Goal: Communication & Community: Answer question/provide support

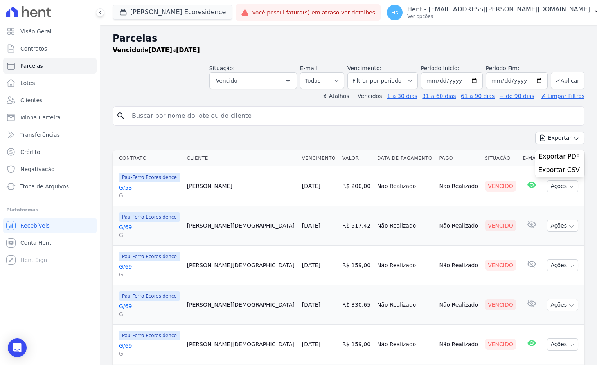
select select
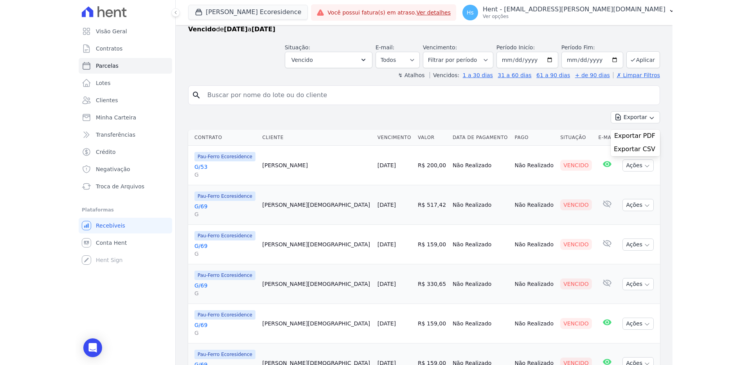
scroll to position [39, 0]
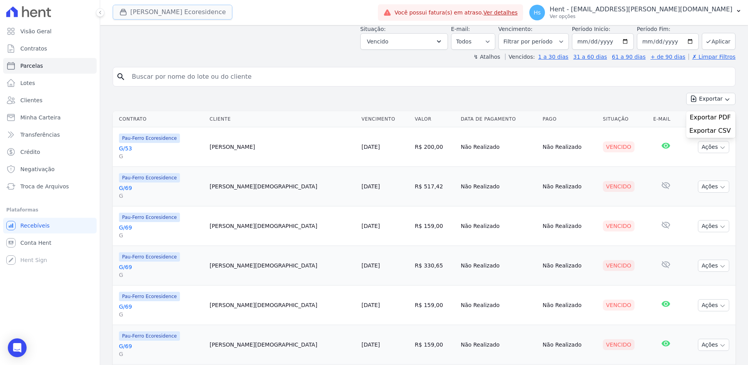
click at [154, 14] on button "Pau Ferro Ecoresidence" at bounding box center [173, 12] width 120 height 15
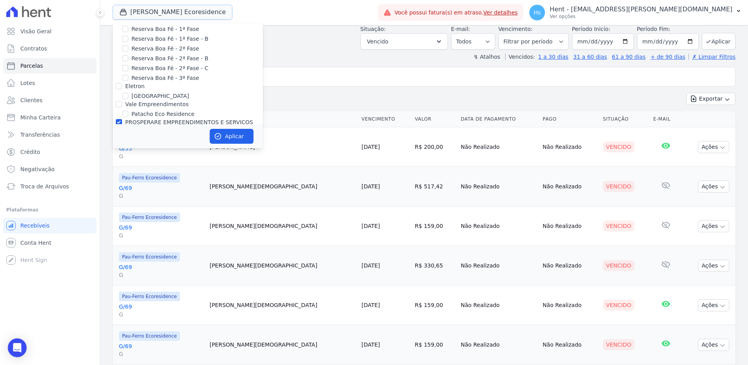
scroll to position [3209, 0]
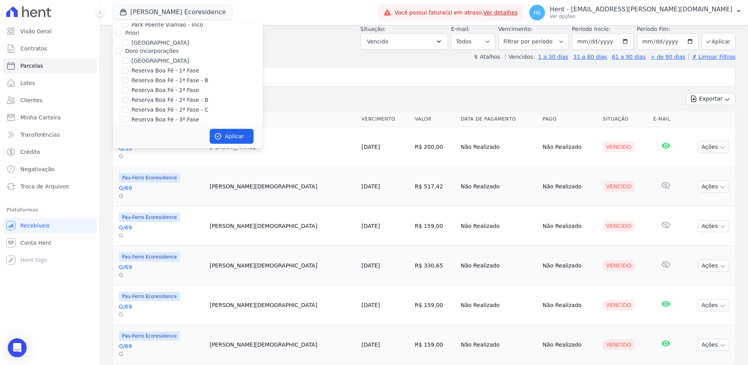
click at [146, 178] on label "Pau-Ferro Ecoresidence" at bounding box center [163, 182] width 64 height 8
click at [128, 178] on input "Pau-Ferro Ecoresidence" at bounding box center [125, 181] width 6 height 6
checkbox input "false"
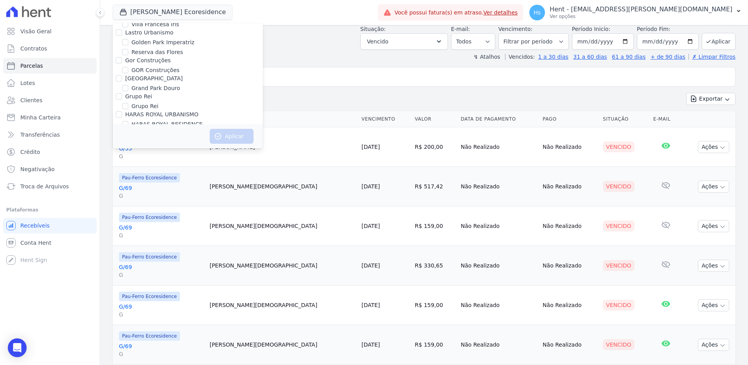
click at [170, 111] on label "HARAS ROYAL URBANISMO" at bounding box center [161, 114] width 73 height 6
click at [122, 111] on input "HARAS ROYAL URBANISMO" at bounding box center [119, 114] width 6 height 6
checkbox input "true"
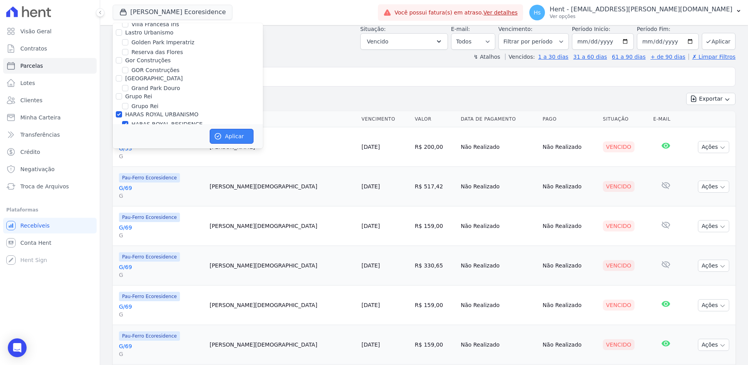
click at [230, 138] on button "Aplicar" at bounding box center [232, 136] width 44 height 15
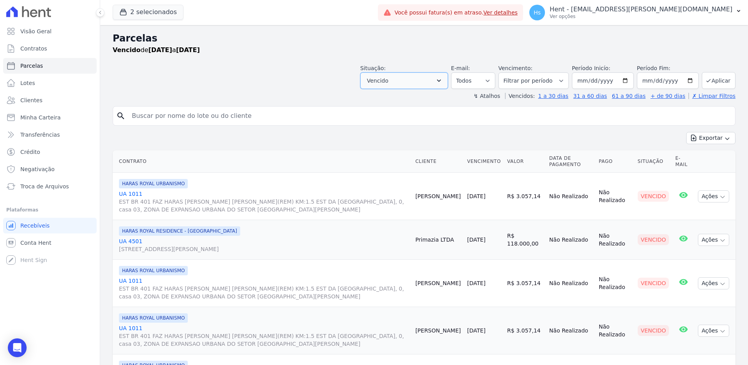
click at [422, 83] on button "Vencido" at bounding box center [404, 80] width 88 height 16
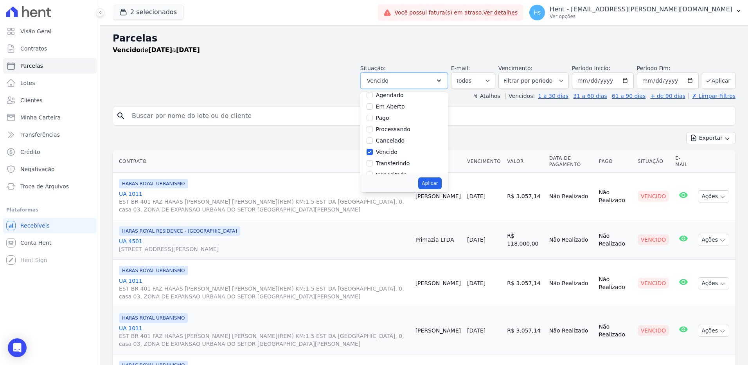
scroll to position [39, 0]
click at [436, 184] on button "Aplicar" at bounding box center [429, 183] width 23 height 12
select select "overdue"
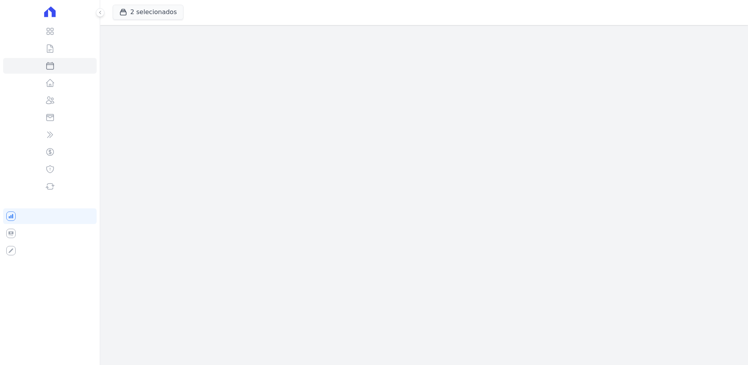
select select
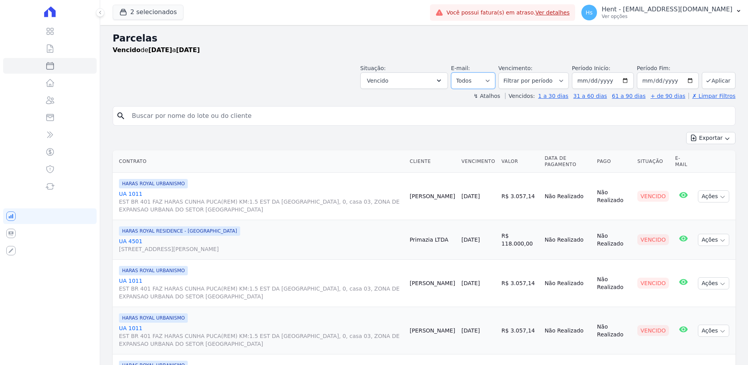
click at [482, 77] on select "Todos Lido Não-lido" at bounding box center [473, 80] width 44 height 16
click at [547, 77] on select "Filtrar por período ──────── Todos os meses Julho/2024 Agosto/2024 Setembro/202…" at bounding box center [533, 80] width 70 height 16
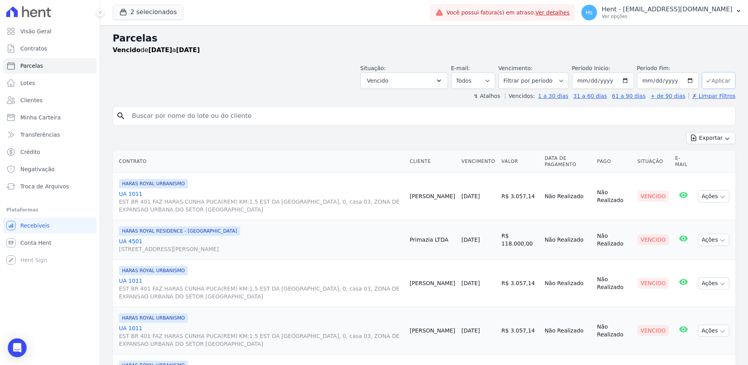
click at [721, 81] on button "Aplicar" at bounding box center [719, 80] width 34 height 17
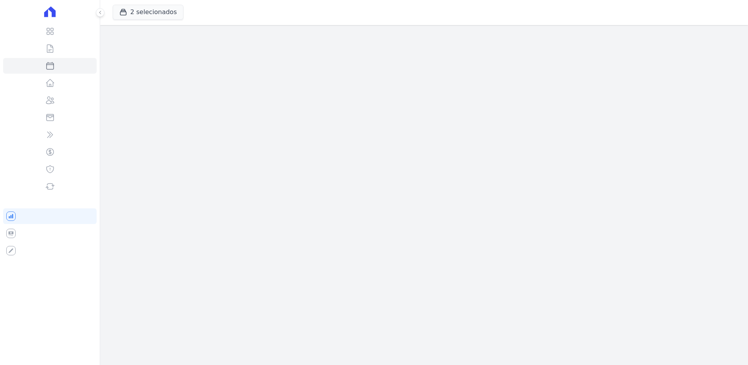
select select
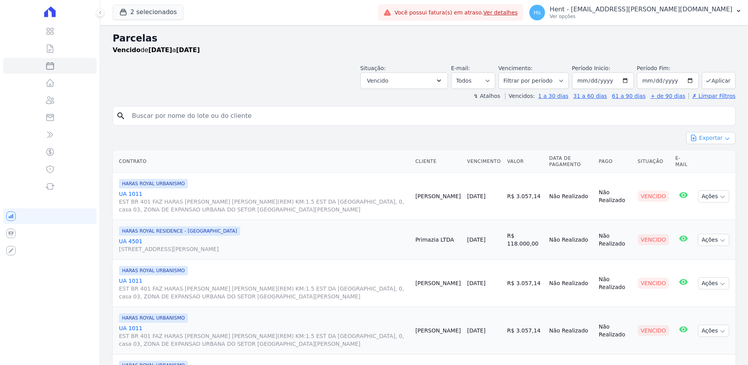
click at [716, 136] on button "Exportar" at bounding box center [710, 138] width 49 height 12
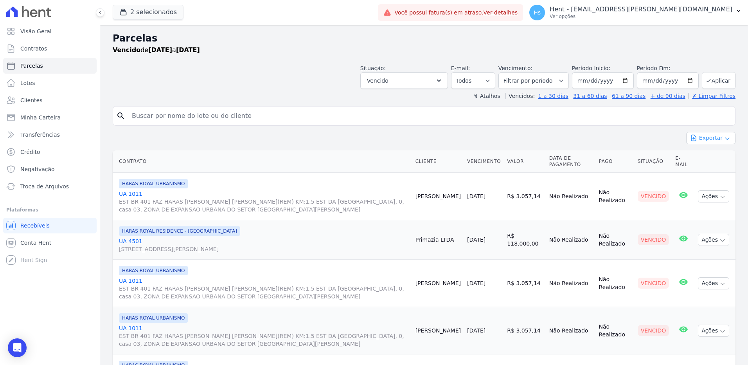
click at [724, 135] on icon "button" at bounding box center [727, 138] width 6 height 6
click at [703, 172] on span "Exportar CSV" at bounding box center [709, 170] width 41 height 8
click at [318, 140] on div "Exportar Exportar PDF Exportar CSV" at bounding box center [424, 141] width 623 height 18
click at [221, 120] on input "search" at bounding box center [429, 116] width 605 height 16
paste input "Eliomar Azevedo Dos Santos"
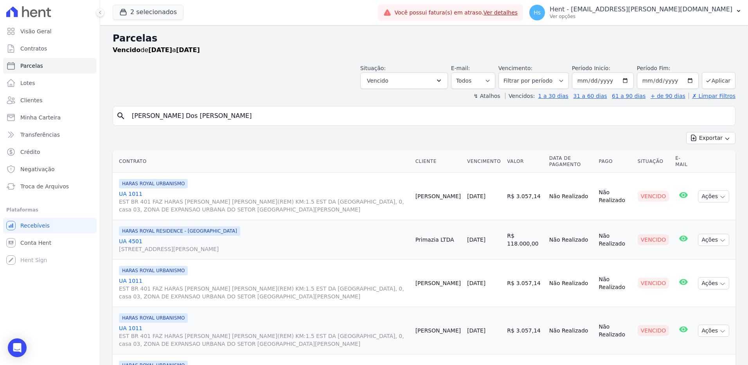
type input "Eliomar Azevedo Dos Santos"
select select
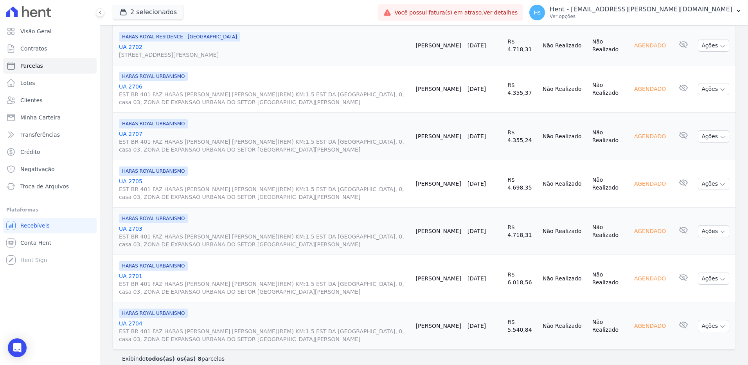
scroll to position [195, 0]
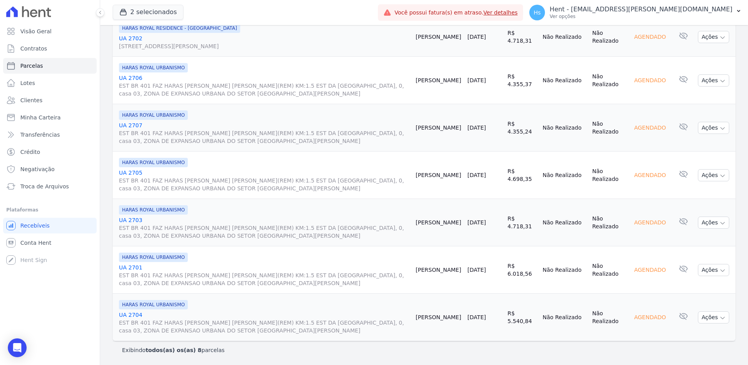
click at [132, 313] on link "UA 2704 EST BR 401 FAZ HARAS CUNHA PUCA(REM) KM:1.5 EST DA SERRA GRANDE, 0, cas…" at bounding box center [264, 322] width 291 height 23
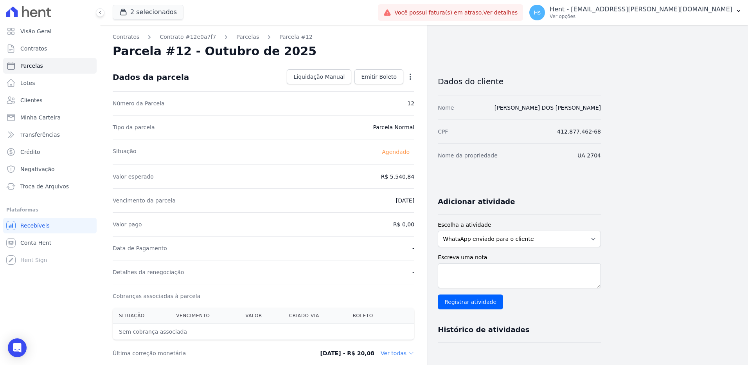
select select
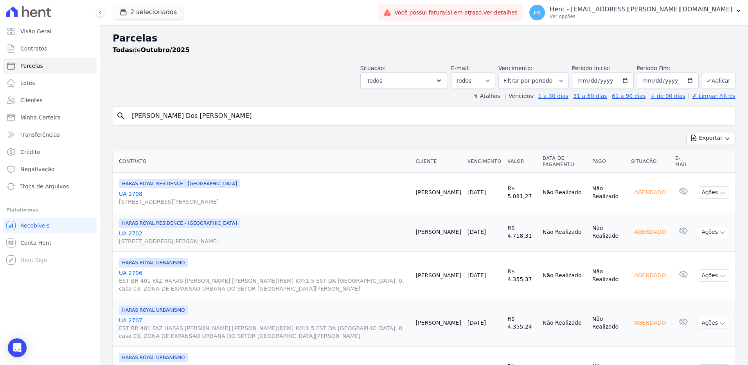
click at [204, 115] on input "Eliomar Azevedo Dos Santos" at bounding box center [429, 116] width 605 height 16
click at [230, 120] on input "Eliomar Azevedo Dos Santos" at bounding box center [429, 116] width 605 height 16
select select
click at [33, 105] on link "Clientes" at bounding box center [49, 100] width 93 height 16
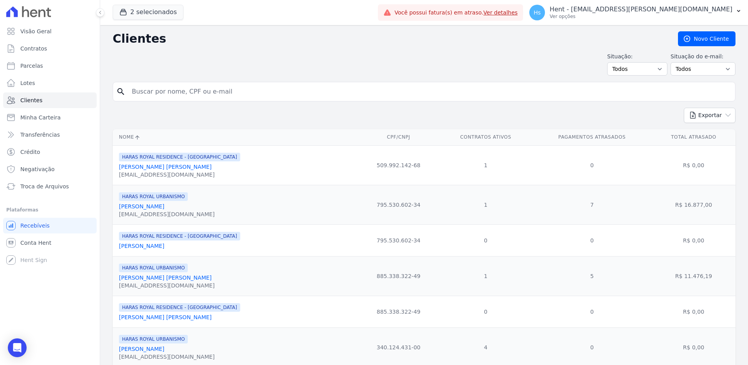
click at [167, 92] on input "search" at bounding box center [429, 92] width 605 height 16
paste input "Eliomar Azevedo Dos Santos"
type input "Eliomar Azevedo Dos Santos"
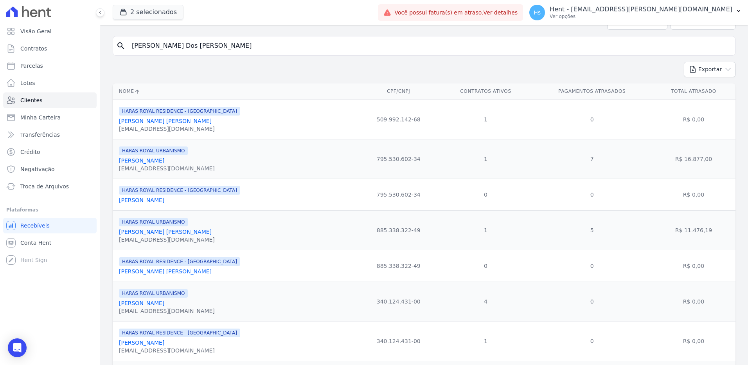
scroll to position [78, 0]
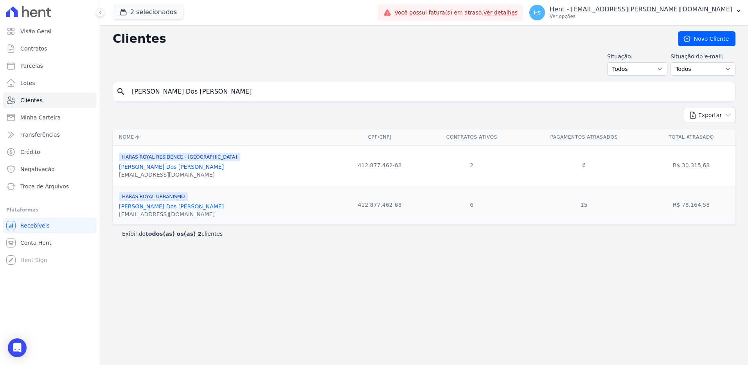
click at [179, 167] on link "Eliomar Azevedo Dos Santos" at bounding box center [171, 166] width 105 height 6
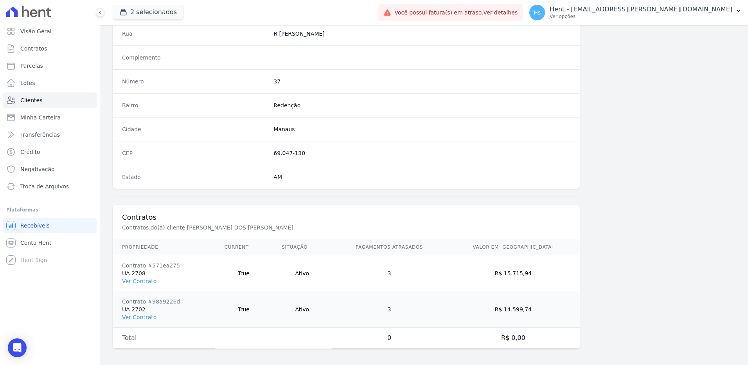
scroll to position [403, 0]
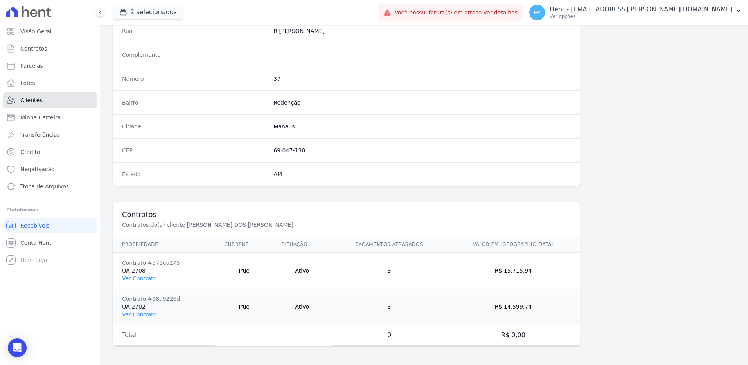
click at [48, 100] on link "Clientes" at bounding box center [49, 100] width 93 height 16
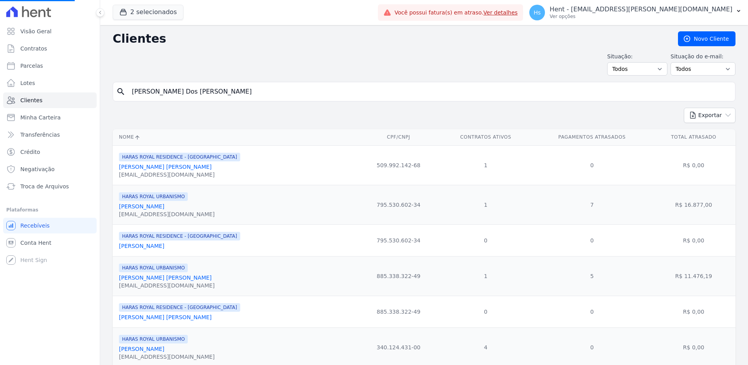
click at [183, 93] on input "Eliomar Azevedo Dos Santos" at bounding box center [429, 92] width 605 height 16
paste input "Primazia Negocios Imobiliários LTDA"
type input "Primazia Negocios Imobiliários LTDA"
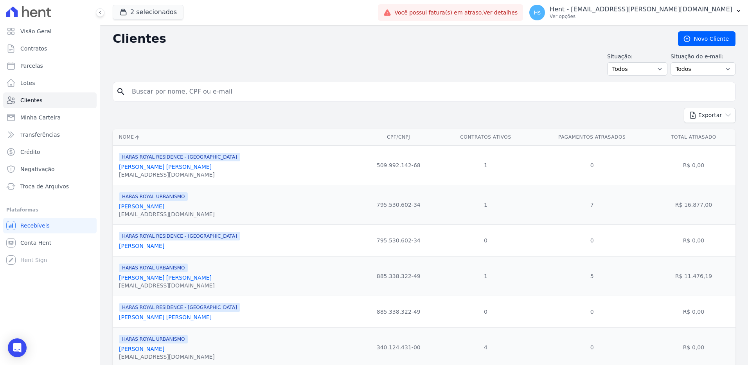
click at [178, 93] on input "search" at bounding box center [429, 92] width 605 height 16
paste input "Primazia Negocios Imobiliários LTDA"
type input "Primazia Negocios Imobiliários LTDA"
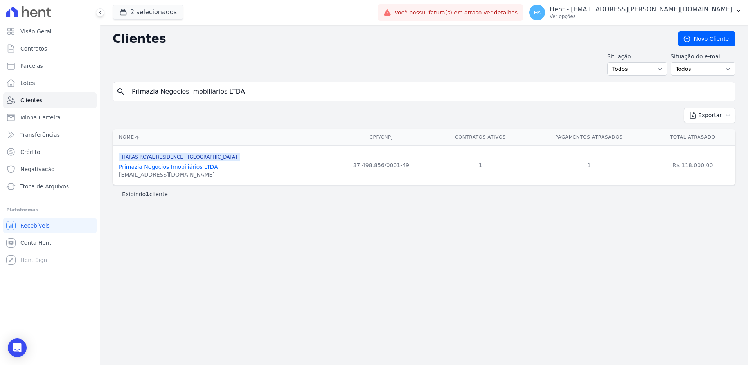
click at [168, 168] on link "Primazia Negocios Imobiliários LTDA" at bounding box center [168, 166] width 99 height 6
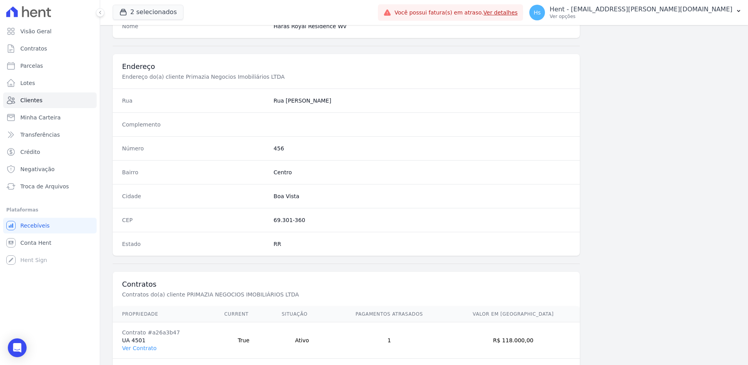
scroll to position [352, 0]
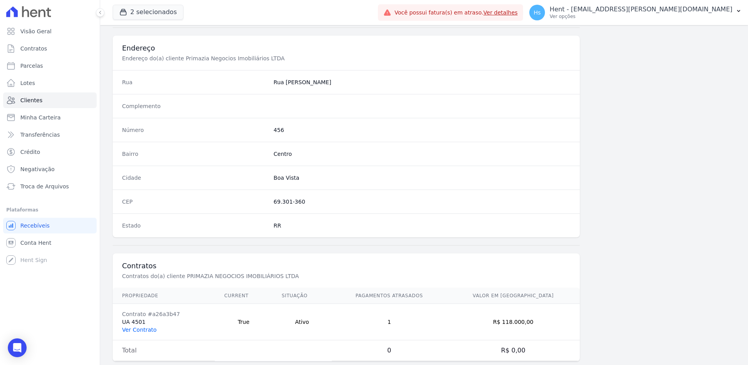
click at [138, 329] on link "Ver Contrato" at bounding box center [139, 329] width 34 height 6
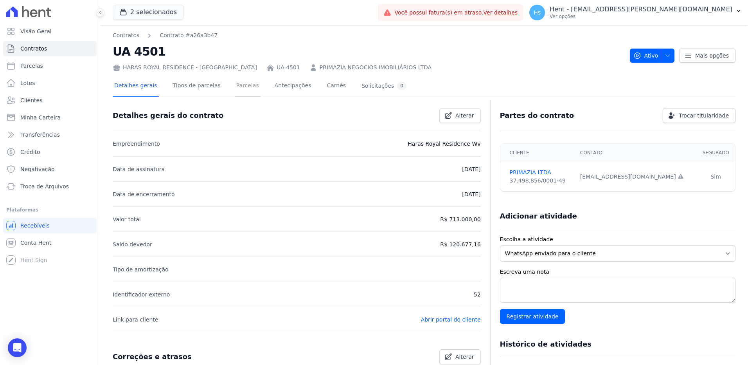
click at [239, 88] on link "Parcelas" at bounding box center [248, 86] width 26 height 21
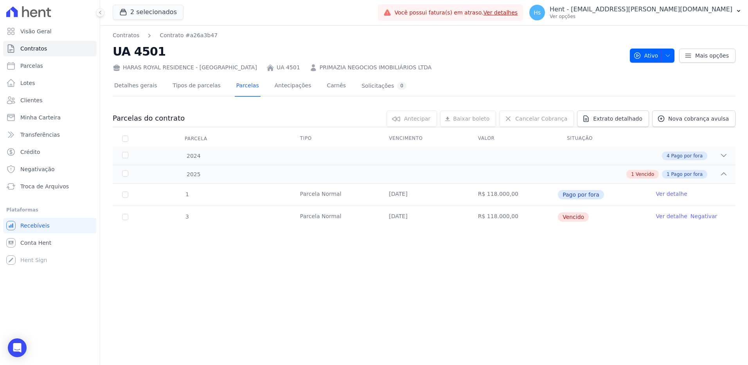
click at [665, 216] on link "Ver detalhe" at bounding box center [671, 216] width 31 height 8
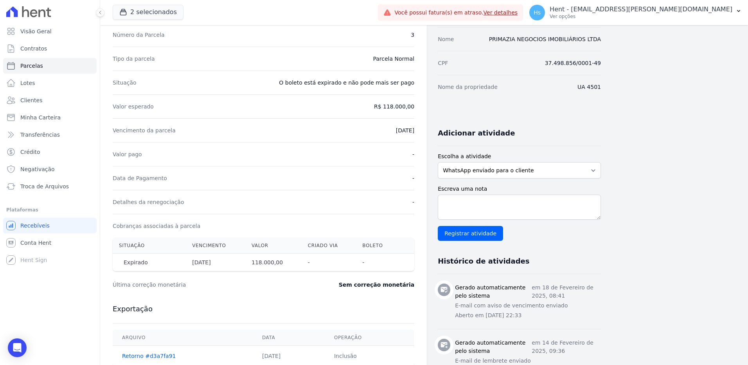
scroll to position [170, 0]
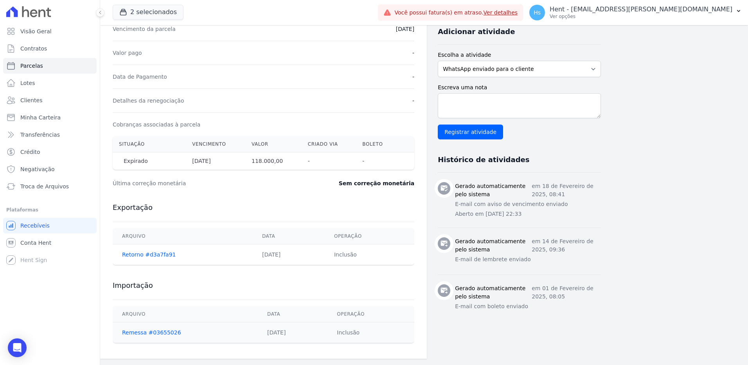
click at [347, 251] on td "Inclusão" at bounding box center [370, 254] width 90 height 21
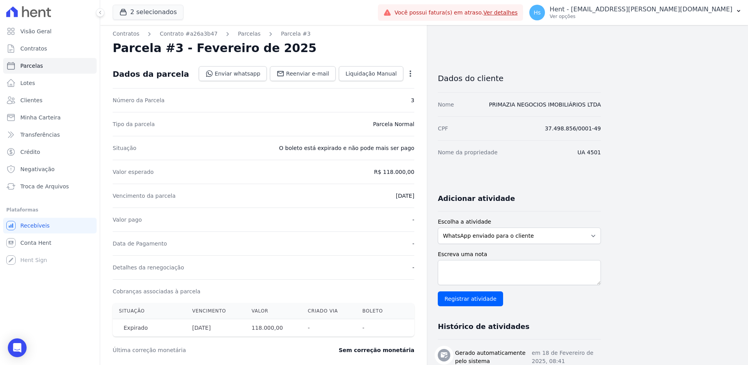
scroll to position [0, 0]
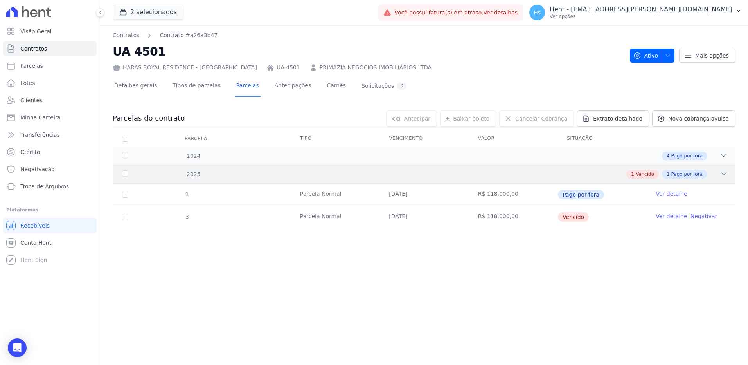
click at [722, 167] on div "2025 1 Vencido 1 Pago por fora" at bounding box center [424, 174] width 623 height 18
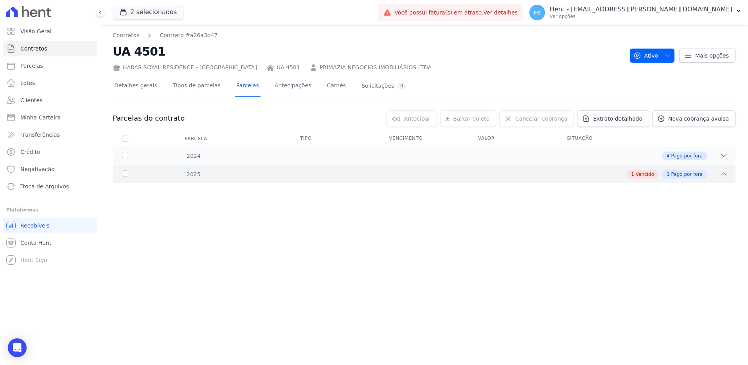
click at [722, 167] on div "2025 1 Vencido 1 Pago por fora" at bounding box center [424, 174] width 623 height 18
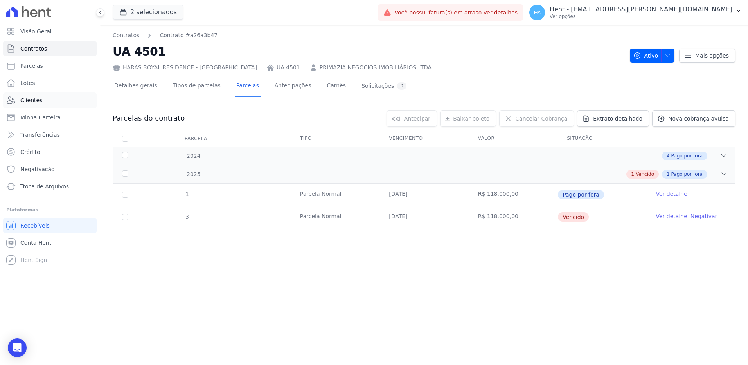
click at [17, 98] on link "Clientes" at bounding box center [49, 100] width 93 height 16
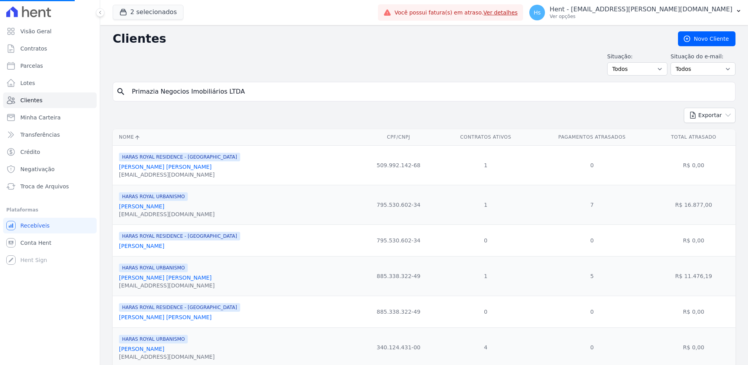
click at [219, 90] on input "Primazia Negocios Imobiliários LTDA" at bounding box center [429, 92] width 605 height 16
click at [220, 90] on input "search" at bounding box center [429, 92] width 605 height 16
paste input "Camila Lima Pereira"
type input "Camila Lima Pereira"
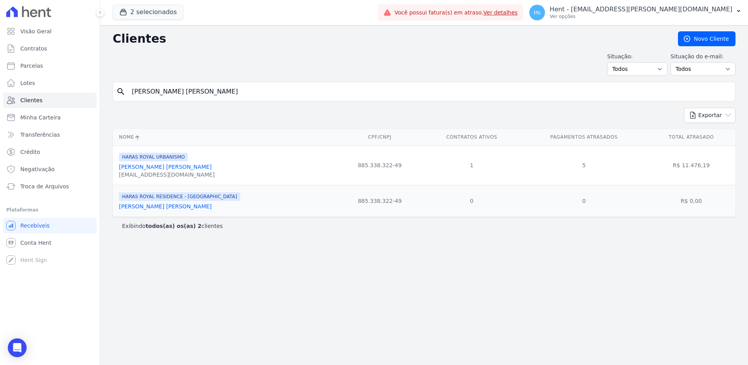
click at [147, 169] on link "Camila Lima Pereira" at bounding box center [165, 166] width 93 height 6
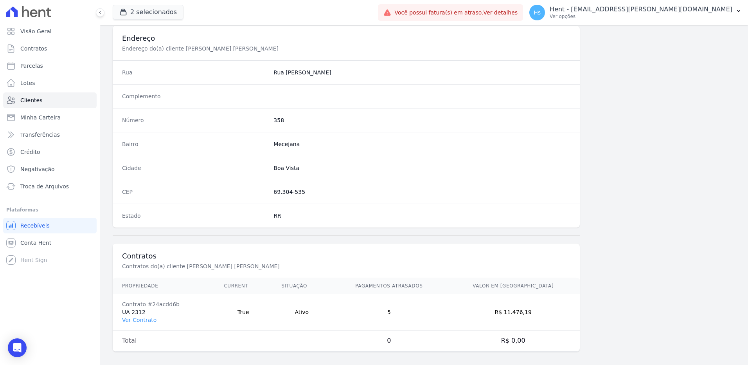
scroll to position [367, 0]
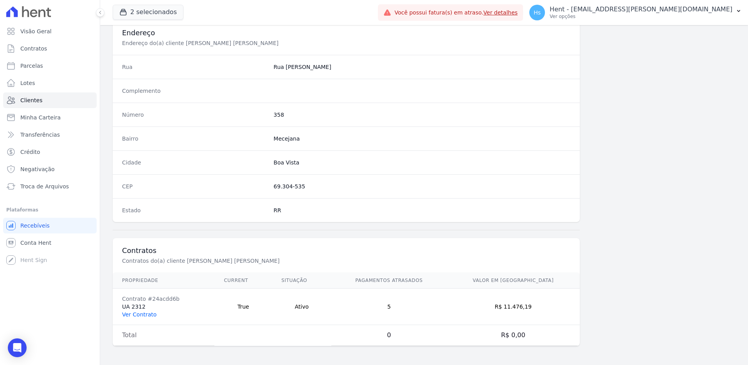
click at [145, 316] on link "Ver Contrato" at bounding box center [139, 314] width 34 height 6
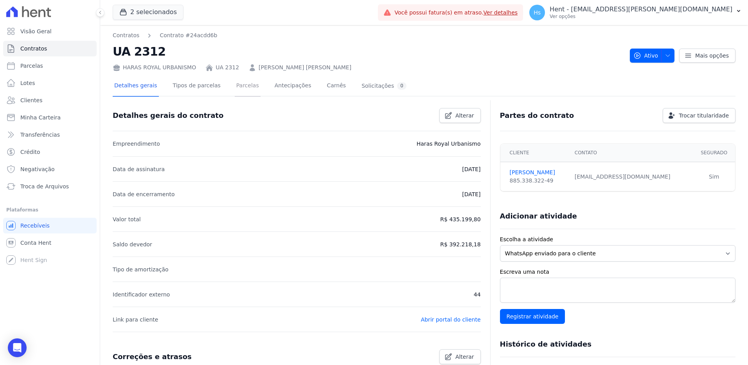
click at [239, 87] on link "Parcelas" at bounding box center [248, 86] width 26 height 21
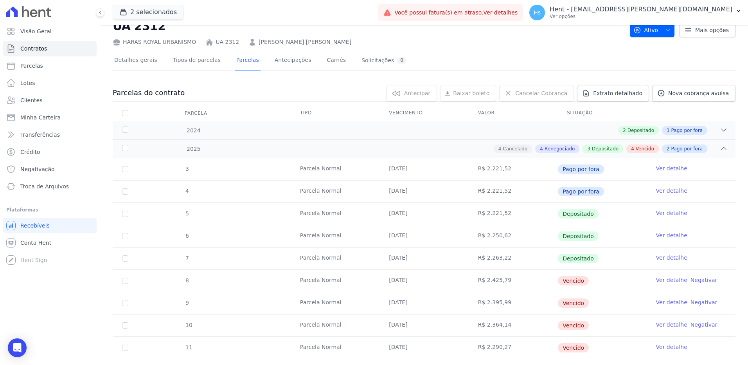
scroll to position [39, 0]
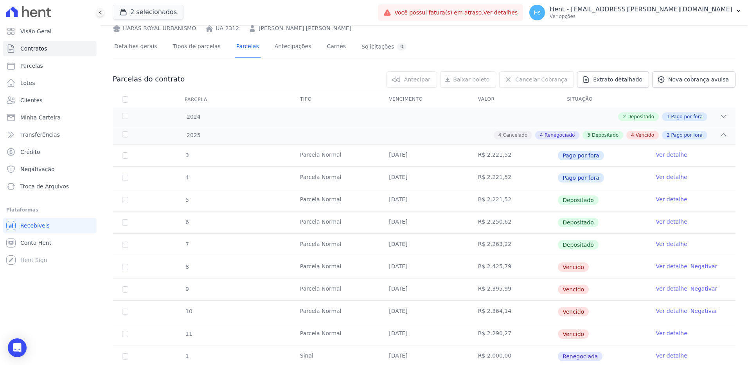
click at [659, 268] on link "Ver detalhe" at bounding box center [671, 266] width 31 height 8
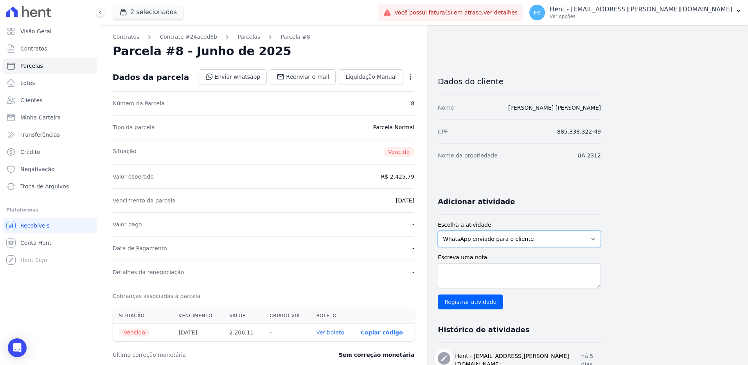
click at [499, 241] on select "WhatsApp enviado para o cliente Adicionar um comentário Ligação feita para o cl…" at bounding box center [519, 238] width 163 height 16
select select "charge"
click at [438, 230] on select "WhatsApp enviado para o cliente Adicionar um comentário Ligação feita para o cl…" at bounding box center [519, 238] width 163 height 16
click at [500, 276] on textarea "Escreva uma nota" at bounding box center [519, 275] width 163 height 25
click at [483, 271] on textarea "Escreva uma nota" at bounding box center [519, 275] width 163 height 25
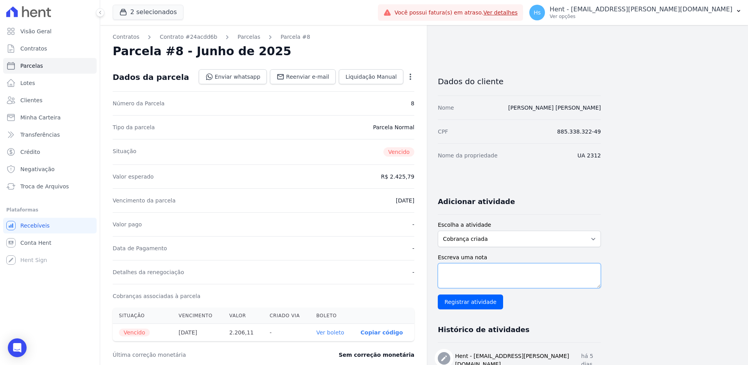
paste textarea "Renegociação: entrada de R& 2.000,00 e o restante do débito incorporado no sald…"
click at [513, 271] on textarea "Renegociação: entrada de R& 2.000,00 e o restante do débito incorporado no sald…" at bounding box center [519, 275] width 163 height 25
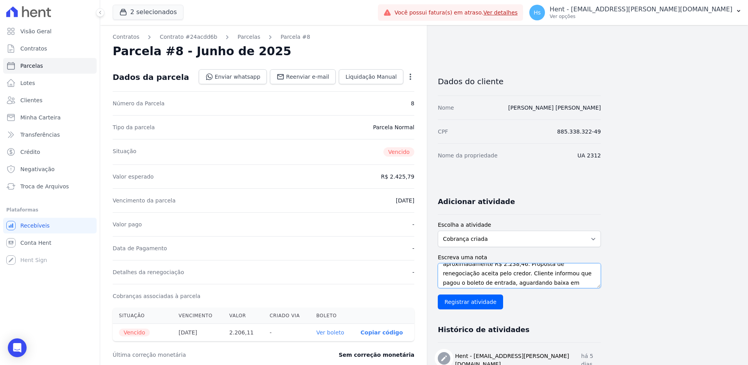
scroll to position [29, 0]
type textarea "Renegociação: entrada de R$ 2.000,00 e o restante do débito incorporado no sald…"
click at [454, 302] on input "Registrar atividade" at bounding box center [470, 301] width 65 height 15
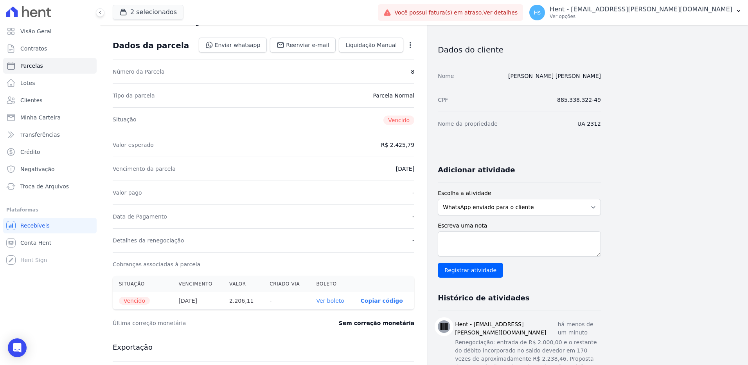
scroll to position [0, 0]
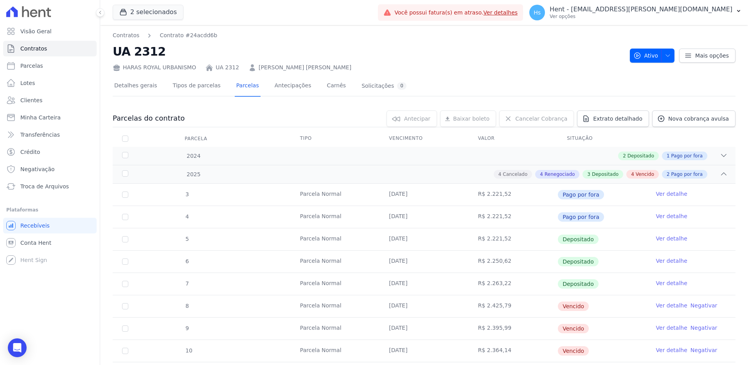
click at [661, 306] on link "Ver detalhe" at bounding box center [671, 305] width 31 height 8
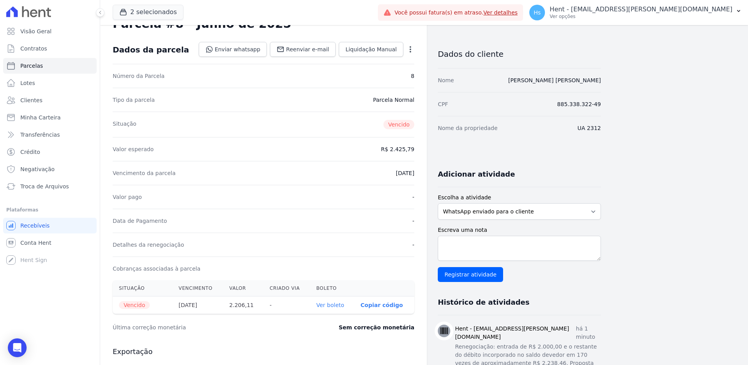
scroll to position [78, 0]
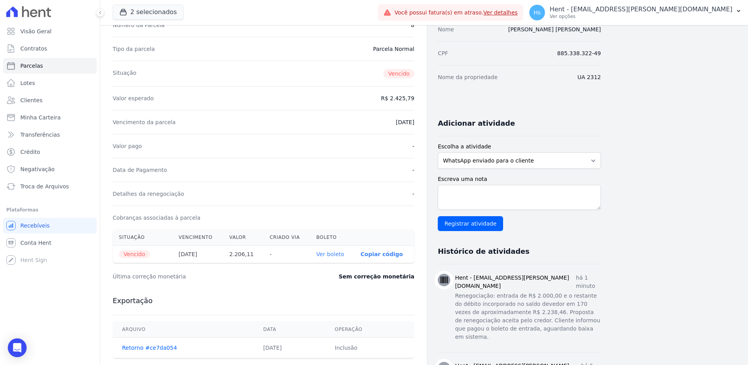
click at [536, 296] on p "Renegociação: entrada de R$ 2.000,00 e o restante do débito incorporado no sald…" at bounding box center [528, 315] width 146 height 49
click at [494, 283] on div "Hent - suelem.almeida@e-arke.com há 1 minuto Renegociação: entrada de R$ 2.000,…" at bounding box center [528, 307] width 146 height 69
click at [494, 278] on h3 "Hent - [EMAIL_ADDRESS][DOMAIN_NAME]" at bounding box center [515, 281] width 121 height 16
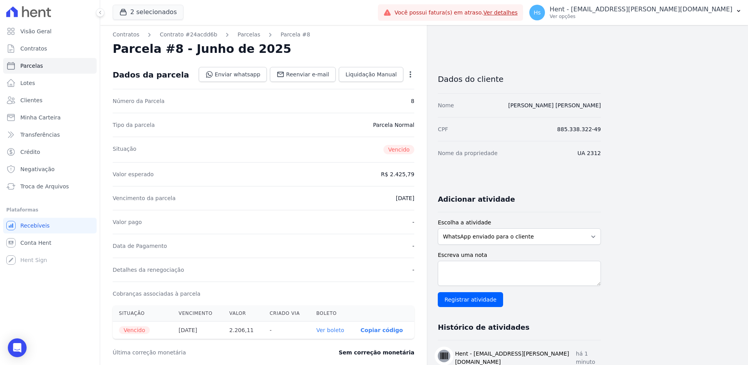
scroll to position [0, 0]
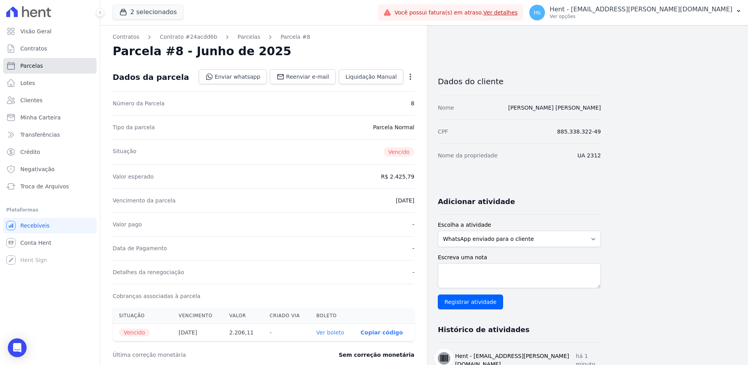
click at [40, 63] on span "Parcelas" at bounding box center [31, 66] width 23 height 8
click at [33, 97] on span "Clientes" at bounding box center [31, 100] width 22 height 8
select select
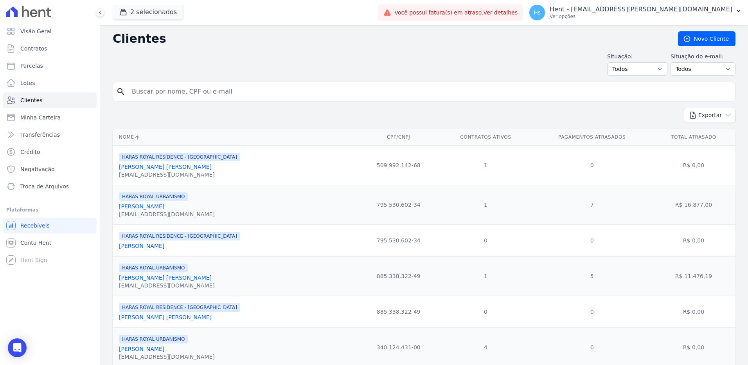
click at [150, 92] on input "search" at bounding box center [429, 92] width 605 height 16
paste input "Eliomar Azevedo Dos Santos"
type input "Eliomar Azevedo Dos Santos"
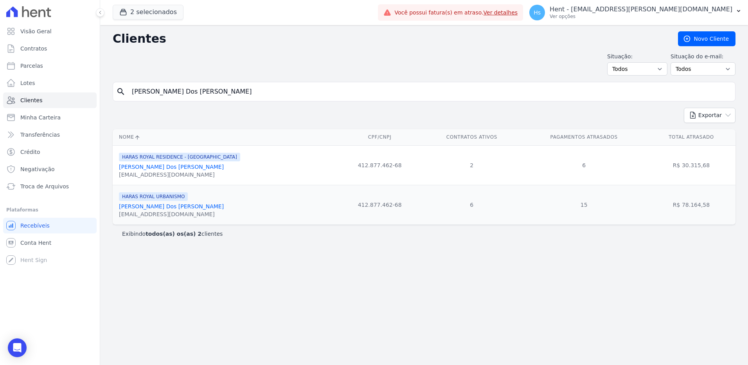
click at [141, 169] on link "Eliomar Azevedo Dos Santos" at bounding box center [171, 166] width 105 height 6
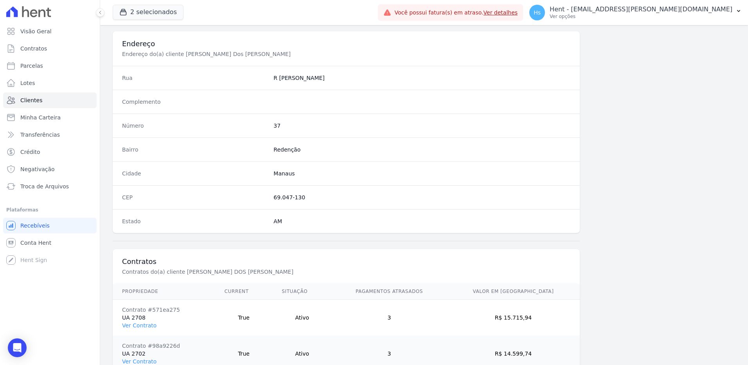
scroll to position [403, 0]
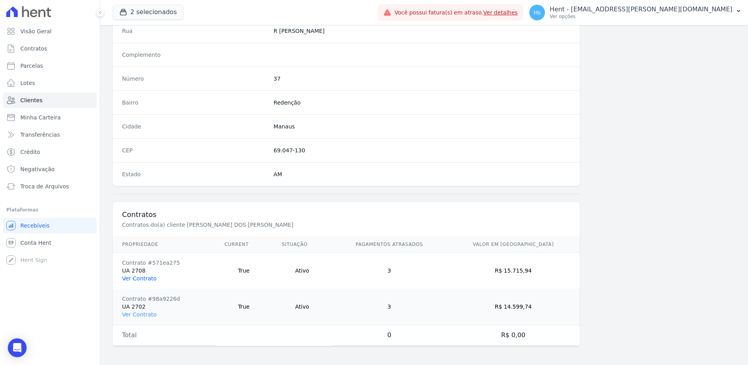
click at [133, 279] on link "Ver Contrato" at bounding box center [139, 278] width 34 height 6
click at [141, 315] on link "Ver Contrato" at bounding box center [139, 314] width 34 height 6
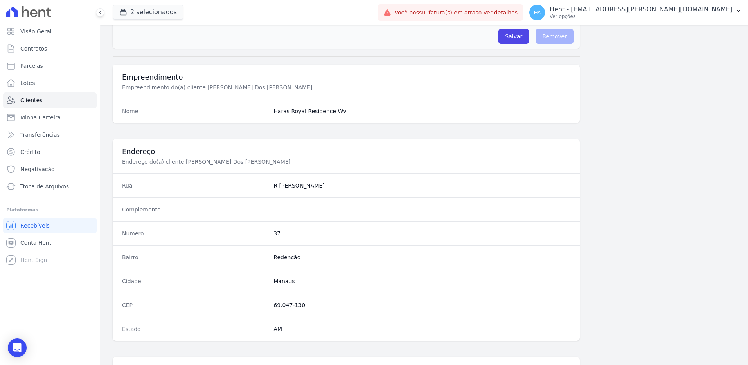
scroll to position [247, 0]
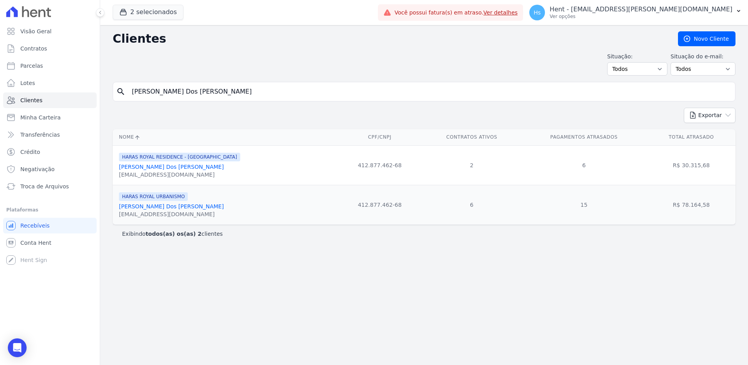
click at [158, 207] on link "Eliomar Azevedo Dos Santos" at bounding box center [171, 206] width 105 height 6
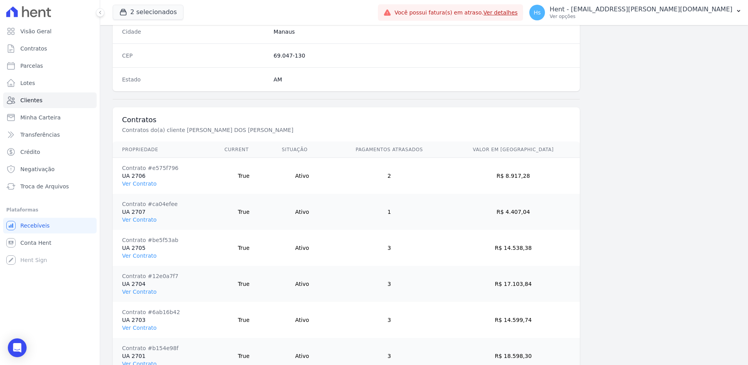
scroll to position [508, 0]
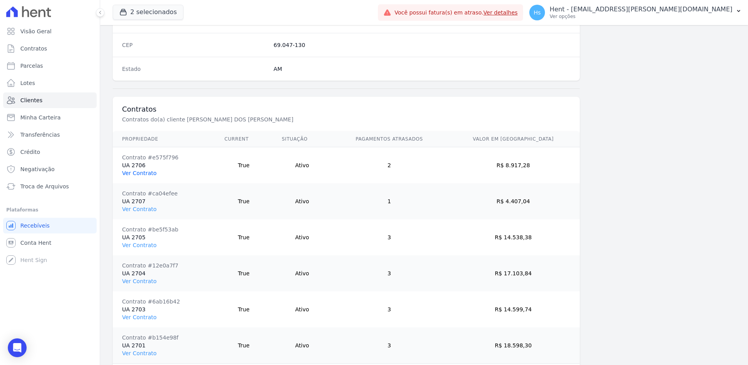
click at [132, 172] on link "Ver Contrato" at bounding box center [139, 173] width 34 height 6
click at [136, 211] on link "Ver Contrato" at bounding box center [139, 209] width 34 height 6
click at [141, 246] on link "Ver Contrato" at bounding box center [139, 245] width 34 height 6
click at [143, 281] on link "Ver Contrato" at bounding box center [139, 281] width 34 height 6
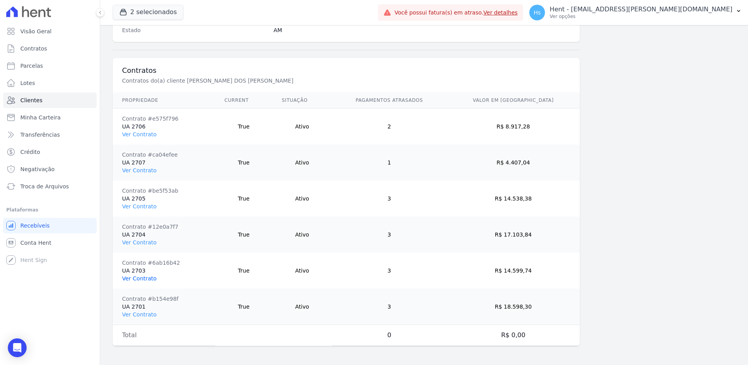
click at [131, 277] on link "Ver Contrato" at bounding box center [139, 278] width 34 height 6
click at [134, 314] on link "Ver Contrato" at bounding box center [139, 314] width 34 height 6
click at [35, 102] on span "Clientes" at bounding box center [31, 100] width 22 height 8
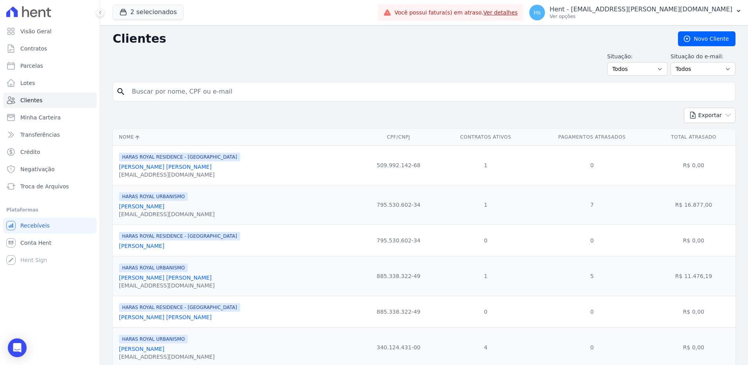
click at [170, 84] on input "search" at bounding box center [429, 92] width 605 height 16
paste input "Aniely Keyko Hideshima"
type input "Aniely Keyko Hideshima"
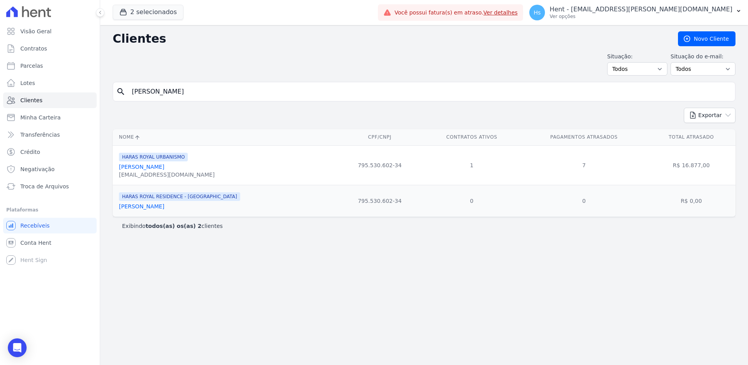
click at [153, 165] on link "Aniely Keyko Hideshima" at bounding box center [141, 166] width 45 height 6
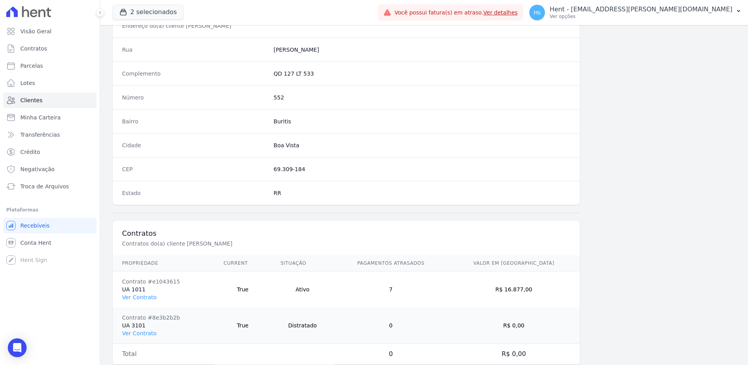
scroll to position [403, 0]
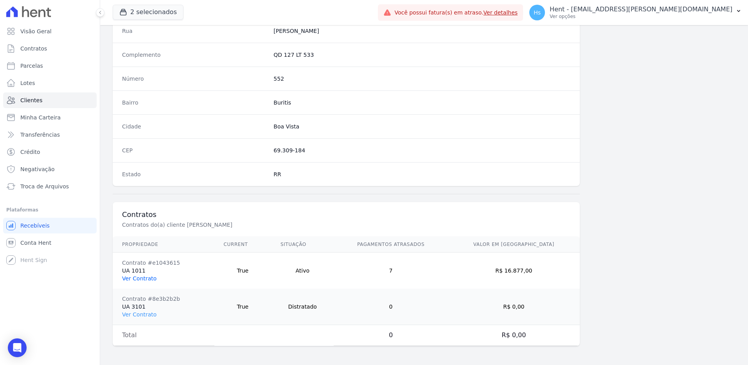
click at [134, 280] on link "Ver Contrato" at bounding box center [139, 278] width 34 height 6
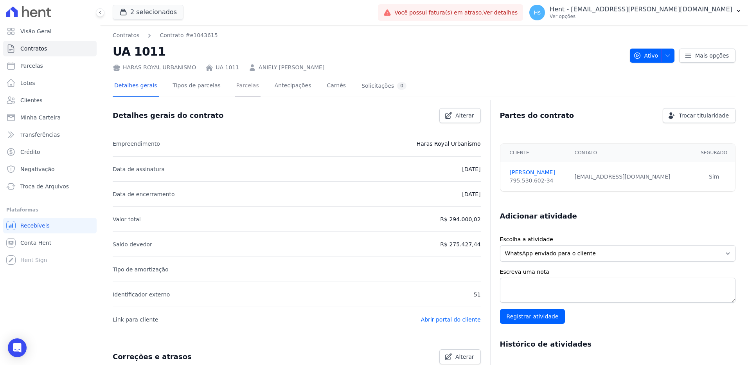
click at [235, 88] on link "Parcelas" at bounding box center [248, 86] width 26 height 21
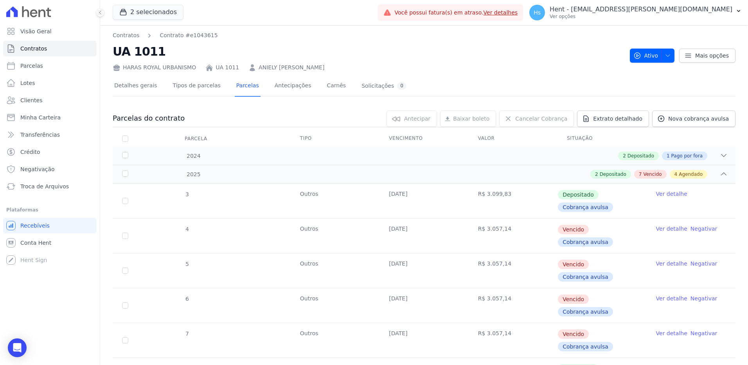
click at [669, 226] on link "Ver detalhe" at bounding box center [671, 228] width 31 height 8
click at [664, 259] on link "Ver detalhe" at bounding box center [671, 263] width 31 height 8
click at [662, 294] on link "Ver detalhe" at bounding box center [671, 298] width 31 height 8
click at [663, 329] on link "Ver detalhe" at bounding box center [671, 333] width 31 height 8
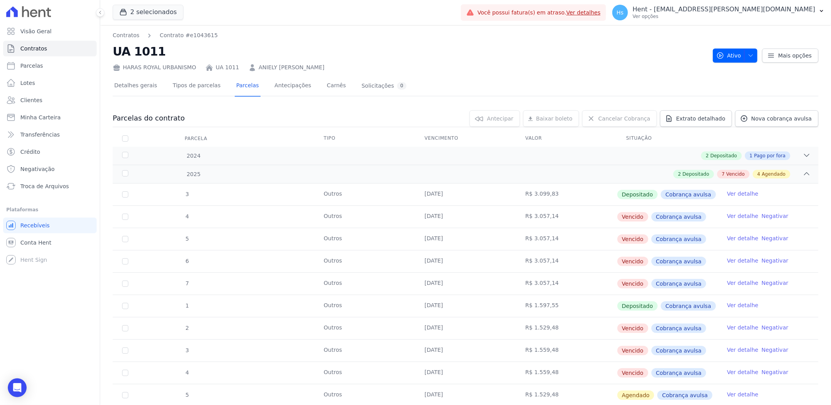
click at [740, 216] on link "Ver detalhe" at bounding box center [742, 216] width 31 height 8
click at [739, 238] on link "Ver detalhe" at bounding box center [742, 238] width 31 height 8
click at [740, 260] on link "Ver detalhe" at bounding box center [742, 261] width 31 height 8
click at [738, 283] on link "Ver detalhe" at bounding box center [742, 283] width 31 height 8
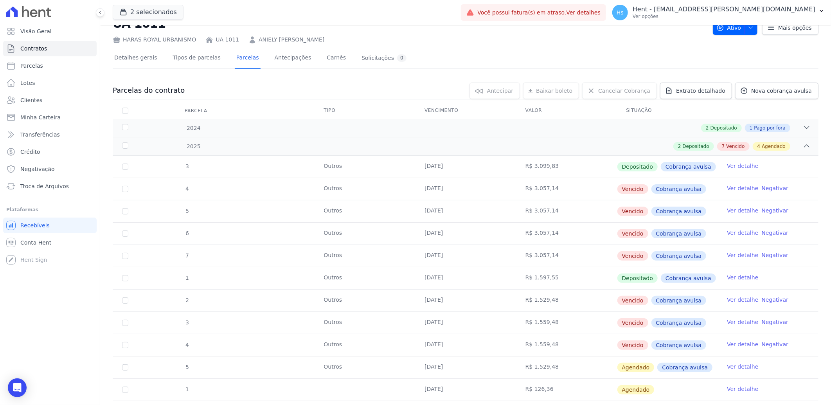
scroll to position [43, 0]
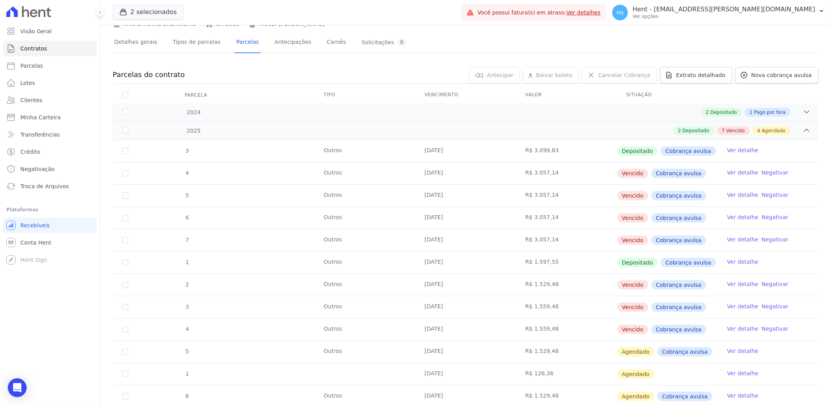
click at [733, 285] on link "Ver detalhe" at bounding box center [742, 284] width 31 height 8
click at [734, 307] on link "Ver detalhe" at bounding box center [742, 306] width 31 height 8
click at [736, 327] on link "Ver detalhe" at bounding box center [742, 329] width 31 height 8
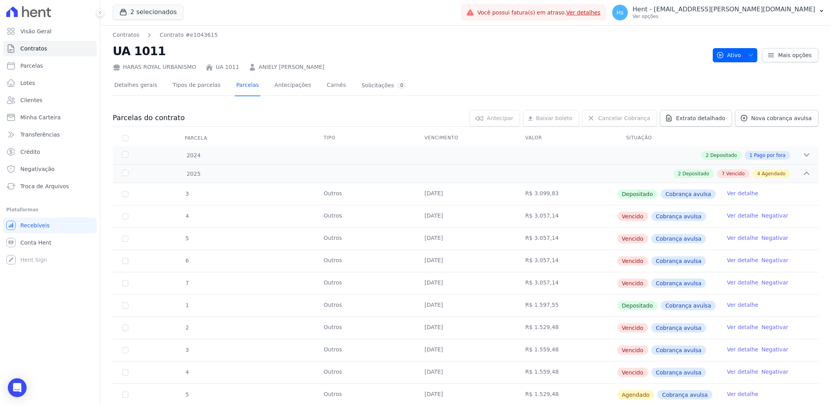
scroll to position [0, 0]
click at [46, 100] on link "Clientes" at bounding box center [49, 100] width 93 height 16
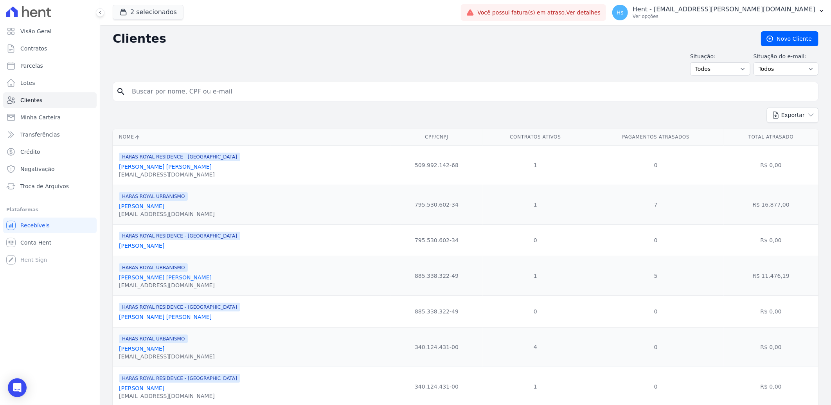
click at [169, 88] on input "search" at bounding box center [471, 92] width 688 height 16
paste input "Paulo Henrique Almeida Das Neves"
type input "Paulo Henrique Almeida Das Neves"
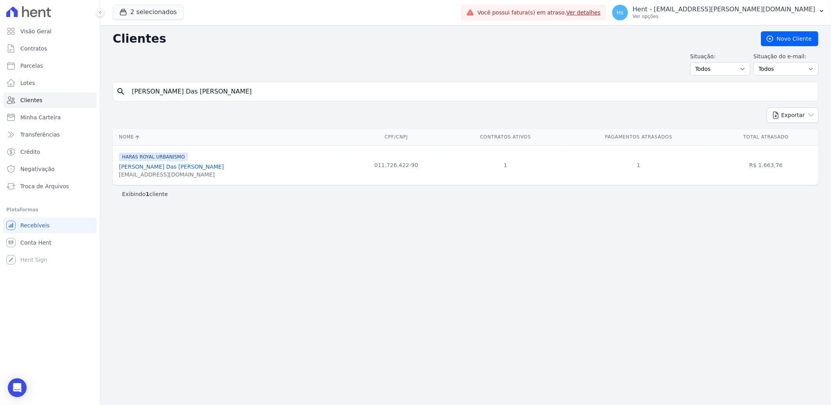
click at [166, 166] on link "Paulo Henrique Almeida Das Neves" at bounding box center [171, 166] width 105 height 6
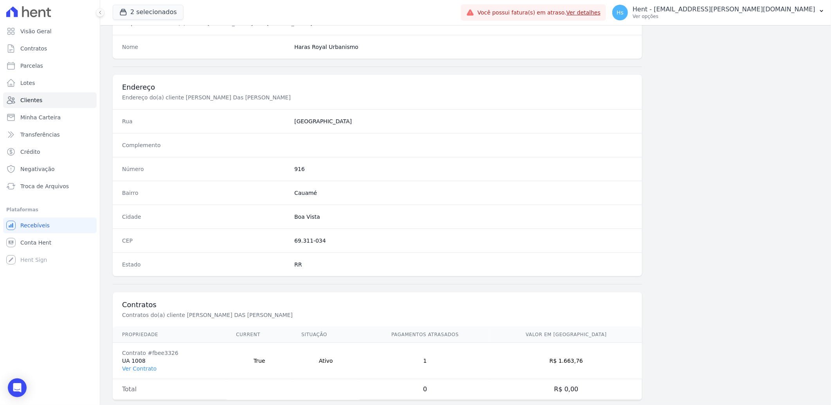
scroll to position [328, 0]
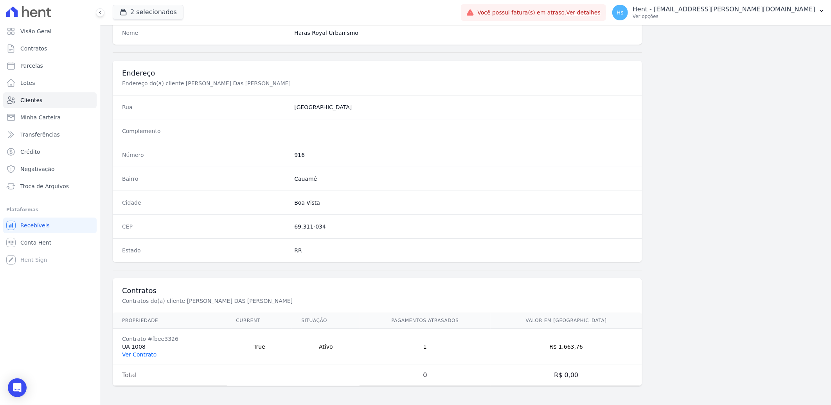
click at [131, 357] on link "Ver Contrato" at bounding box center [139, 354] width 34 height 6
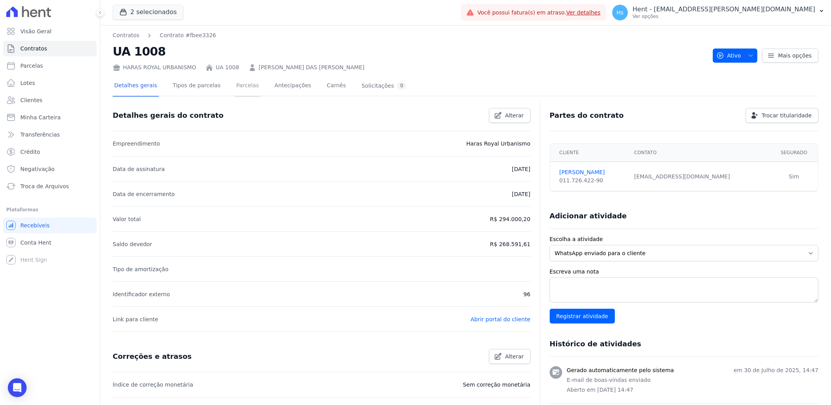
click at [235, 88] on link "Parcelas" at bounding box center [248, 86] width 26 height 21
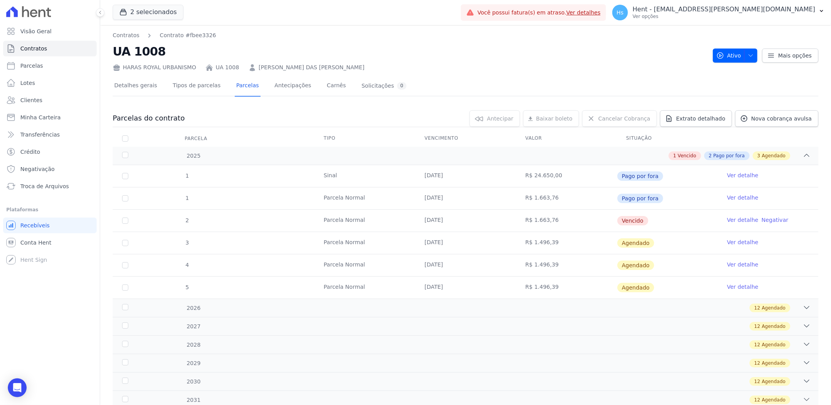
click at [727, 216] on link "Ver detalhe" at bounding box center [742, 220] width 31 height 8
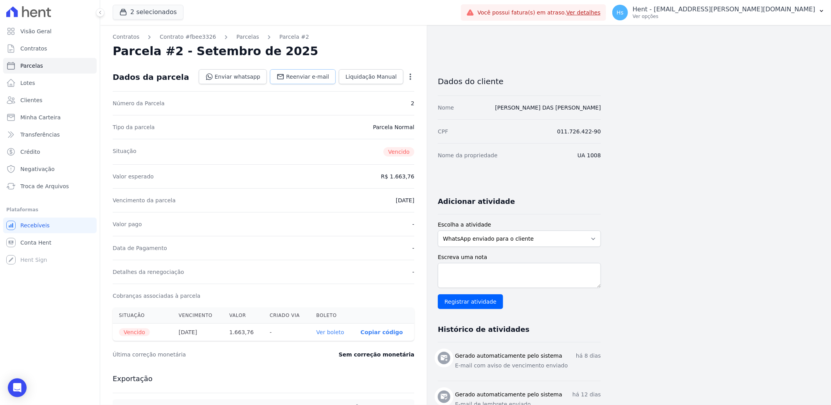
click at [308, 79] on span "Reenviar e-mail" at bounding box center [307, 77] width 43 height 8
click at [478, 273] on textarea "Escreva uma nota" at bounding box center [519, 275] width 163 height 25
paste textarea "Paulo Henrique Almeida Das Neves"
click at [472, 275] on textarea "Paulo Henrique Almeida Das Neves" at bounding box center [519, 275] width 163 height 25
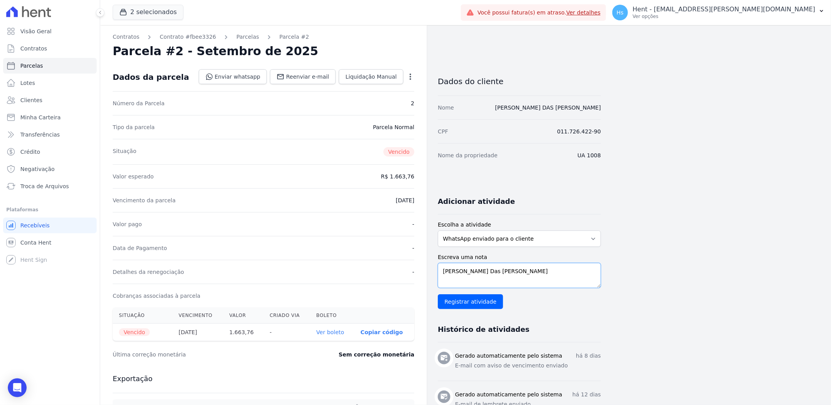
click at [472, 275] on textarea "Paulo Henrique Almeida Das Neves" at bounding box center [519, 275] width 163 height 25
paste textarea "Enviado e-mail e WhatsApp, aguardando interação do cliente."
type textarea "Enviado e-mail e WhatsApp, aguardando interação do cliente."
click at [445, 303] on input "Registrar atividade" at bounding box center [470, 301] width 65 height 15
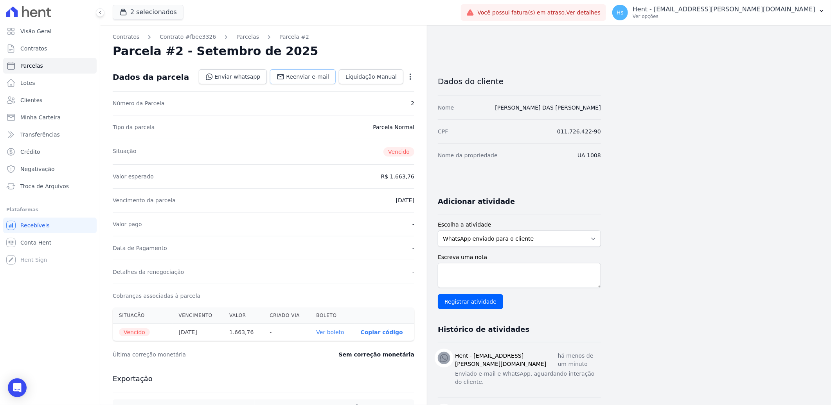
click at [306, 77] on span "Reenviar e-mail" at bounding box center [307, 77] width 43 height 8
click at [38, 100] on span "Clientes" at bounding box center [31, 100] width 22 height 8
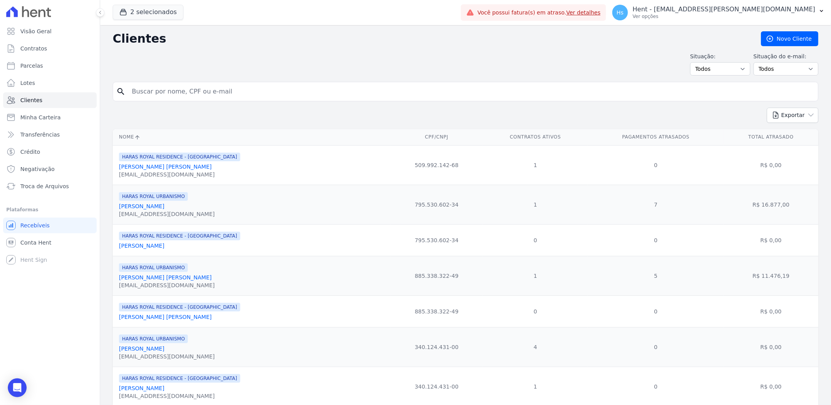
paste input "Jackson Araujo De Souza"
type input "Jackson Araujo De Souza"
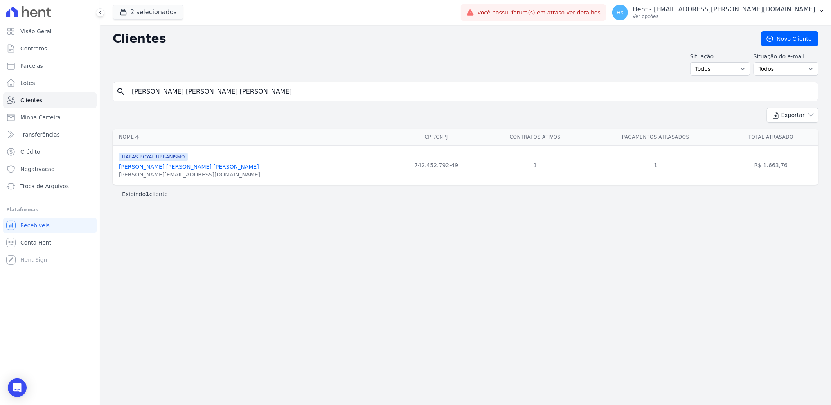
click at [154, 169] on link "Jackson Araujo De Souza" at bounding box center [189, 166] width 140 height 6
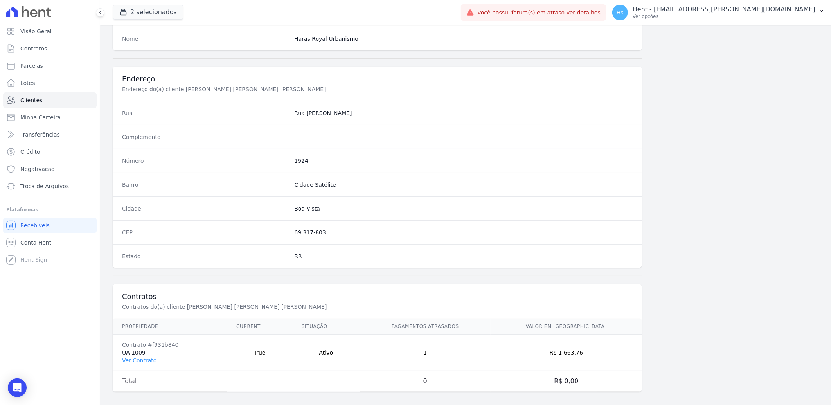
scroll to position [328, 0]
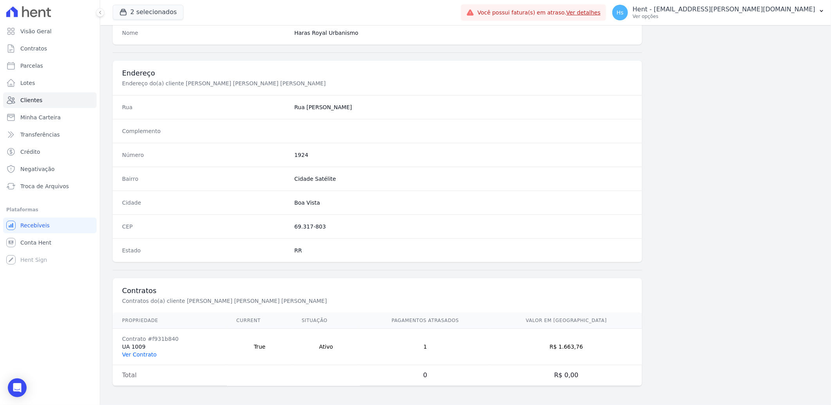
click at [136, 356] on link "Ver Contrato" at bounding box center [139, 354] width 34 height 6
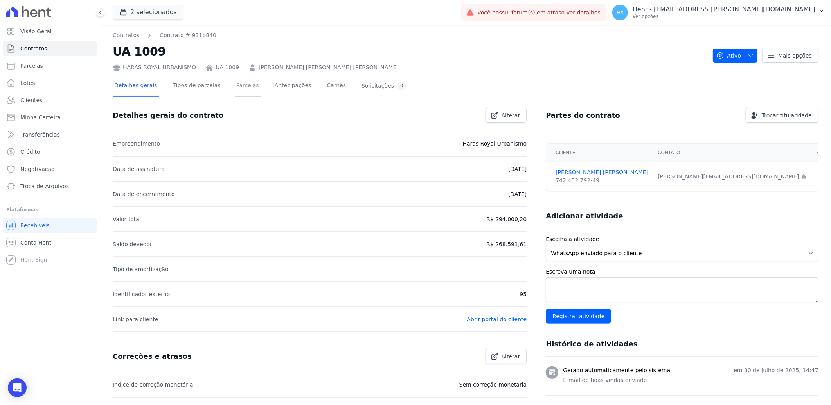
click at [235, 90] on link "Parcelas" at bounding box center [248, 86] width 26 height 21
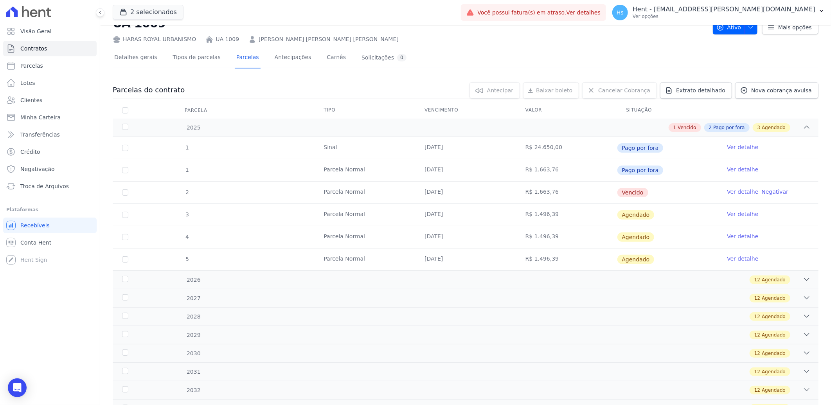
scroll to position [43, 0]
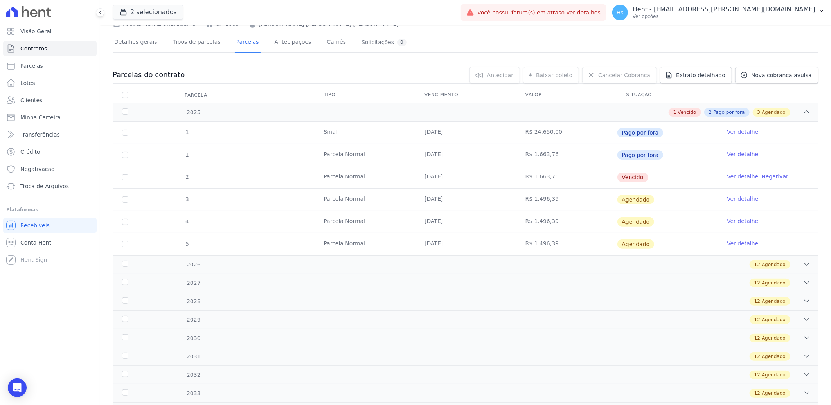
click at [740, 175] on link "Ver detalhe" at bounding box center [742, 176] width 31 height 8
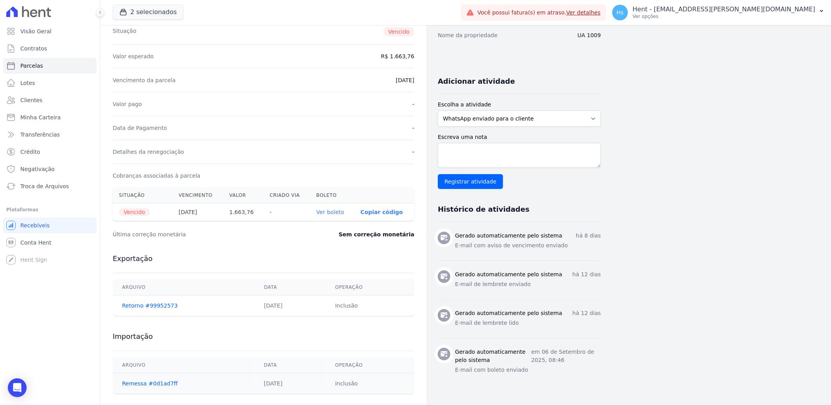
scroll to position [130, 0]
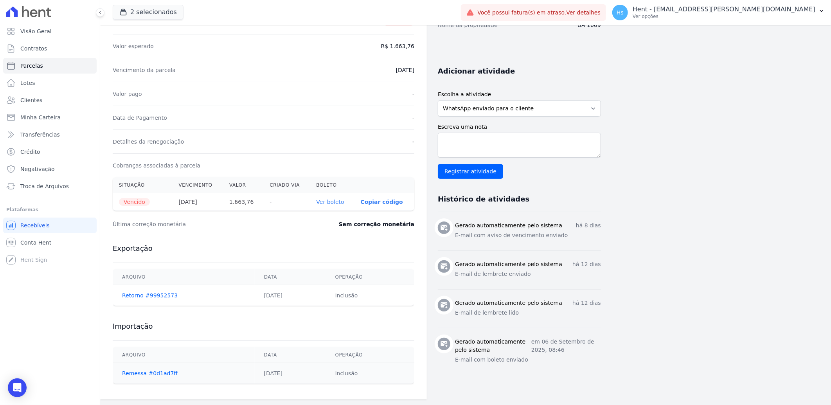
click at [339, 204] on link "Ver boleto" at bounding box center [330, 202] width 28 height 6
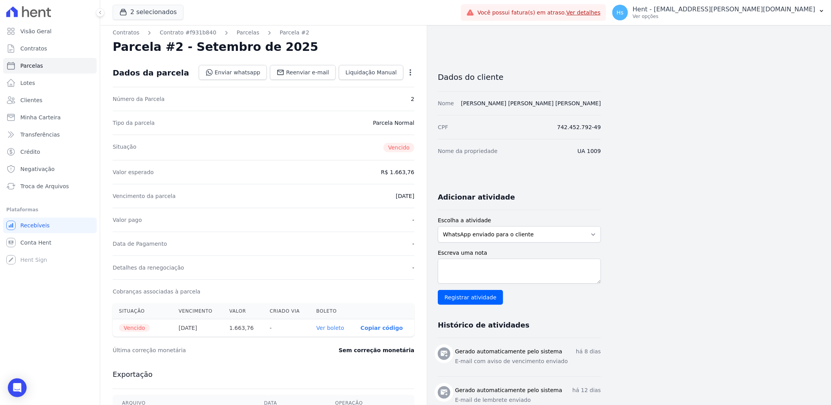
scroll to position [0, 0]
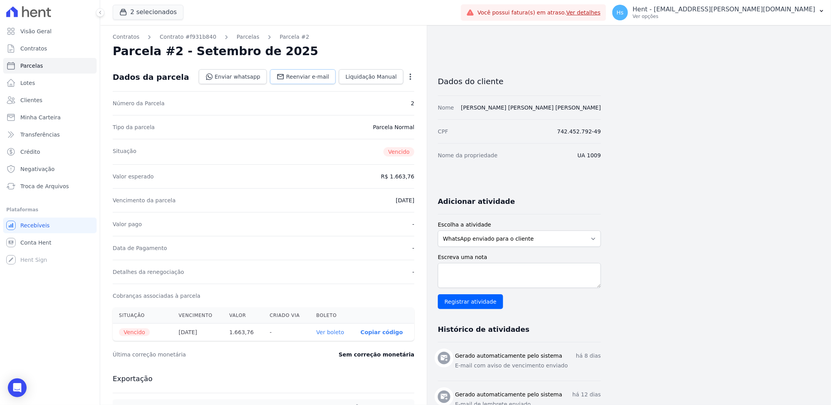
click at [307, 77] on span "Reenviar e-mail" at bounding box center [307, 77] width 43 height 8
click at [471, 278] on textarea "Escreva uma nota" at bounding box center [519, 275] width 163 height 25
paste textarea "Enviado e-mail e WhatsApp, aguardando interação do cliente."
type textarea "Enviado e-mail e WhatsApp, aguardando interação do cliente."
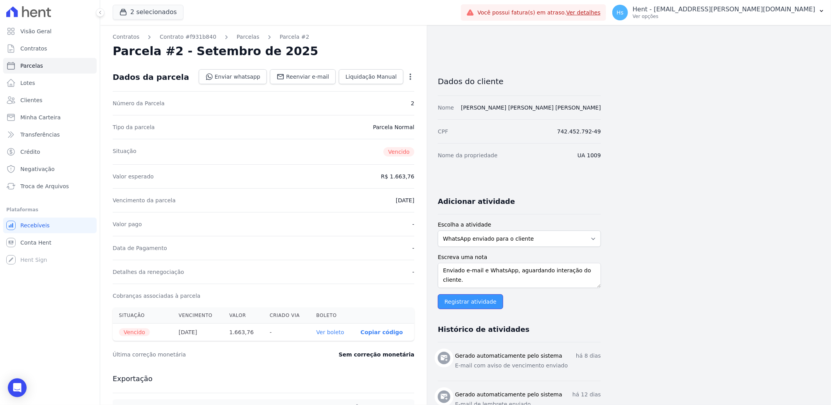
click at [476, 304] on input "Registrar atividade" at bounding box center [470, 301] width 65 height 15
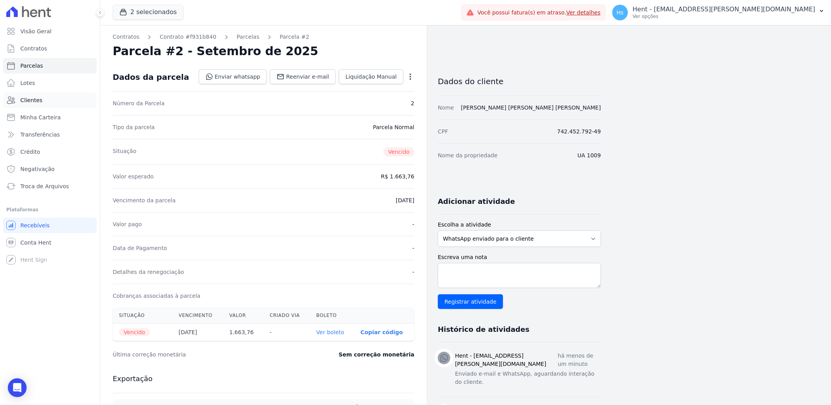
click at [38, 104] on span "Clientes" at bounding box center [31, 100] width 22 height 8
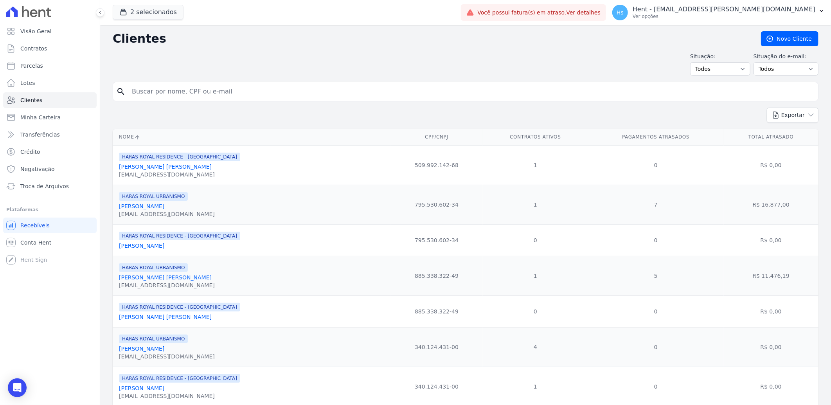
click at [233, 91] on input "search" at bounding box center [471, 92] width 688 height 16
paste input "Jackson Araujo De Souza"
type input "Jackson Araujo De Souza"
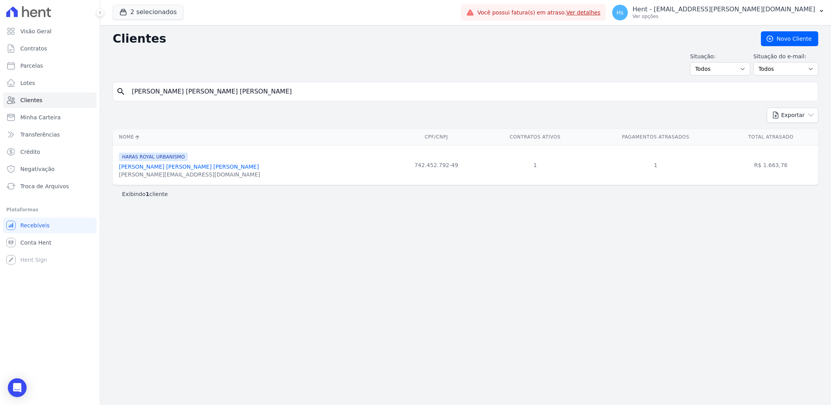
click at [157, 167] on link "Jackson Araujo De Souza" at bounding box center [189, 166] width 140 height 6
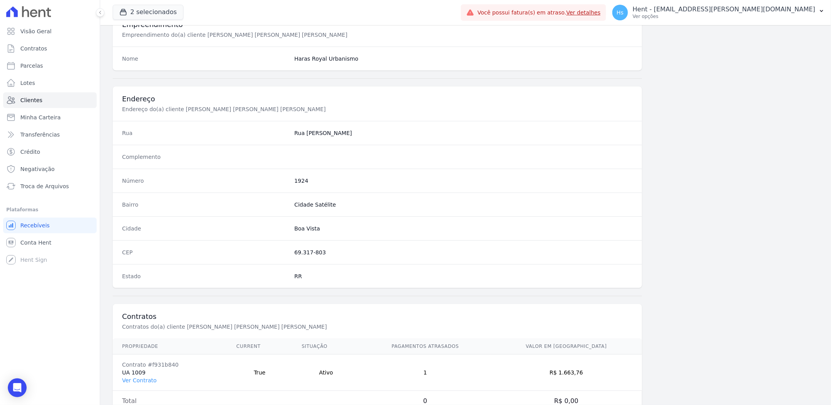
scroll to position [328, 0]
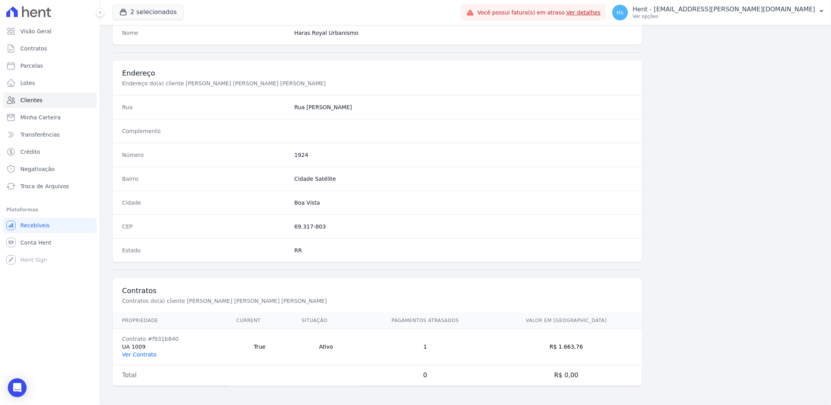
click at [128, 352] on link "Ver Contrato" at bounding box center [139, 354] width 34 height 6
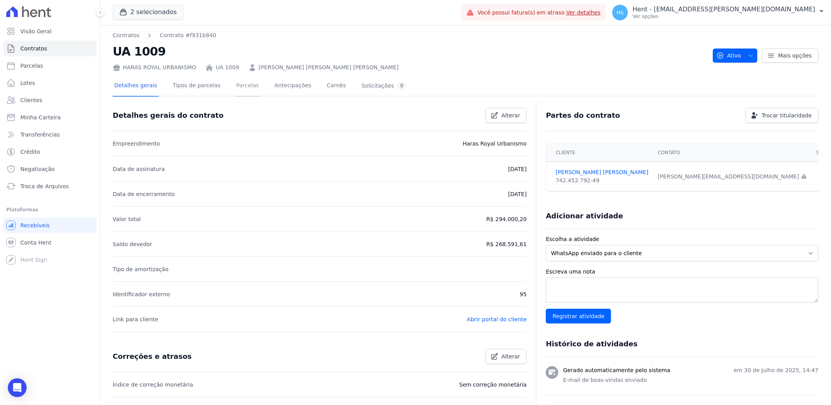
click at [235, 78] on link "Parcelas" at bounding box center [248, 86] width 26 height 21
click at [235, 87] on link "Parcelas" at bounding box center [248, 86] width 26 height 21
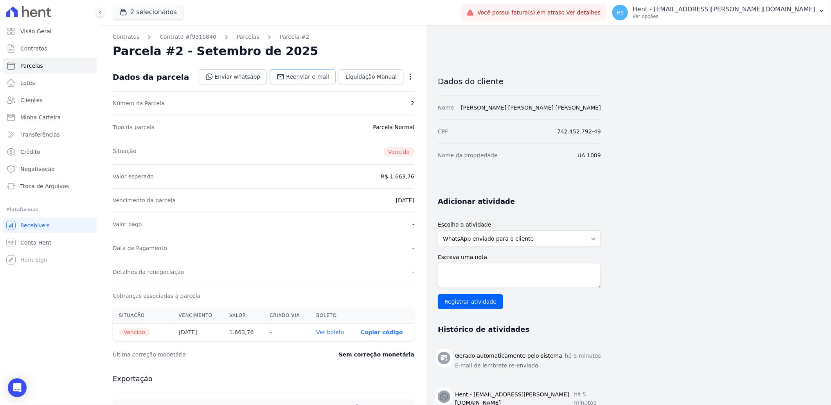
click at [312, 79] on span "Reenviar e-mail" at bounding box center [307, 77] width 43 height 8
drag, startPoint x: 507, startPoint y: 265, endPoint x: 483, endPoint y: 281, distance: 29.4
click at [507, 265] on textarea "Escreva uma nota" at bounding box center [519, 275] width 163 height 25
paste textarea "Enviado e-mail e WhatsApp, aguardando interação do cliente."
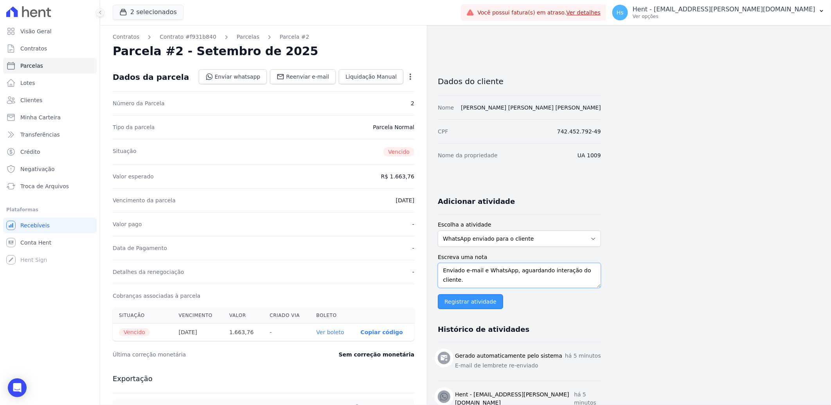
type textarea "Enviado e-mail e WhatsApp, aguardando interação do cliente."
click at [461, 300] on input "Registrar atividade" at bounding box center [470, 301] width 65 height 15
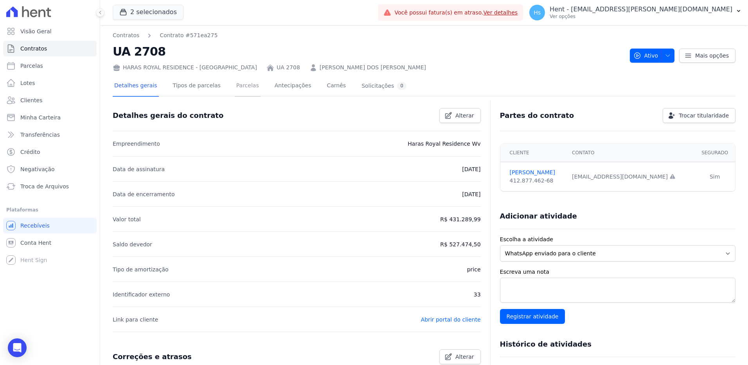
click at [236, 84] on link "Parcelas" at bounding box center [248, 86] width 26 height 21
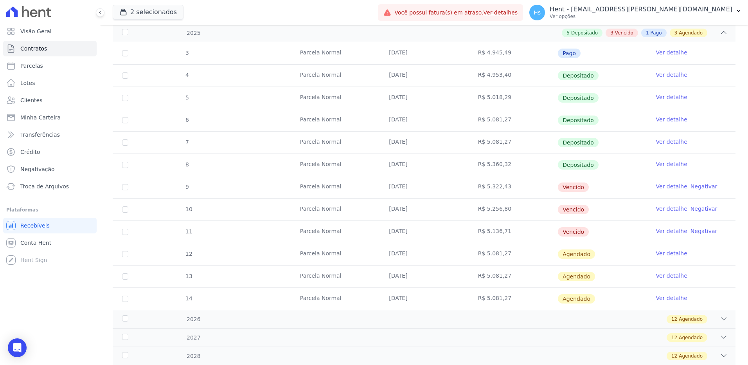
scroll to position [156, 0]
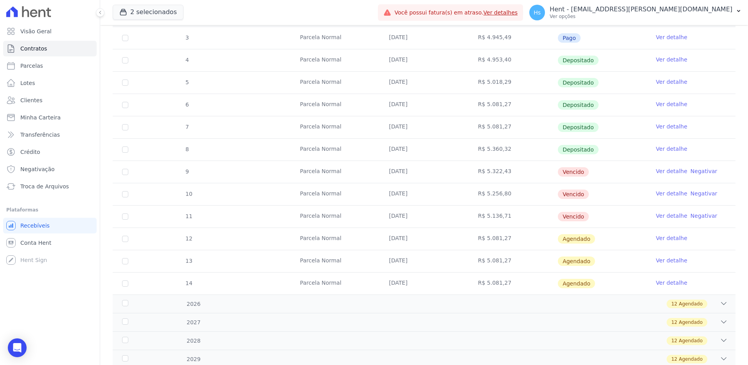
click at [666, 172] on link "Ver detalhe" at bounding box center [671, 171] width 31 height 8
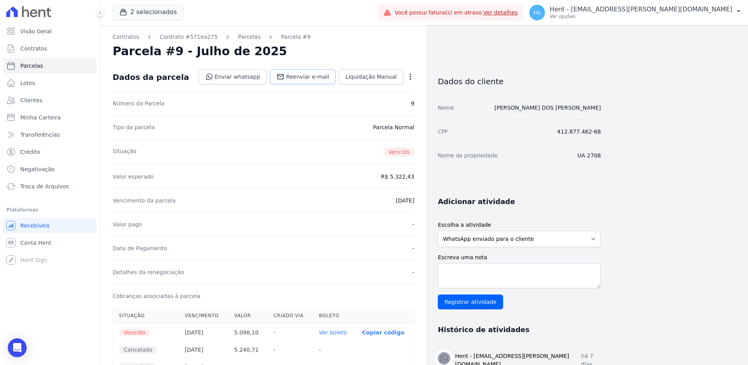
click at [302, 80] on span "Reenviar e-mail" at bounding box center [307, 77] width 43 height 8
click at [559, 234] on select "WhatsApp enviado para o cliente Adicionar um comentário Ligação feita para o cl…" at bounding box center [519, 238] width 163 height 16
click at [438, 230] on select "WhatsApp enviado para o cliente Adicionar um comentário Ligação feita para o cl…" at bounding box center [519, 238] width 163 height 16
click at [474, 268] on textarea "Escreva uma nota" at bounding box center [519, 275] width 163 height 25
paste textarea "Enviado e-mail e WhatsApp, aguardando interação do cliente."
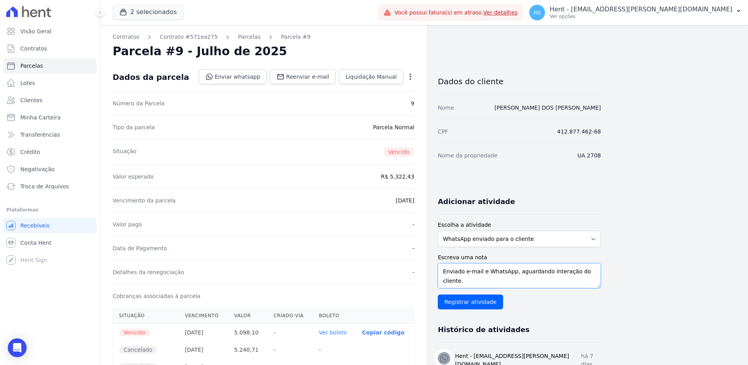
scroll to position [6, 0]
type textarea "Enviado e-mail e WhatsApp, aguardando interação do cliente."
click at [464, 299] on input "Registrar atividade" at bounding box center [470, 301] width 65 height 15
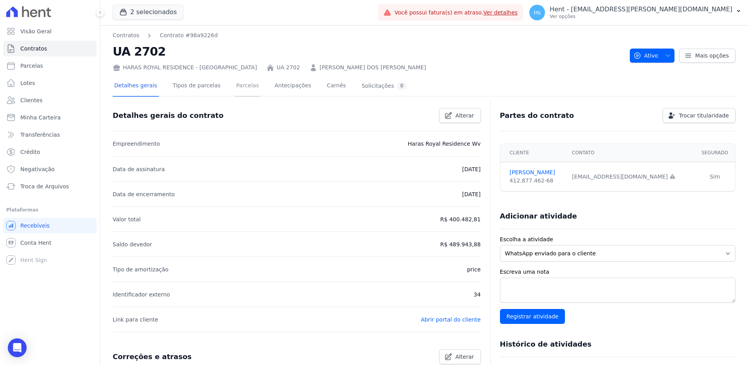
click at [235, 84] on link "Parcelas" at bounding box center [248, 86] width 26 height 21
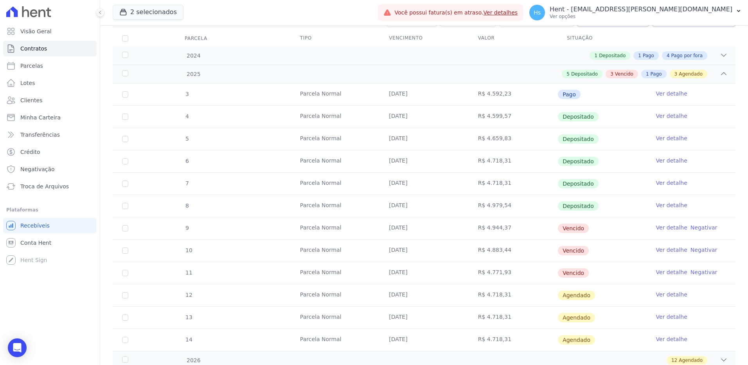
scroll to position [117, 0]
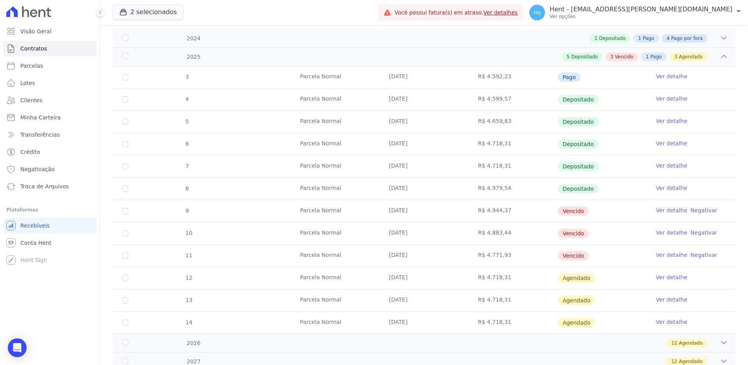
click at [666, 210] on link "Ver detalhe" at bounding box center [671, 210] width 31 height 8
click at [671, 239] on td "Ver detalhe Negativar" at bounding box center [690, 233] width 89 height 22
click at [670, 236] on td "Ver detalhe Negativar" at bounding box center [690, 233] width 89 height 22
click at [669, 234] on link "Ver detalhe" at bounding box center [671, 232] width 31 height 8
click at [663, 252] on link "Ver detalhe" at bounding box center [671, 255] width 31 height 8
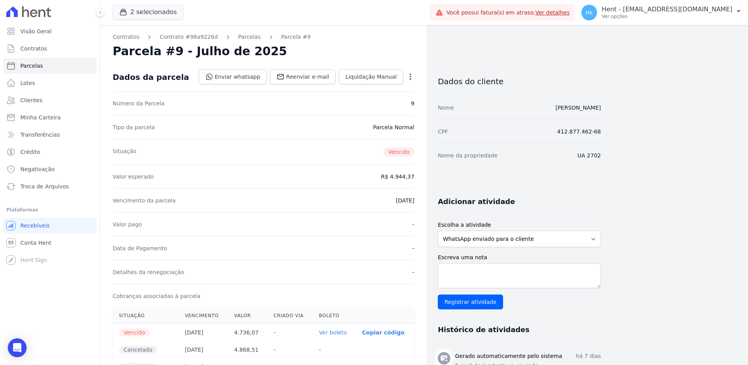
click at [479, 252] on form "Escolha a atividade WhatsApp enviado para o cliente Adicionar um comentário Lig…" at bounding box center [519, 265] width 163 height 88
click at [479, 238] on select "WhatsApp enviado para o cliente Adicionar um comentário Ligação feita para o cl…" at bounding box center [519, 238] width 163 height 16
click at [438, 230] on select "WhatsApp enviado para o cliente Adicionar um comentário Ligação feita para o cl…" at bounding box center [519, 238] width 163 height 16
click at [470, 280] on textarea "Escreva uma nota" at bounding box center [519, 275] width 163 height 25
click at [515, 265] on textarea "Escreva uma nota" at bounding box center [519, 275] width 163 height 25
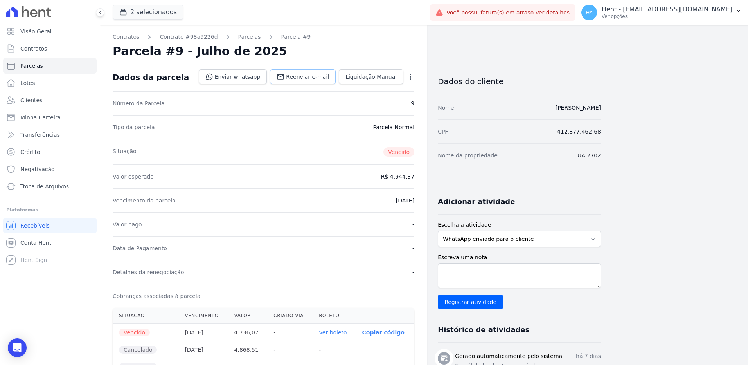
click at [295, 81] on link "Reenviar e-mail" at bounding box center [303, 76] width 66 height 15
click at [497, 260] on label "Escreva uma nota" at bounding box center [519, 257] width 163 height 8
click at [497, 263] on textarea "Escreva uma nota" at bounding box center [519, 275] width 163 height 25
click at [493, 269] on textarea "Escreva uma nota" at bounding box center [519, 275] width 163 height 25
paste textarea "Enviado e-mail e WhatsApp, aguardando interação do cliente."
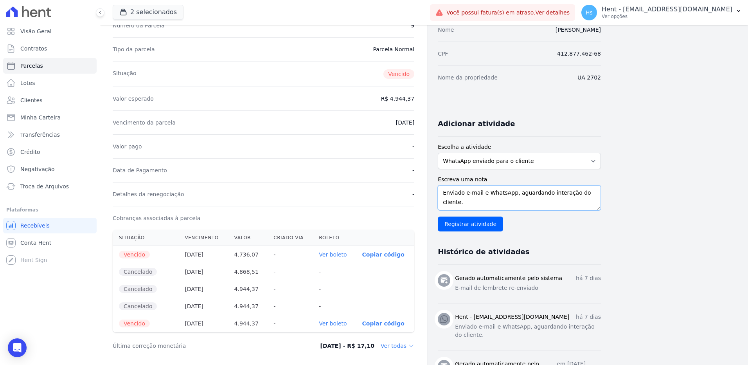
scroll to position [78, 0]
type textarea "Enviado e-mail e WhatsApp, aguardando interação do cliente."
click at [470, 225] on input "Registrar atividade" at bounding box center [470, 223] width 65 height 15
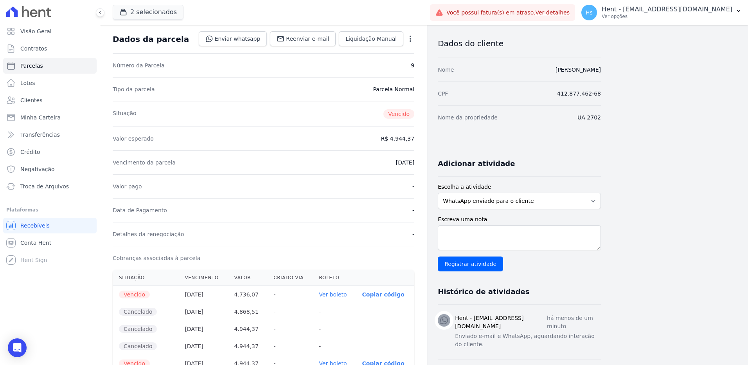
scroll to position [39, 0]
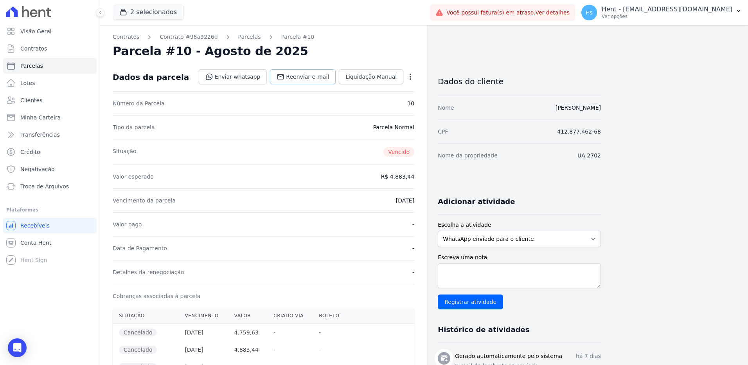
click at [305, 75] on span "Reenviar e-mail" at bounding box center [307, 77] width 43 height 8
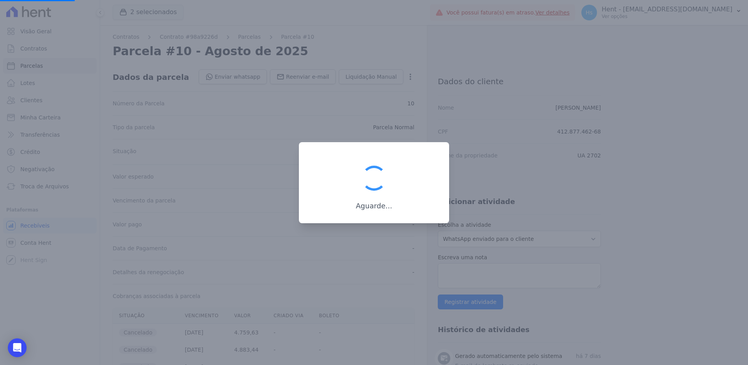
click at [518, 264] on div at bounding box center [374, 182] width 748 height 365
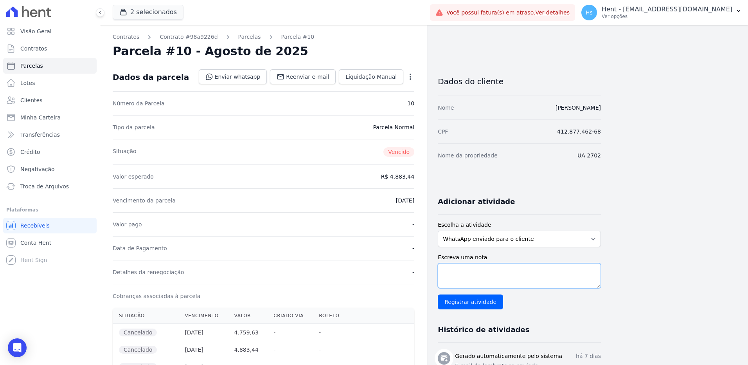
click at [488, 276] on textarea "Escreva uma nota" at bounding box center [519, 275] width 163 height 25
paste textarea "Enviado e-mail e WhatsApp, aguardando interação do cliente."
type textarea "Enviado e-mail e WhatsApp, aguardando interação do cliente."
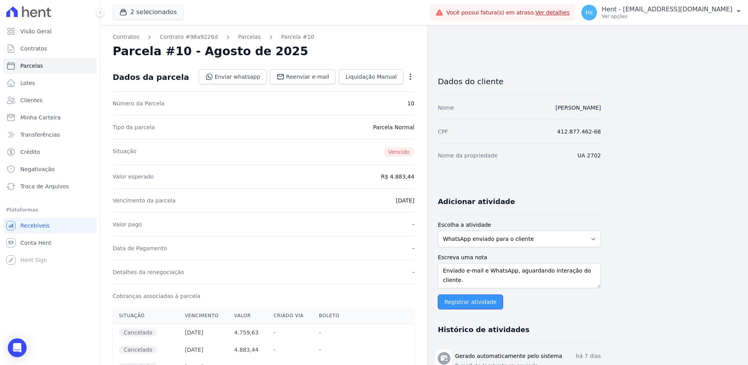
click at [476, 301] on input "Registrar atividade" at bounding box center [470, 301] width 65 height 15
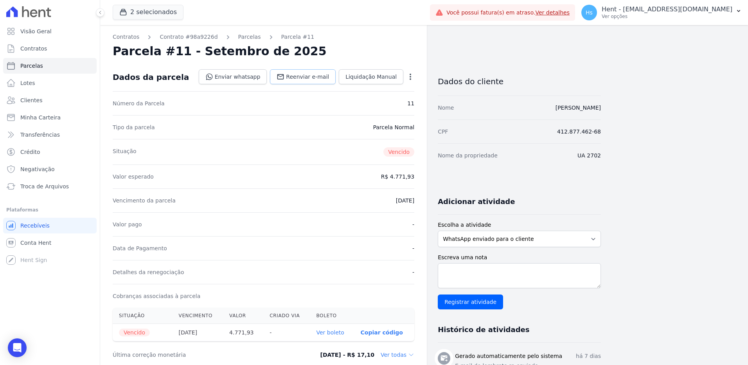
click at [323, 80] on span "Reenviar e-mail" at bounding box center [307, 77] width 43 height 8
click at [525, 269] on textarea "Escreva uma nota" at bounding box center [519, 275] width 163 height 25
paste textarea "Enviado e-mail e WhatsApp, aguardando interação do cliente."
type textarea "Enviado e-mail e WhatsApp, aguardando interação do cliente."
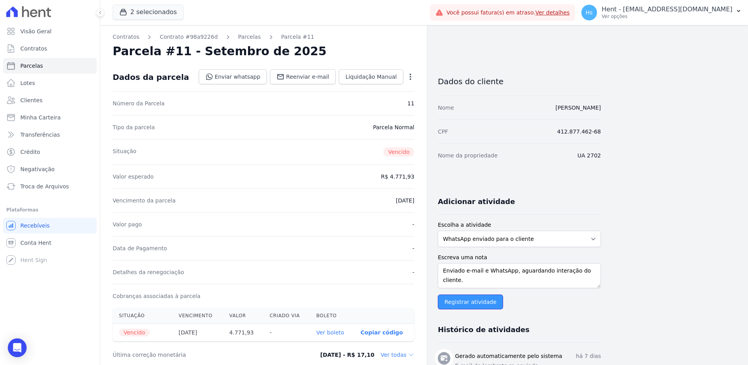
click at [461, 303] on input "Registrar atividade" at bounding box center [470, 301] width 65 height 15
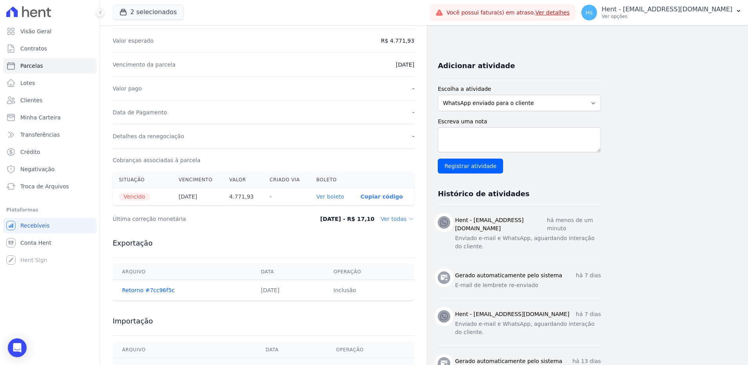
scroll to position [156, 0]
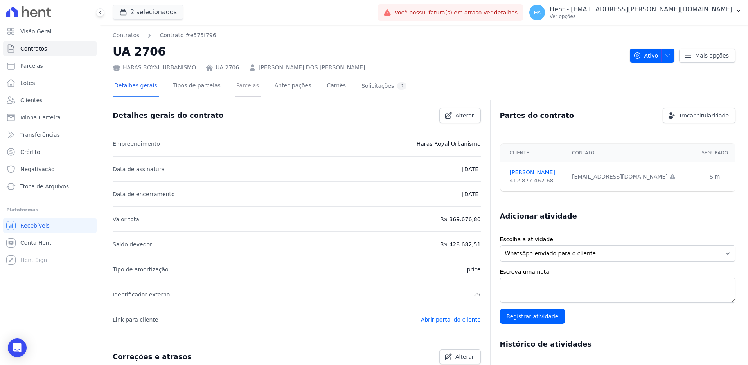
click at [235, 89] on link "Parcelas" at bounding box center [248, 86] width 26 height 21
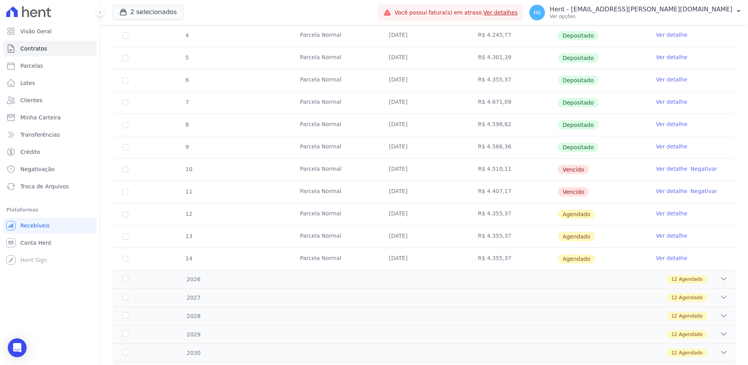
scroll to position [196, 0]
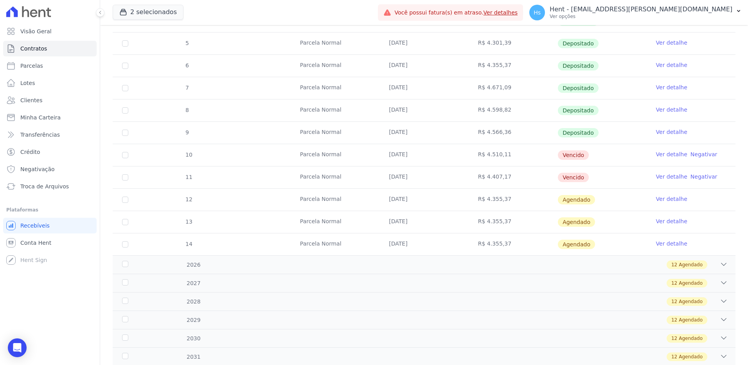
click at [662, 156] on link "Ver detalhe" at bounding box center [671, 154] width 31 height 8
click at [670, 174] on link "Ver detalhe" at bounding box center [671, 176] width 31 height 8
click at [667, 149] on td "Ver detalhe Negativar" at bounding box center [690, 155] width 89 height 22
click at [661, 153] on link "Ver detalhe" at bounding box center [671, 154] width 31 height 8
click at [663, 180] on link "Ver detalhe" at bounding box center [671, 176] width 31 height 8
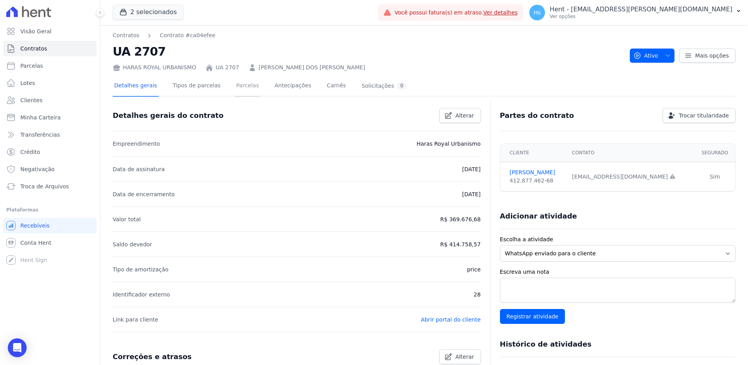
click at [235, 90] on link "Parcelas" at bounding box center [248, 86] width 26 height 21
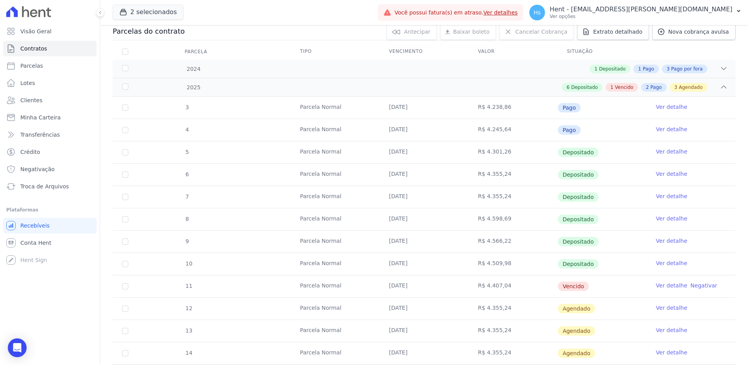
scroll to position [196, 0]
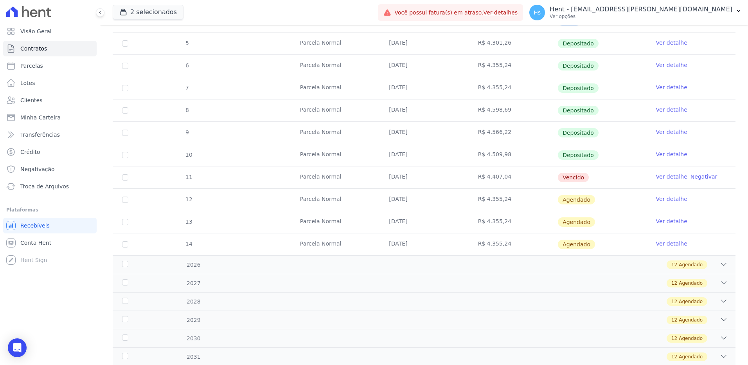
click at [664, 174] on link "Ver detalhe" at bounding box center [671, 176] width 31 height 8
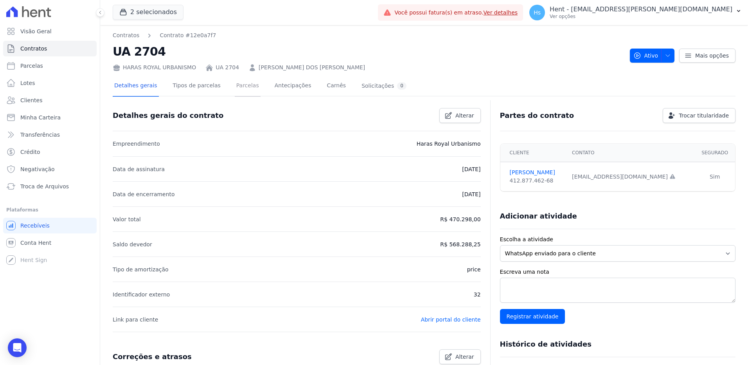
click at [242, 87] on link "Parcelas" at bounding box center [248, 86] width 26 height 21
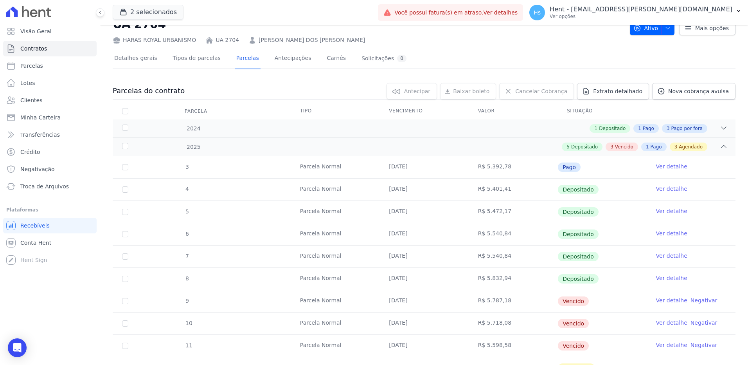
scroll to position [117, 0]
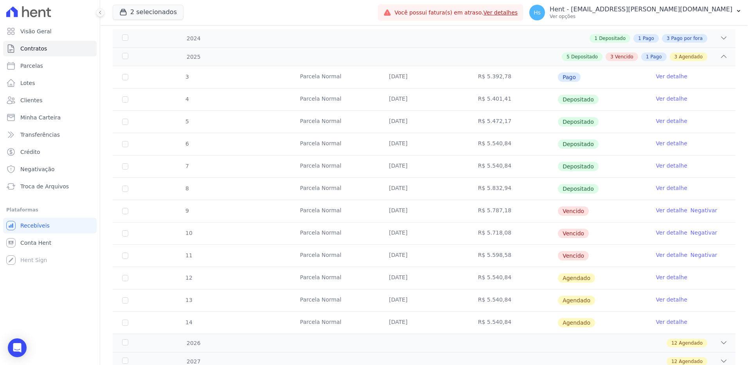
click at [659, 206] on link "Ver detalhe" at bounding box center [671, 210] width 31 height 8
click at [657, 233] on link "Ver detalhe" at bounding box center [671, 232] width 31 height 8
click at [665, 257] on link "Ver detalhe" at bounding box center [671, 255] width 31 height 8
click at [669, 211] on link "Ver detalhe" at bounding box center [671, 210] width 31 height 8
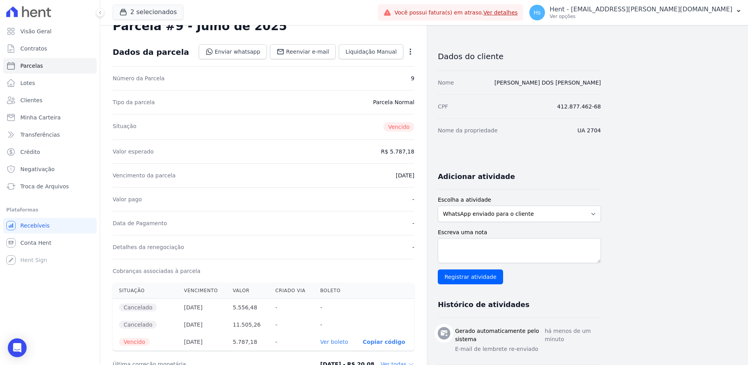
scroll to position [39, 0]
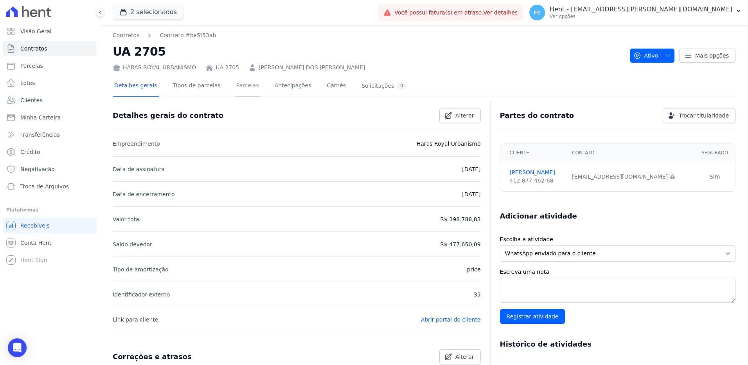
click at [235, 88] on link "Parcelas" at bounding box center [248, 86] width 26 height 21
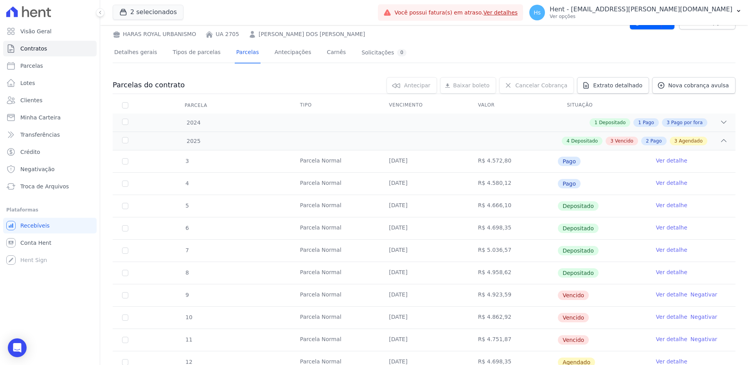
scroll to position [117, 0]
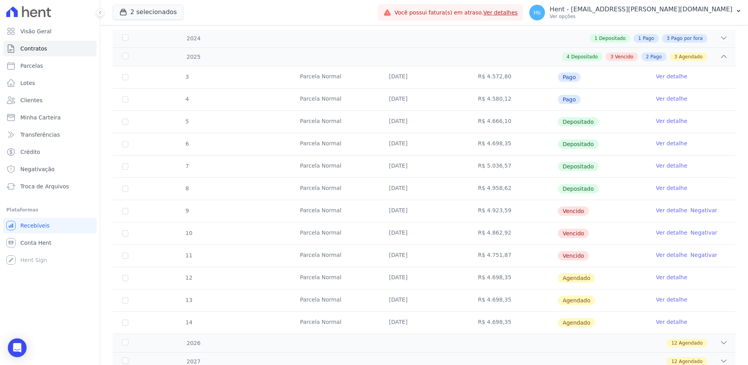
click at [659, 208] on link "Ver detalhe" at bounding box center [671, 210] width 31 height 8
click at [665, 235] on link "Ver detalhe" at bounding box center [671, 232] width 31 height 8
click at [667, 254] on link "Ver detalhe" at bounding box center [671, 255] width 31 height 8
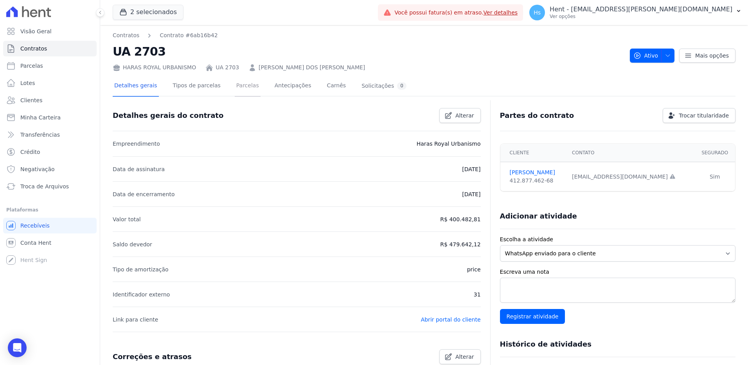
click at [239, 88] on link "Parcelas" at bounding box center [248, 86] width 26 height 21
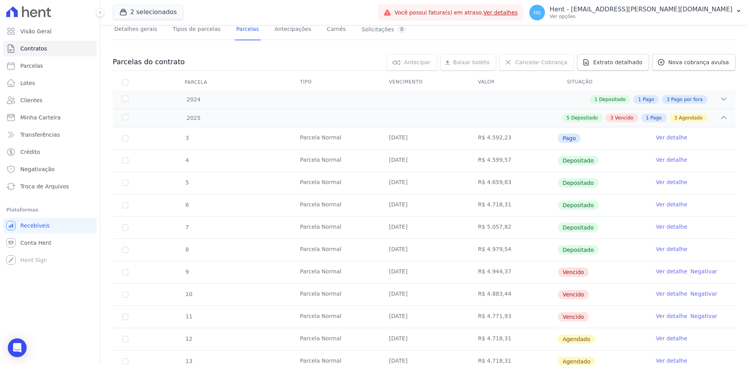
scroll to position [78, 0]
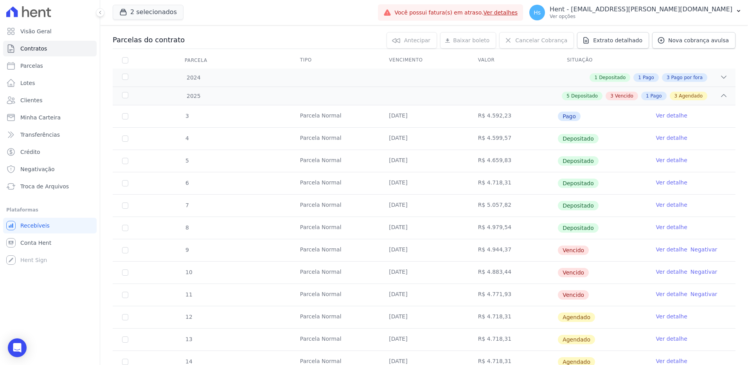
click at [667, 250] on link "Ver detalhe" at bounding box center [671, 249] width 31 height 8
click at [668, 273] on link "Ver detalhe" at bounding box center [671, 272] width 31 height 8
click at [667, 291] on link "Ver detalhe" at bounding box center [671, 294] width 31 height 8
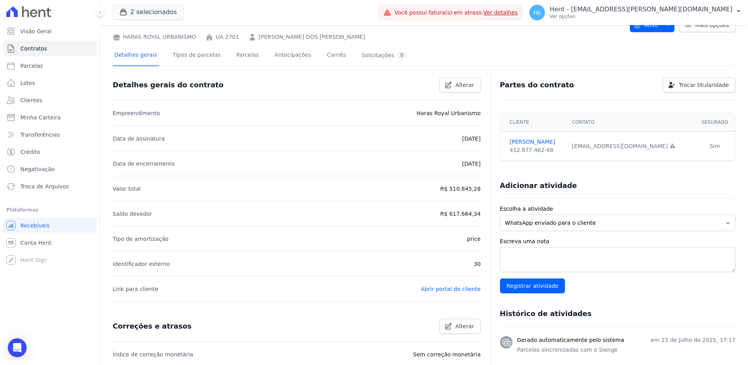
scroll to position [39, 0]
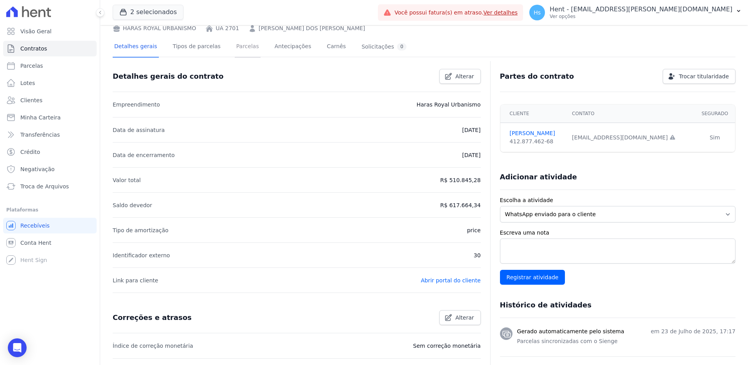
click at [241, 49] on link "Parcelas" at bounding box center [248, 47] width 26 height 21
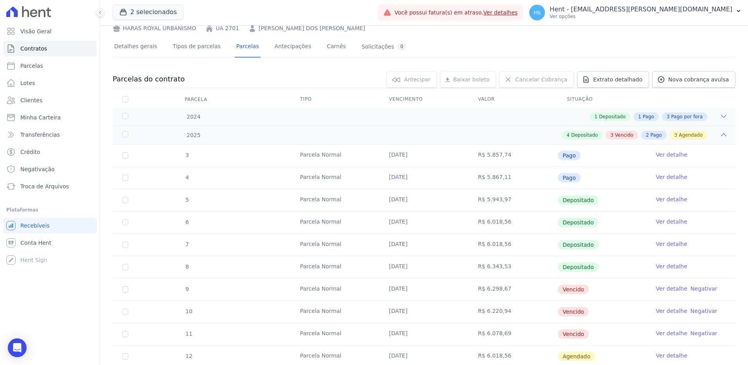
scroll to position [78, 0]
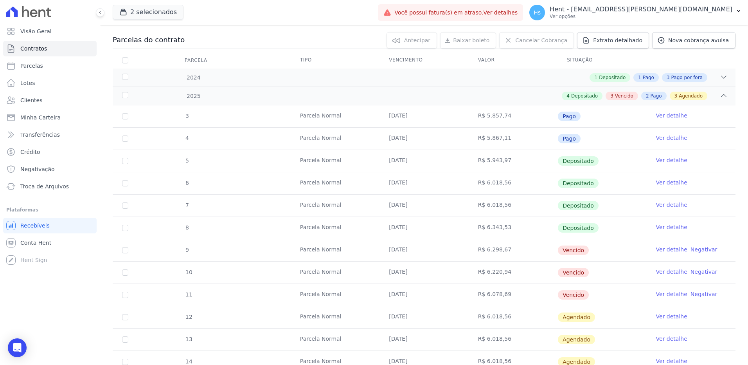
click at [668, 250] on link "Ver detalhe" at bounding box center [671, 249] width 31 height 8
click at [670, 272] on link "Ver detalhe" at bounding box center [671, 272] width 31 height 8
click at [661, 296] on link "Ver detalhe" at bounding box center [671, 294] width 31 height 8
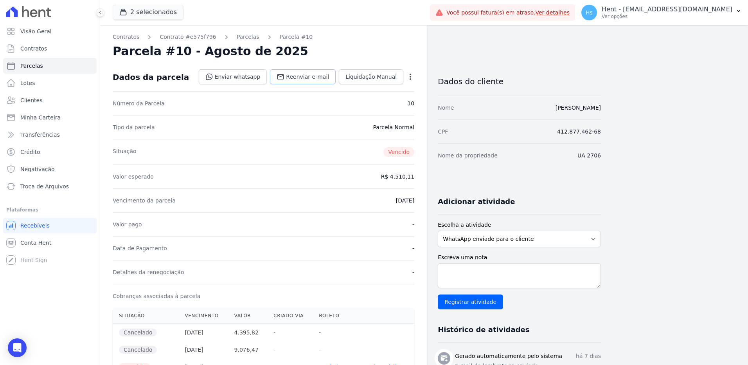
click at [310, 79] on span "Reenviar e-mail" at bounding box center [307, 77] width 43 height 8
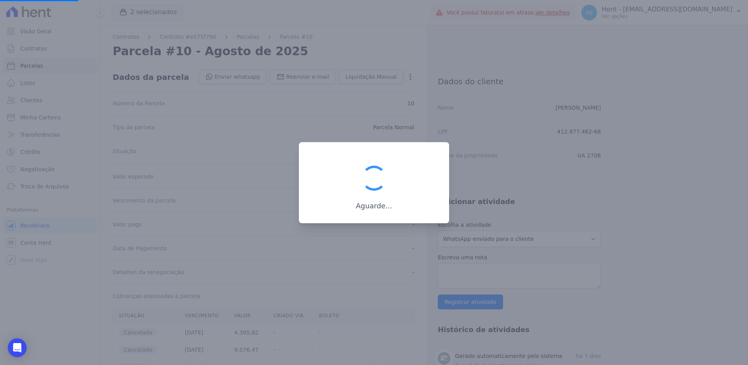
click at [476, 266] on div at bounding box center [374, 182] width 748 height 365
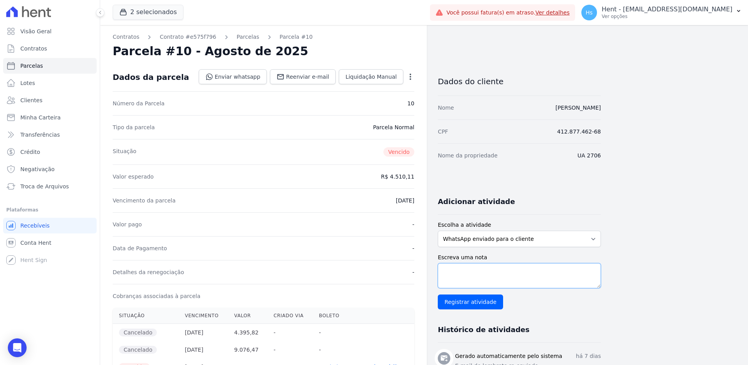
click at [476, 273] on textarea "Escreva uma nota" at bounding box center [519, 275] width 163 height 25
paste textarea "Enviado e-mail e WhatsApp, aguardando interação do cliente."
type textarea "Enviado e-mail e WhatsApp, aguardando interação do cliente."
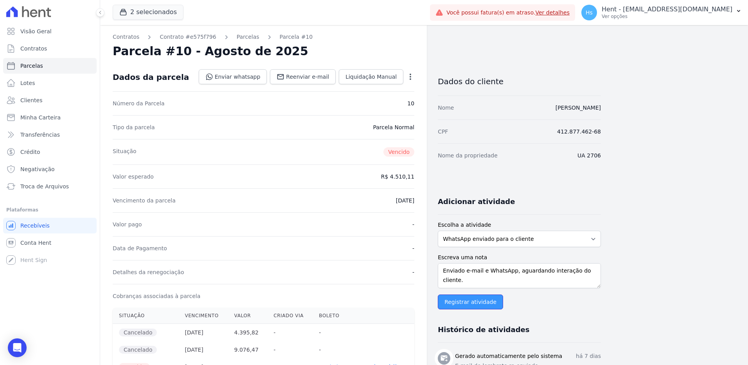
click at [460, 305] on input "Registrar atividade" at bounding box center [470, 301] width 65 height 15
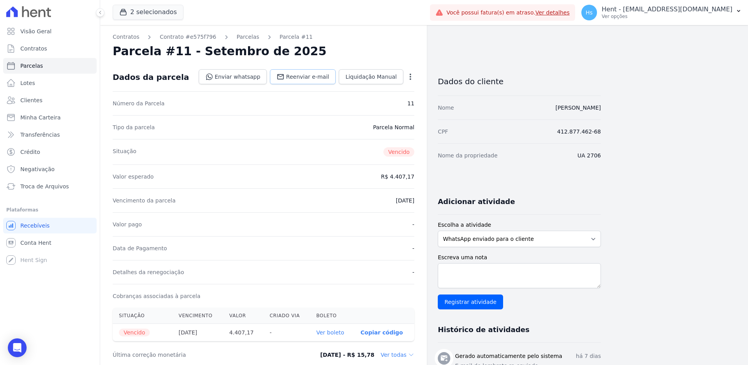
click at [314, 81] on link "Reenviar e-mail" at bounding box center [303, 76] width 66 height 15
click at [490, 267] on textarea "Escreva uma nota" at bounding box center [519, 275] width 163 height 25
paste textarea "Enviado e-mail e WhatsApp, aguardando interação do cliente."
type textarea "Enviado e-mail e WhatsApp, aguardando interação do cliente."
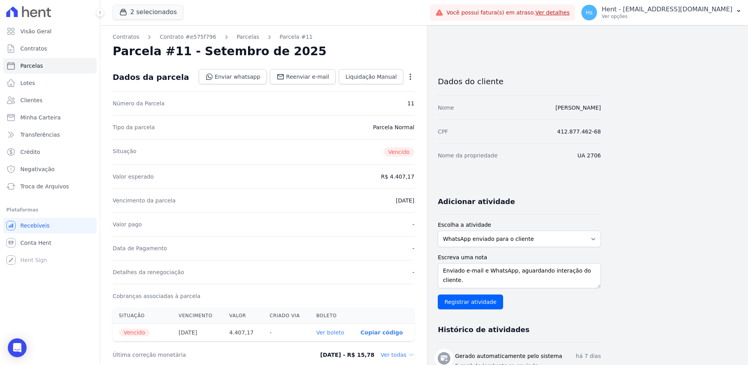
click at [464, 307] on input "Registrar atividade" at bounding box center [470, 301] width 65 height 15
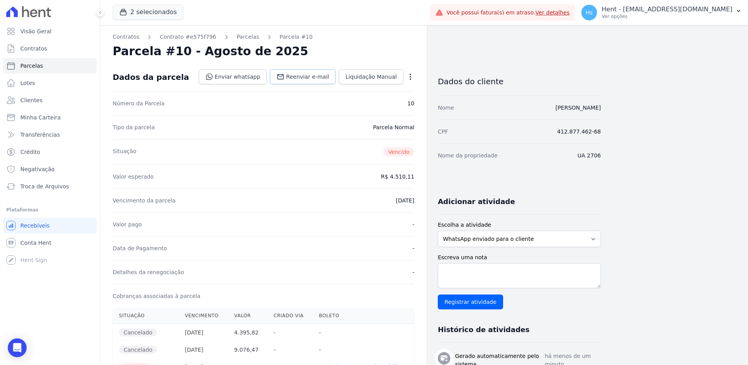
click at [308, 77] on span "Reenviar e-mail" at bounding box center [307, 77] width 43 height 8
click at [552, 279] on textarea "Escreva uma nota" at bounding box center [519, 275] width 163 height 25
paste textarea "Enviado e-mail e WhatsApp, aguardando interação do cliente."
type textarea "Enviado e-mail e WhatsApp, aguardando interação do cliente."
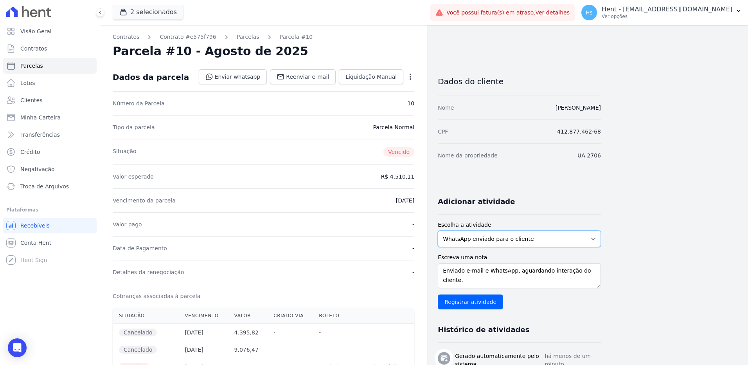
click at [484, 234] on select "WhatsApp enviado para o cliente Adicionar um comentário Ligação feita para o cl…" at bounding box center [519, 238] width 163 height 16
click at [438, 230] on select "WhatsApp enviado para o cliente Adicionar um comentário Ligação feita para o cl…" at bounding box center [519, 238] width 163 height 16
click at [466, 301] on input "Registrar atividade" at bounding box center [470, 301] width 65 height 15
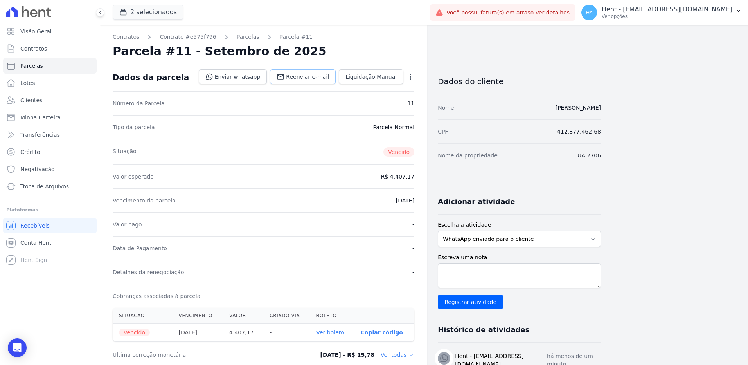
click at [298, 75] on span "Reenviar e-mail" at bounding box center [307, 77] width 43 height 8
click at [481, 270] on textarea "Escreva uma nota" at bounding box center [519, 275] width 163 height 25
paste textarea "Enviado e-mail e WhatsApp, aguardando interação do cliente."
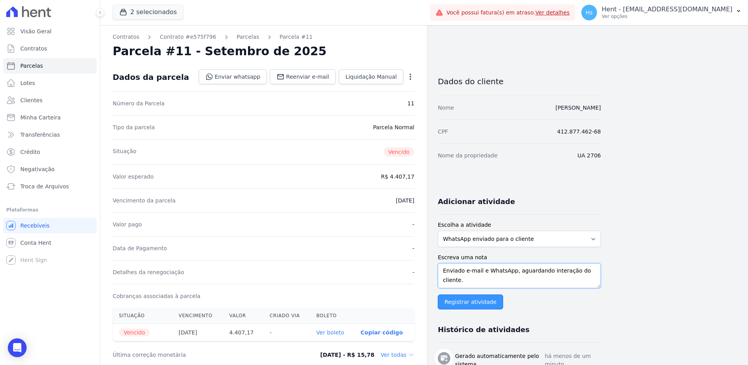
type textarea "Enviado e-mail e WhatsApp, aguardando interação do cliente."
click at [474, 298] on input "Registrar atividade" at bounding box center [470, 301] width 65 height 15
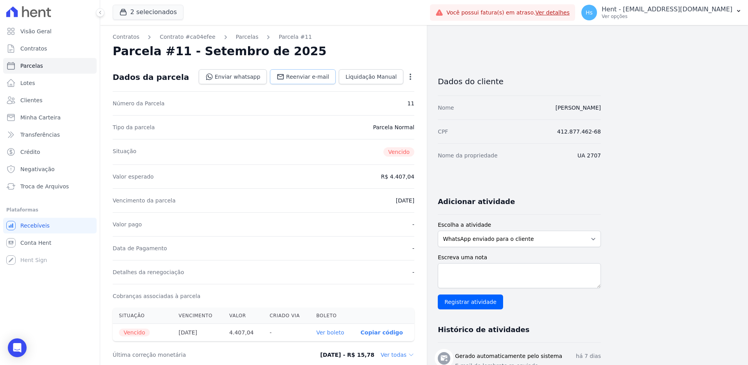
click at [298, 74] on span "Reenviar e-mail" at bounding box center [307, 77] width 43 height 8
click at [484, 278] on textarea "Escreva uma nota" at bounding box center [519, 275] width 163 height 25
paste textarea "Enviado e-mail e WhatsApp, aguardando interação do cliente."
type textarea "Enviado e-mail e WhatsApp, aguardando interação do cliente."
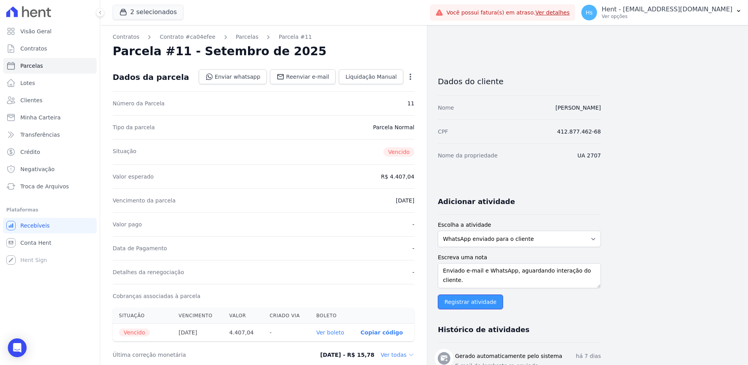
click at [470, 298] on input "Registrar atividade" at bounding box center [470, 301] width 65 height 15
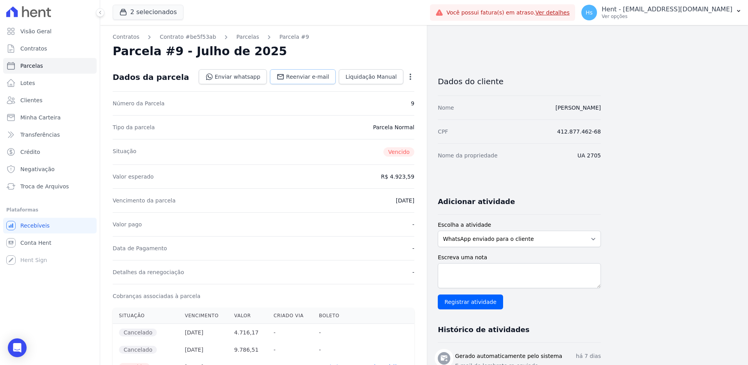
click at [284, 79] on icon at bounding box center [280, 76] width 7 height 5
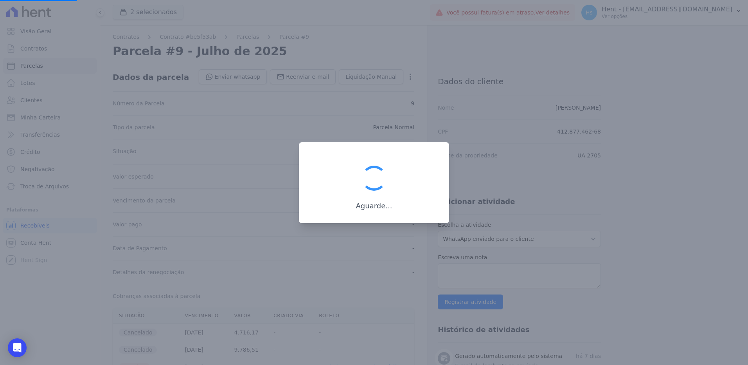
click at [484, 275] on div at bounding box center [374, 182] width 748 height 365
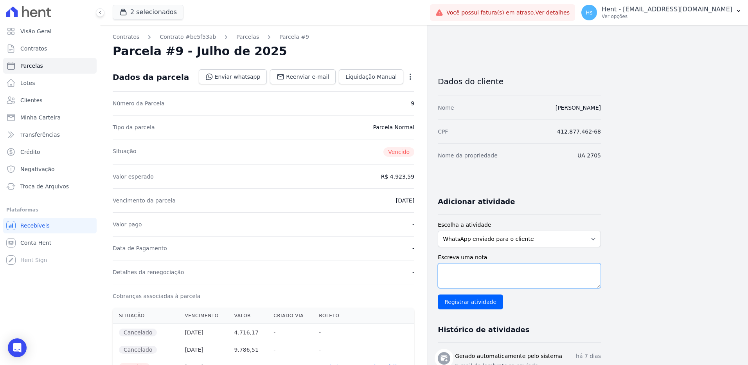
click at [479, 279] on textarea "Escreva uma nota" at bounding box center [519, 275] width 163 height 25
paste textarea "Enviado e-mail e WhatsApp, aguardando interação do cliente."
type textarea "Enviado e-mail e WhatsApp, aguardando interação do cliente."
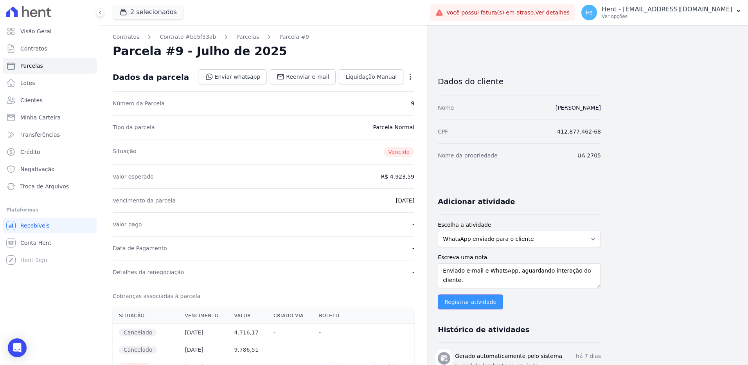
click at [465, 307] on input "Registrar atividade" at bounding box center [470, 301] width 65 height 15
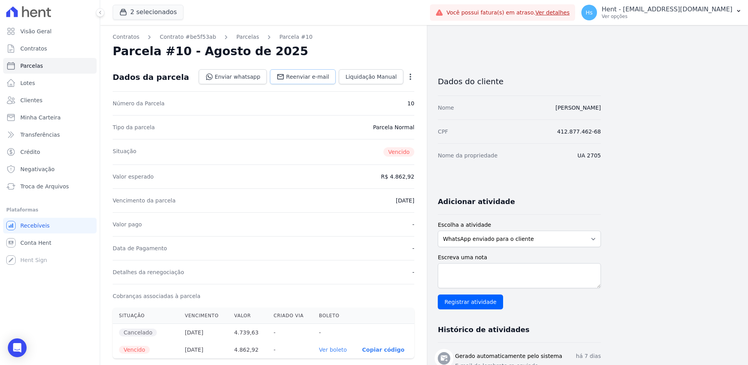
click at [284, 75] on icon at bounding box center [280, 76] width 7 height 5
click at [488, 268] on textarea "Escreva uma nota" at bounding box center [519, 275] width 163 height 25
paste textarea "Enviado e-mail e WhatsApp, aguardando interação do cliente."
type textarea "Enviado e-mail e WhatsApp, aguardando interação do cliente."
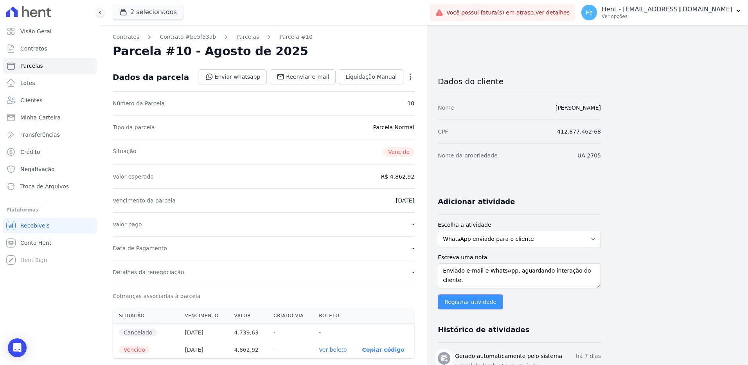
click at [476, 302] on input "Registrar atividade" at bounding box center [470, 301] width 65 height 15
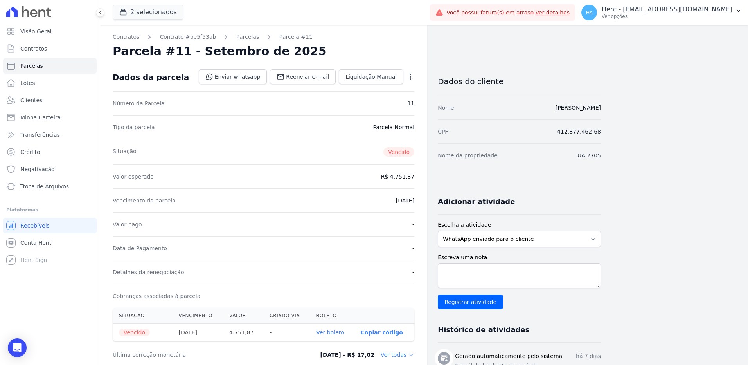
click at [313, 69] on div "Dados da parcela Enviar whatsapp Registrar envio de WhatsApp Caso o envio da me…" at bounding box center [264, 77] width 302 height 28
click at [314, 75] on span "Reenviar e-mail" at bounding box center [307, 77] width 43 height 8
click at [505, 279] on textarea "Escreva uma nota" at bounding box center [519, 275] width 163 height 25
paste textarea "Enviado e-mail e WhatsApp, aguardando interação do cliente."
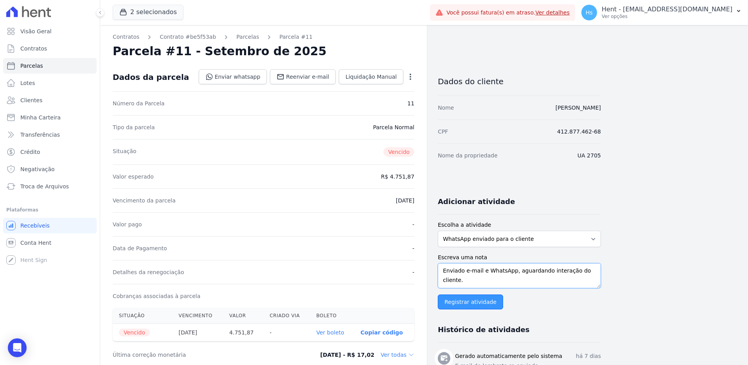
type textarea "Enviado e-mail e WhatsApp, aguardando interação do cliente."
click at [465, 299] on input "Registrar atividade" at bounding box center [470, 301] width 65 height 15
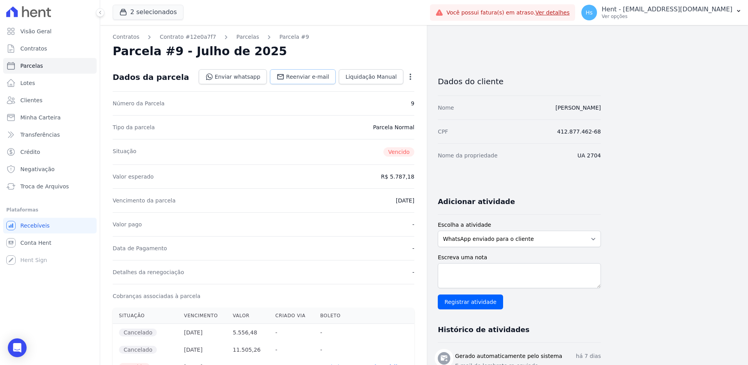
click at [311, 76] on span "Reenviar e-mail" at bounding box center [307, 77] width 43 height 8
click at [513, 273] on textarea "Escreva uma nota" at bounding box center [519, 275] width 163 height 25
paste textarea "Enviado e-mail e WhatsApp, aguardando interação do cliente."
type textarea "Enviado e-mail e WhatsApp, aguardando interação do cliente."
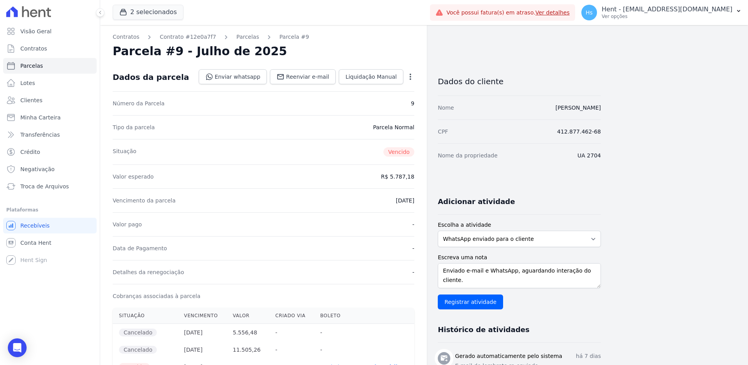
click at [470, 302] on input "Registrar atividade" at bounding box center [470, 301] width 65 height 15
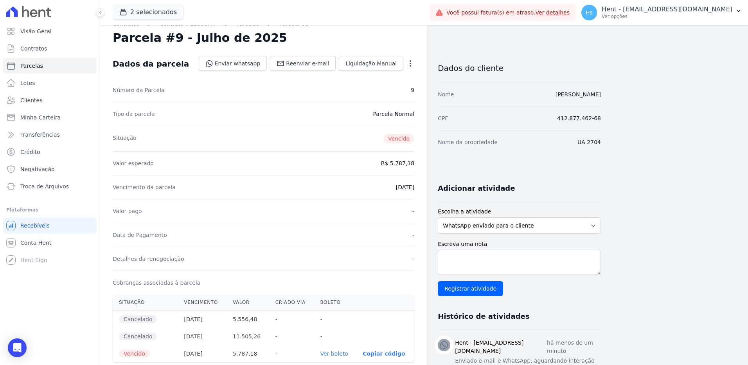
scroll to position [0, 0]
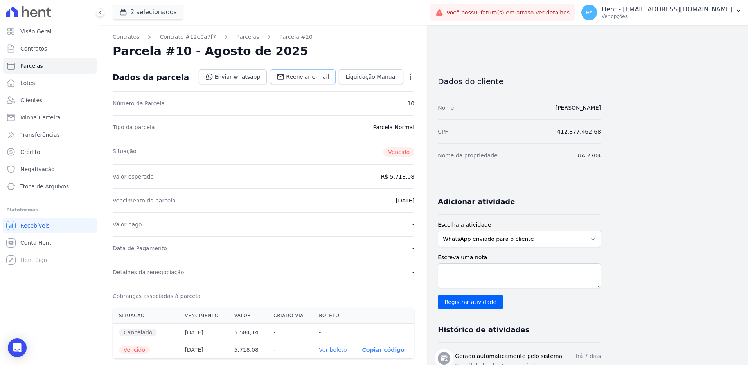
click at [305, 79] on span "Reenviar e-mail" at bounding box center [307, 77] width 43 height 8
click at [524, 278] on textarea "Escreva uma nota" at bounding box center [519, 275] width 163 height 25
paste textarea "Enviado e-mail e WhatsApp, aguardando interação do cliente."
type textarea "Enviado e-mail e WhatsApp, aguardando interação do cliente."
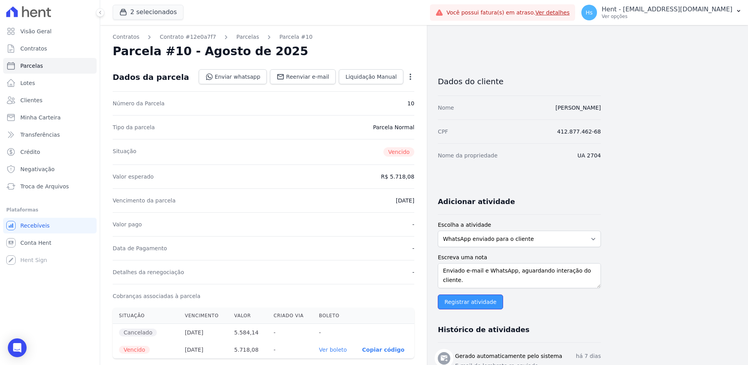
click at [460, 303] on input "Registrar atividade" at bounding box center [470, 301] width 65 height 15
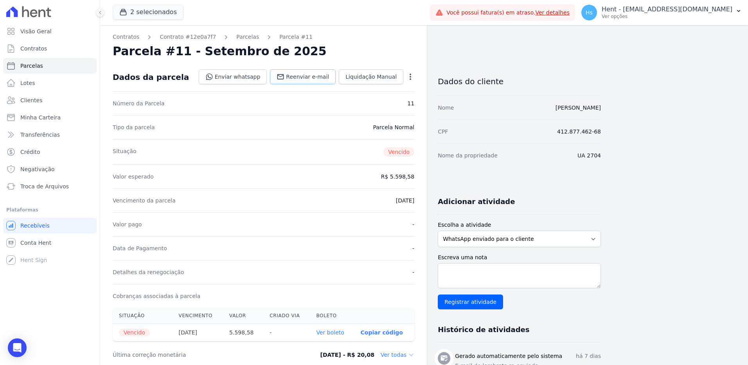
click at [322, 68] on div "Dados da parcela Enviar whatsapp Registrar envio de WhatsApp Caso o envio da me…" at bounding box center [264, 77] width 302 height 28
click at [323, 72] on link "Reenviar e-mail" at bounding box center [303, 76] width 66 height 15
click at [479, 269] on textarea "Escreva uma nota" at bounding box center [519, 275] width 163 height 25
paste textarea "Enviado e-mail e WhatsApp, aguardando interação do cliente."
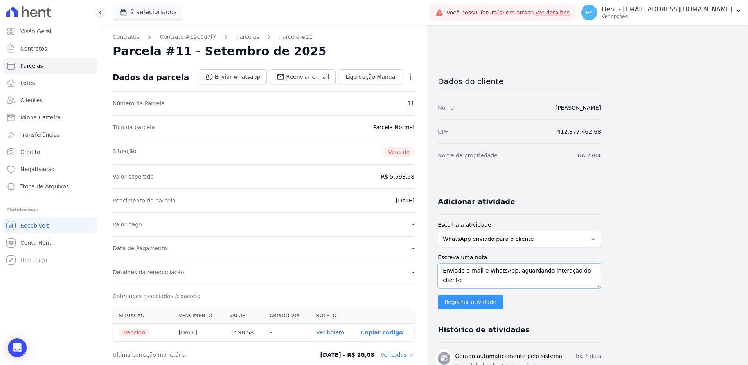
type textarea "Enviado e-mail e WhatsApp, aguardando interação do cliente."
click at [466, 301] on input "Registrar atividade" at bounding box center [470, 301] width 65 height 15
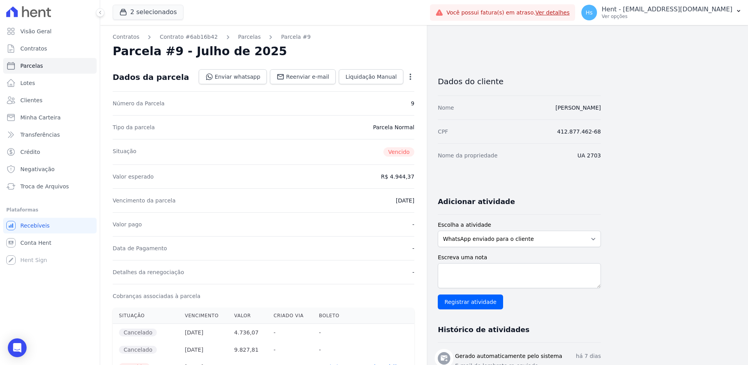
click at [305, 68] on div "Dados da parcela Enviar whatsapp Registrar envio de WhatsApp Caso o envio da me…" at bounding box center [264, 77] width 302 height 28
click at [304, 73] on span "Reenviar e-mail" at bounding box center [307, 77] width 43 height 8
click at [503, 288] on div "Escreva uma nota Registrar atividade" at bounding box center [519, 281] width 163 height 56
click at [490, 284] on textarea "Escreva uma nota" at bounding box center [519, 275] width 163 height 25
paste textarea "Enviado e-mail e WhatsApp, aguardando interação do cliente."
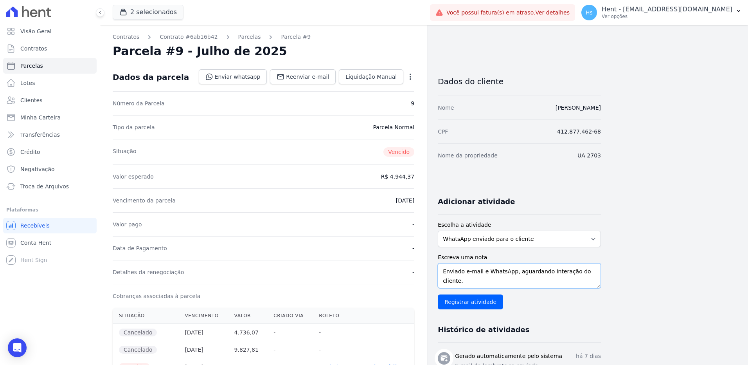
scroll to position [6, 0]
type textarea "Enviado e-mail e WhatsApp, aguardando interação do cliente."
click at [466, 300] on input "Registrar atividade" at bounding box center [470, 301] width 65 height 15
click at [302, 74] on span "Reenviar e-mail" at bounding box center [307, 77] width 43 height 8
paste textarea "Enviado e-mail e WhatsApp, aguardando interação do cliente."
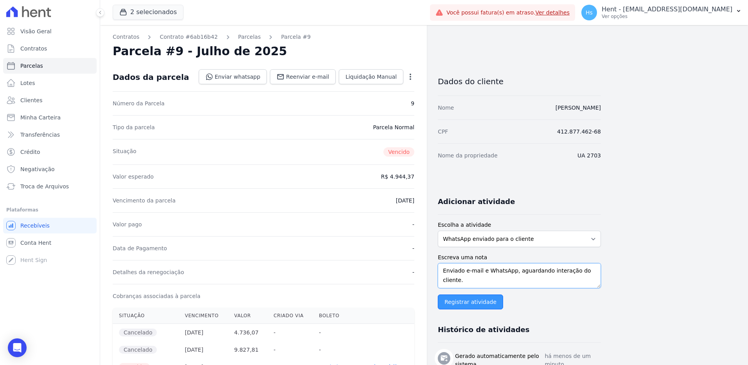
type textarea "Enviado e-mail e WhatsApp, aguardando interação do cliente."
click at [470, 301] on input "Registrar atividade" at bounding box center [470, 301] width 65 height 15
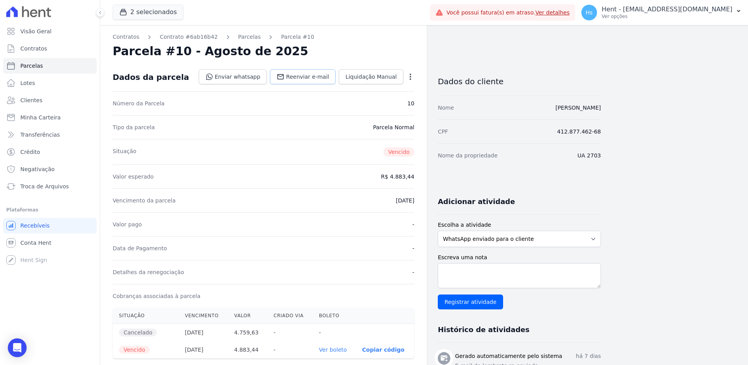
click at [308, 80] on span "Reenviar e-mail" at bounding box center [307, 77] width 43 height 8
paste textarea "Enviado e-mail e WhatsApp, aguardando interação do cliente."
type textarea "Enviado e-mail e WhatsApp, aguardando interação do cliente."
click at [459, 307] on input "Registrar atividade" at bounding box center [470, 301] width 65 height 15
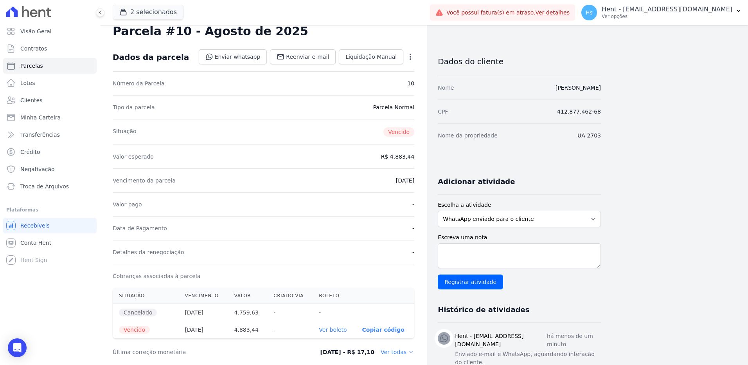
scroll to position [78, 0]
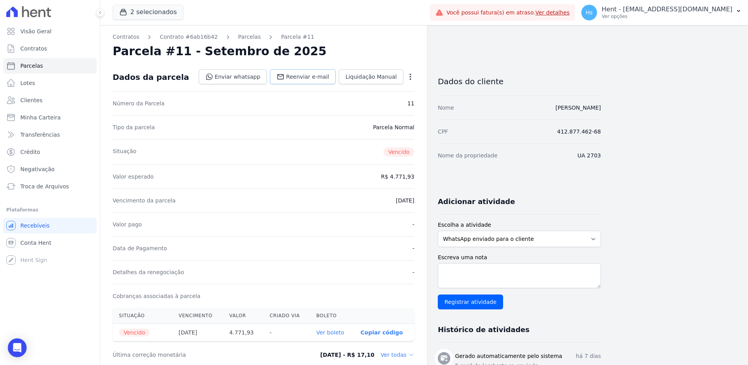
click at [300, 74] on span "Reenviar e-mail" at bounding box center [307, 77] width 43 height 8
click at [485, 279] on textarea "Escreva uma nota" at bounding box center [519, 275] width 163 height 25
paste textarea "Enviado e-mail e WhatsApp, aguardando interação do cliente."
type textarea "Enviado e-mail e WhatsApp, aguardando interação do cliente."
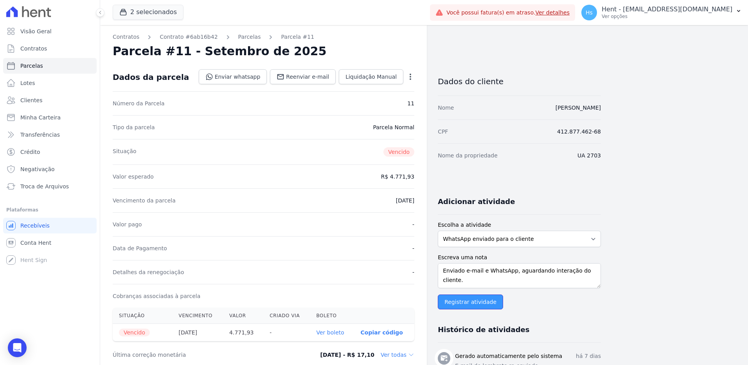
click at [456, 305] on input "Registrar atividade" at bounding box center [470, 301] width 65 height 15
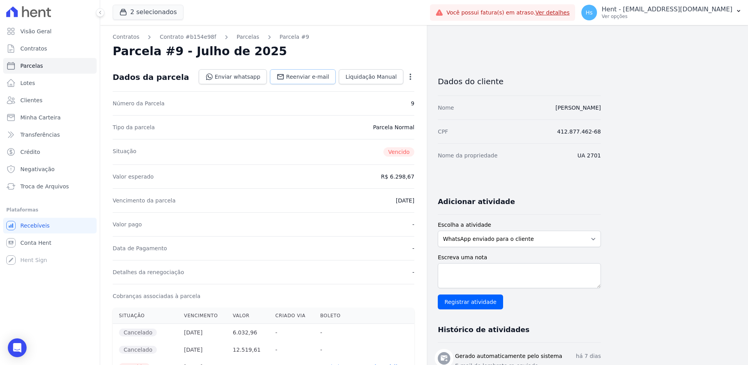
click at [298, 79] on span "Reenviar e-mail" at bounding box center [307, 77] width 43 height 8
click at [510, 273] on textarea "Escreva uma nota" at bounding box center [519, 275] width 163 height 25
paste textarea "Enviado e-mail e WhatsApp, aguardando interação do cliente."
type textarea "Enviado e-mail e WhatsApp, aguardando interação do cliente."
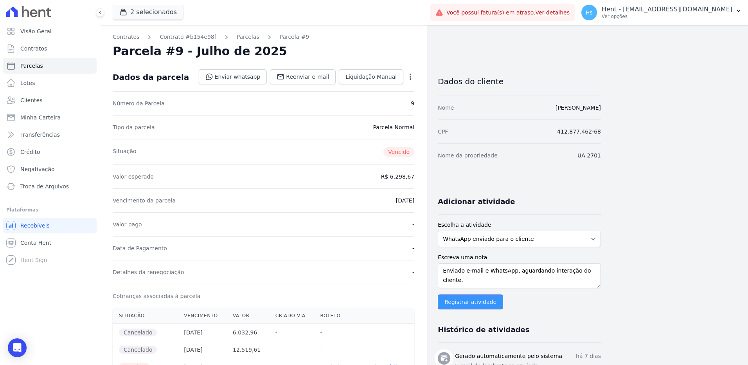
click at [462, 305] on input "Registrar atividade" at bounding box center [470, 301] width 65 height 15
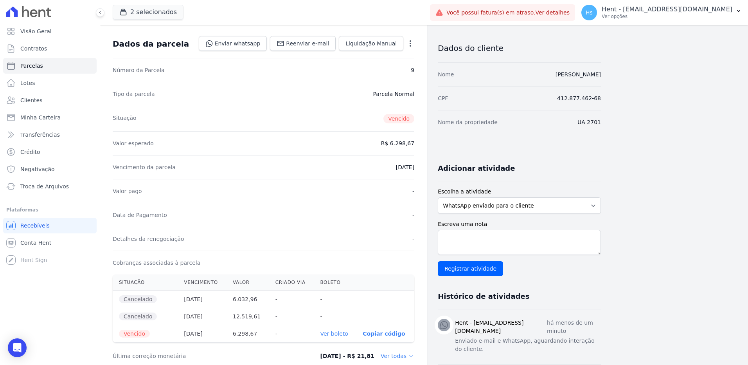
scroll to position [39, 0]
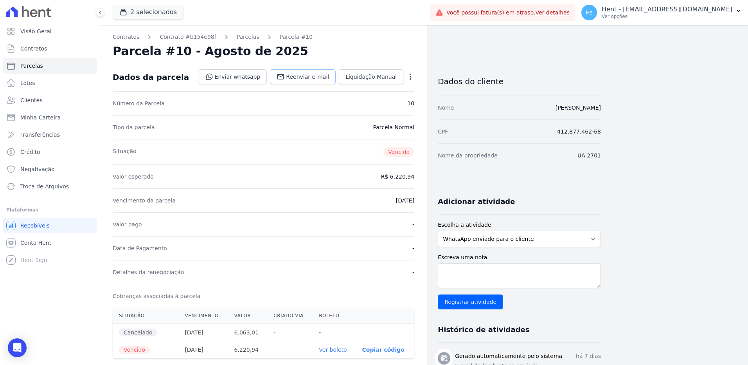
click at [296, 74] on span "Reenviar e-mail" at bounding box center [307, 77] width 43 height 8
click at [484, 279] on textarea "Escreva uma nota" at bounding box center [519, 275] width 163 height 25
paste textarea "Enviado e-mail e WhatsApp, aguardando interação do cliente."
type textarea "Enviado e-mail e WhatsApp, aguardando interação do cliente."
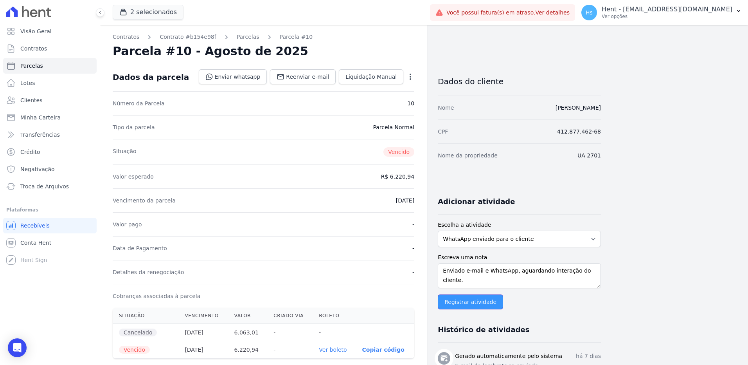
click at [465, 303] on input "Registrar atividade" at bounding box center [470, 301] width 65 height 15
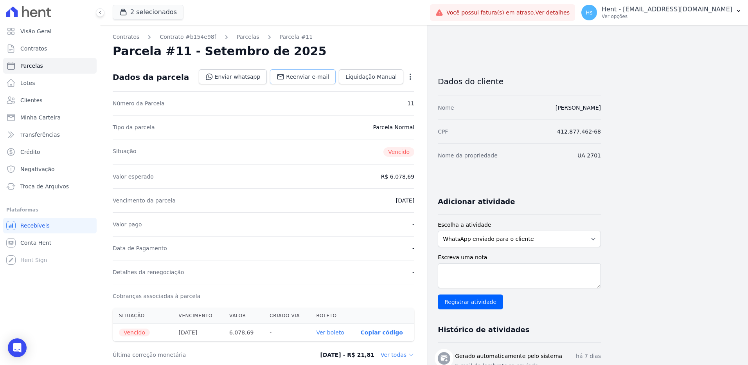
click at [316, 81] on link "Reenviar e-mail" at bounding box center [303, 76] width 66 height 15
click at [486, 273] on textarea "Escreva uma nota" at bounding box center [519, 275] width 163 height 25
paste textarea "Enviado e-mail e WhatsApp, aguardando interação do cliente."
type textarea "Enviado e-mail e WhatsApp, aguardando interação do cliente."
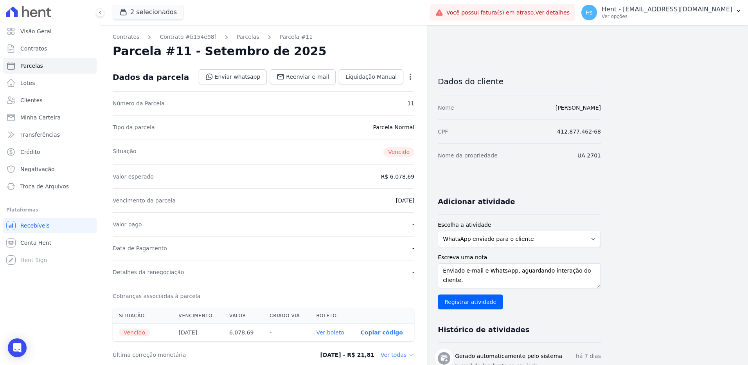
click at [467, 307] on input "Registrar atividade" at bounding box center [470, 301] width 65 height 15
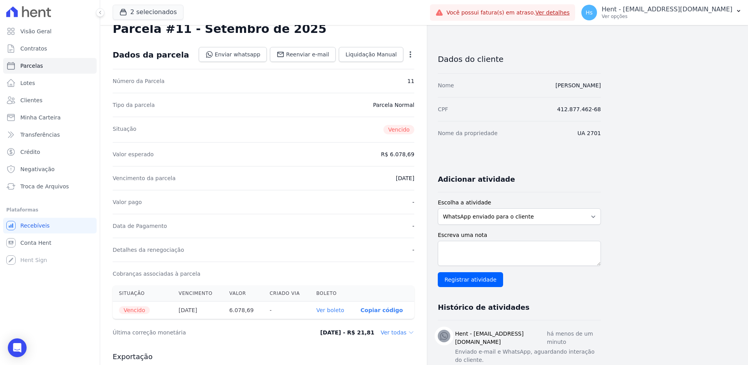
scroll to position [0, 0]
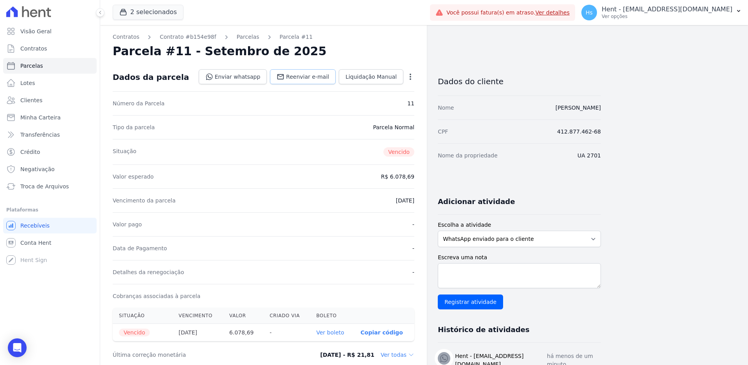
click at [312, 71] on link "Reenviar e-mail" at bounding box center [303, 76] width 66 height 15
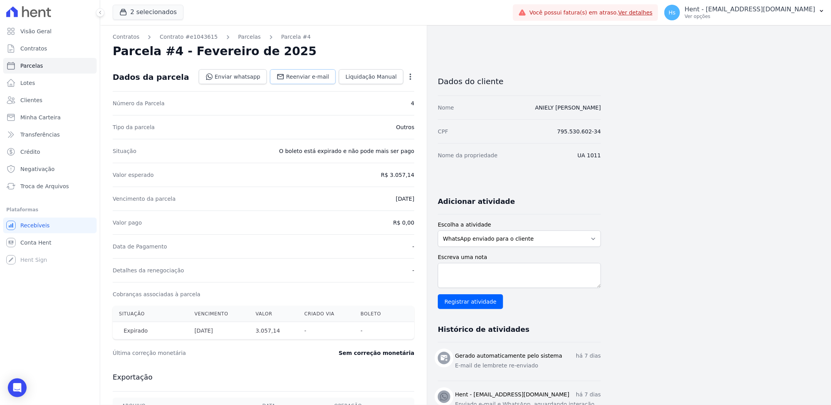
click at [303, 79] on span "Reenviar e-mail" at bounding box center [307, 77] width 43 height 8
click at [512, 282] on textarea "Escreva uma nota" at bounding box center [519, 275] width 163 height 25
paste textarea "[PERSON_NAME]"
drag, startPoint x: 510, startPoint y: 278, endPoint x: 487, endPoint y: 294, distance: 28.4
click at [508, 283] on textarea "[PERSON_NAME]" at bounding box center [519, 275] width 163 height 25
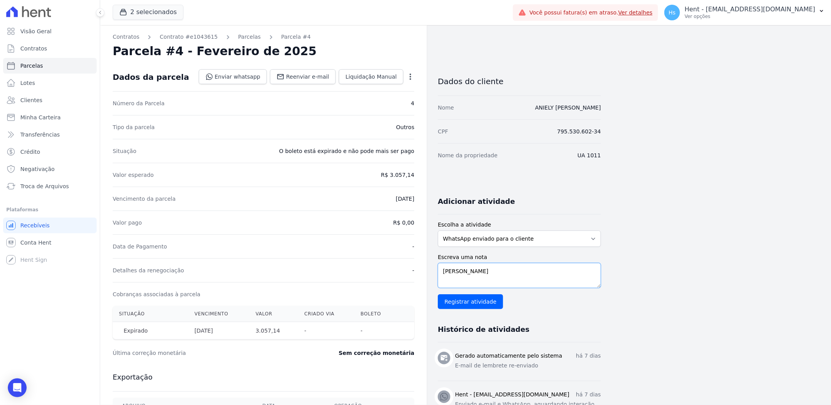
click at [467, 275] on textarea "[PERSON_NAME]" at bounding box center [519, 275] width 163 height 25
click at [467, 275] on textarea "Aniely Keyko Hideshima" at bounding box center [519, 275] width 163 height 25
paste textarea "Enviado e-mail e WhatsApp, aguardando interação do cliente."
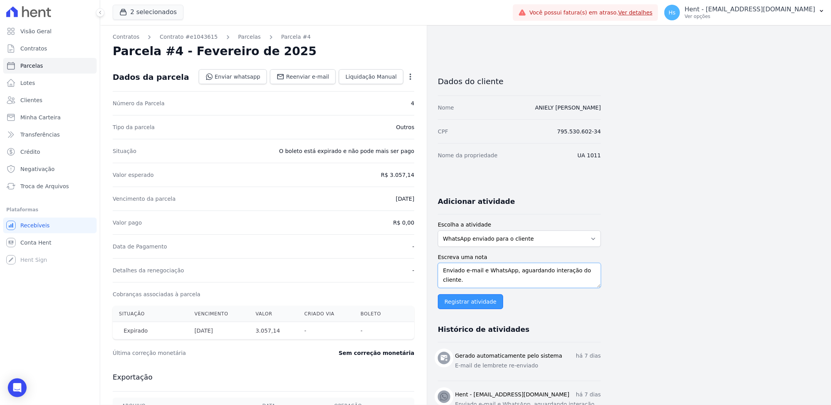
type textarea "Enviado e-mail e WhatsApp, aguardando interação do cliente."
click at [471, 298] on input "Registrar atividade" at bounding box center [470, 301] width 65 height 15
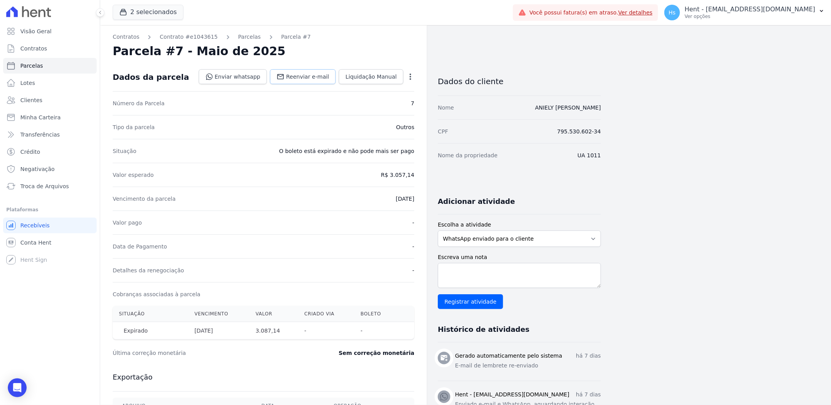
click at [321, 75] on span "Reenviar e-mail" at bounding box center [307, 77] width 43 height 8
click at [504, 276] on textarea "Escreva uma nota" at bounding box center [519, 275] width 163 height 25
paste textarea "Enviado e-mail e WhatsApp, aguardando interação do cliente."
type textarea "Enviado e-mail e WhatsApp, aguardando interação do cliente."
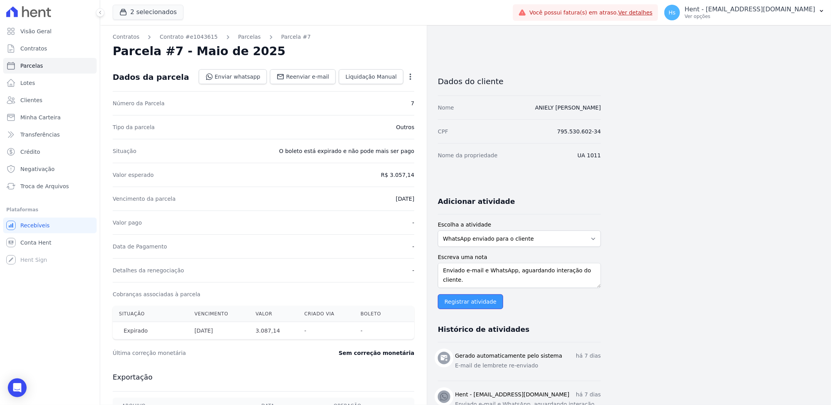
click at [465, 306] on input "Registrar atividade" at bounding box center [470, 301] width 65 height 15
click at [311, 77] on span "Reenviar e-mail" at bounding box center [307, 77] width 43 height 8
click at [494, 278] on textarea "Escreva uma nota" at bounding box center [519, 275] width 163 height 25
paste textarea "Enviado e-mail e WhatsApp, aguardando interação do cliente."
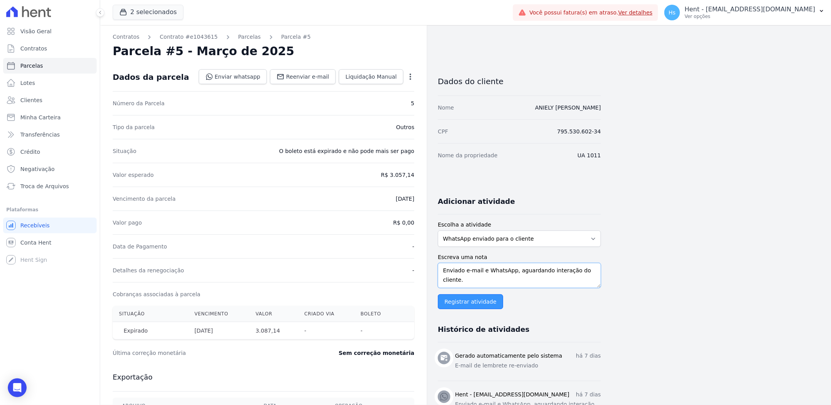
type textarea "Enviado e-mail e WhatsApp, aguardando interação do cliente."
click at [474, 303] on input "Registrar atividade" at bounding box center [470, 301] width 65 height 15
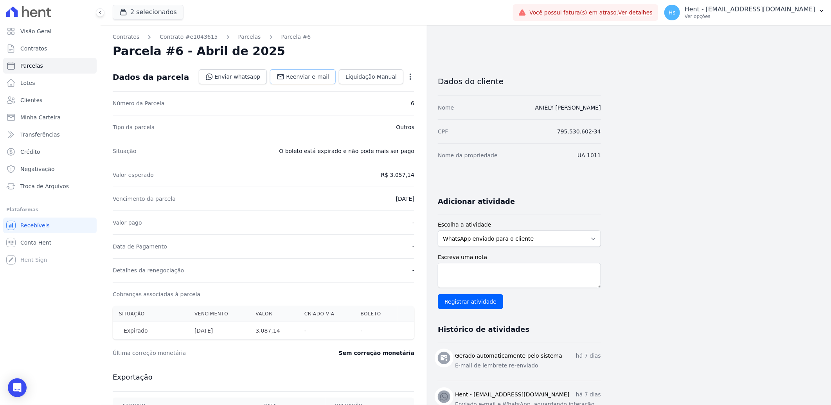
click at [305, 77] on span "Reenviar e-mail" at bounding box center [307, 77] width 43 height 8
click at [505, 263] on textarea "Escreva uma nota" at bounding box center [519, 275] width 163 height 25
paste textarea "Enviado e-mail e WhatsApp, aguardando interação do cliente."
type textarea "Enviado e-mail e WhatsApp, aguardando interação do cliente."
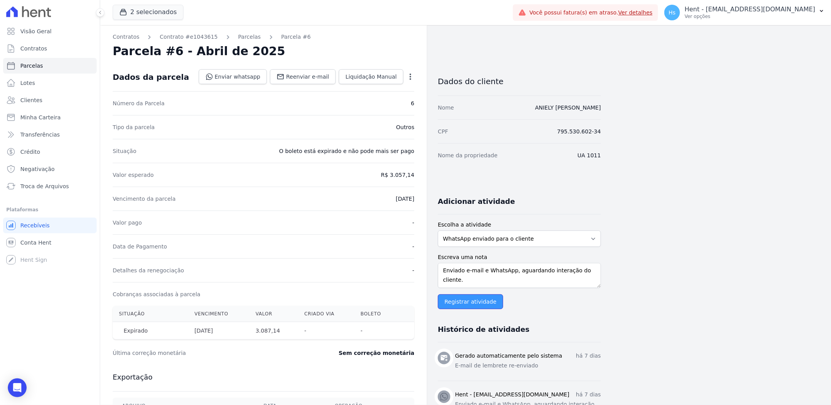
click at [479, 302] on input "Registrar atividade" at bounding box center [470, 301] width 65 height 15
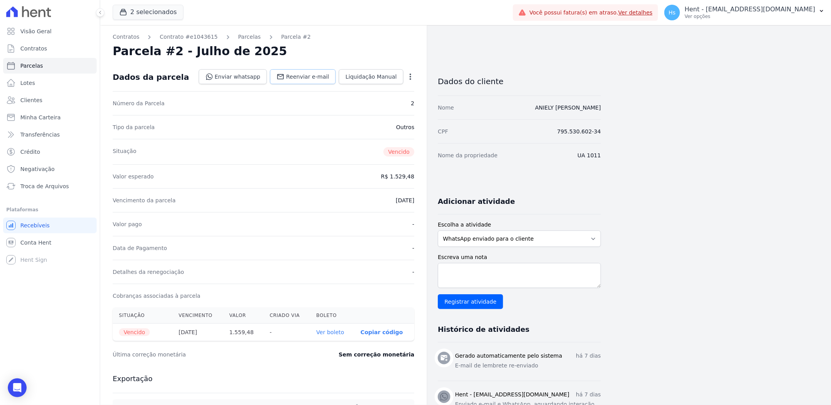
click at [304, 79] on span "Reenviar e-mail" at bounding box center [307, 77] width 43 height 8
click at [475, 266] on textarea "Escreva uma nota" at bounding box center [519, 275] width 163 height 25
paste textarea "Enviado e-mail e WhatsApp, aguardando interação do cliente."
type textarea "Enviado e-mail e WhatsApp, aguardando interação do cliente."
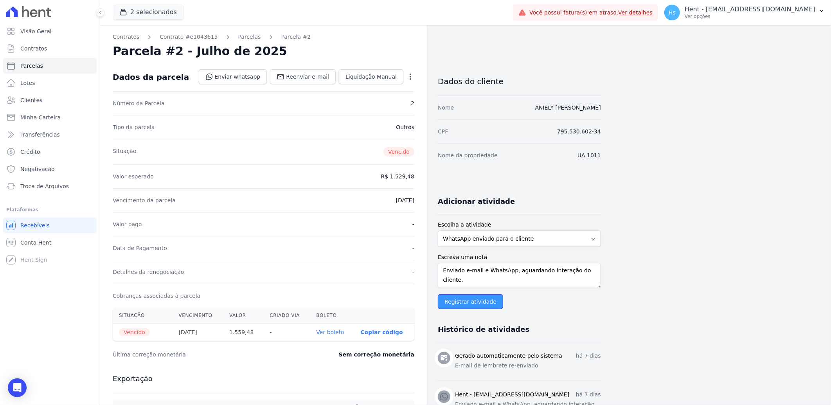
click at [475, 300] on input "Registrar atividade" at bounding box center [470, 301] width 65 height 15
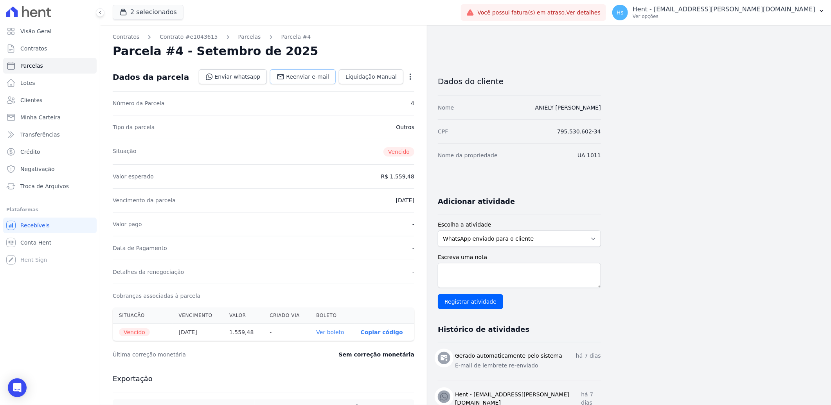
click at [299, 81] on link "Reenviar e-mail" at bounding box center [303, 76] width 66 height 15
click at [463, 266] on textarea "Escreva uma nota" at bounding box center [519, 275] width 163 height 25
paste textarea "Enviado e-mail e WhatsApp, aguardando interação do cliente."
type textarea "Enviado e-mail e WhatsApp, aguardando interação do cliente."
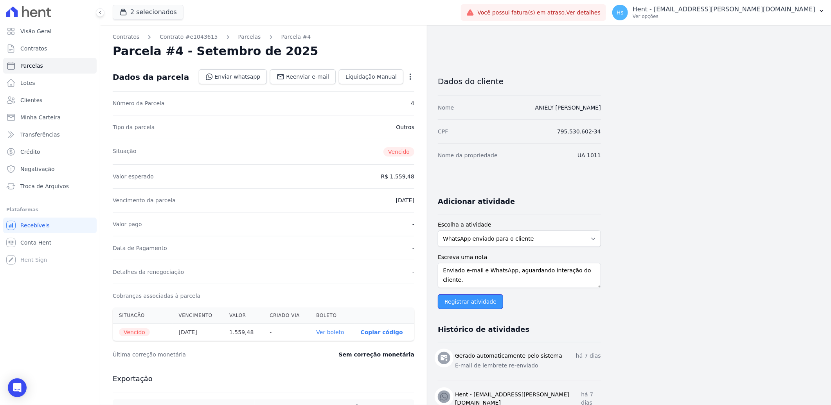
click at [487, 302] on input "Registrar atividade" at bounding box center [470, 301] width 65 height 15
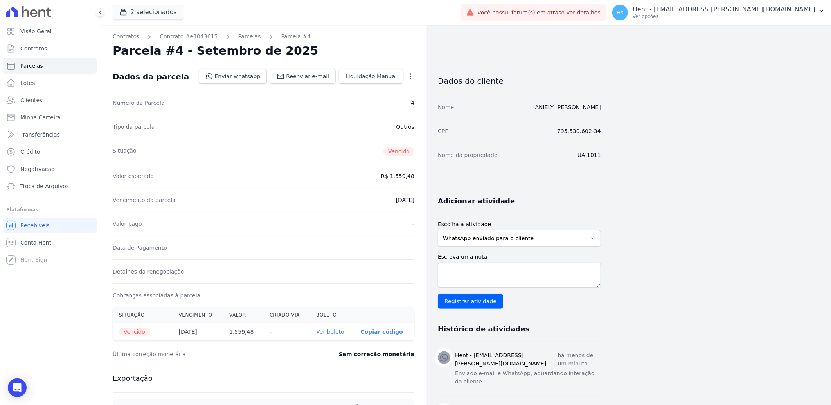
scroll to position [0, 0]
click at [40, 98] on link "Clientes" at bounding box center [49, 100] width 93 height 16
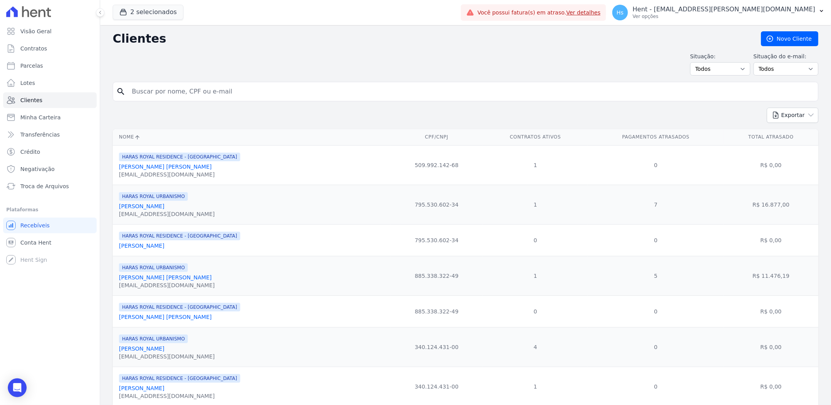
click at [224, 89] on input "search" at bounding box center [471, 92] width 688 height 16
paste input "Paulo Henrique Almeida Das Neves"
type input "Paulo Henrique Almeida Das Neves"
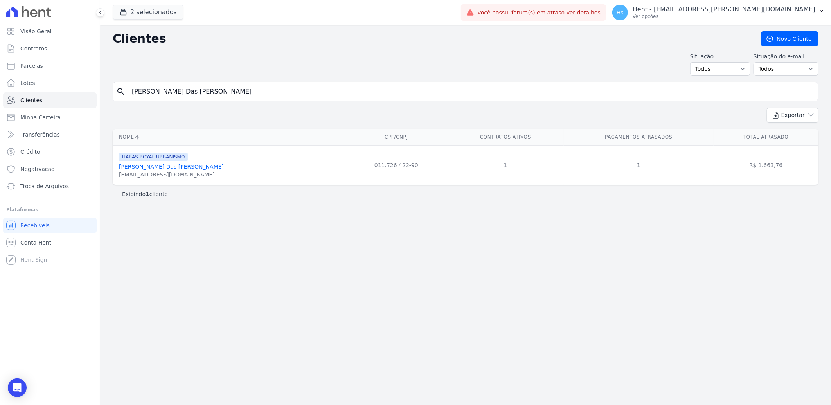
click at [131, 167] on link "Paulo Henrique Almeida Das Neves" at bounding box center [171, 166] width 105 height 6
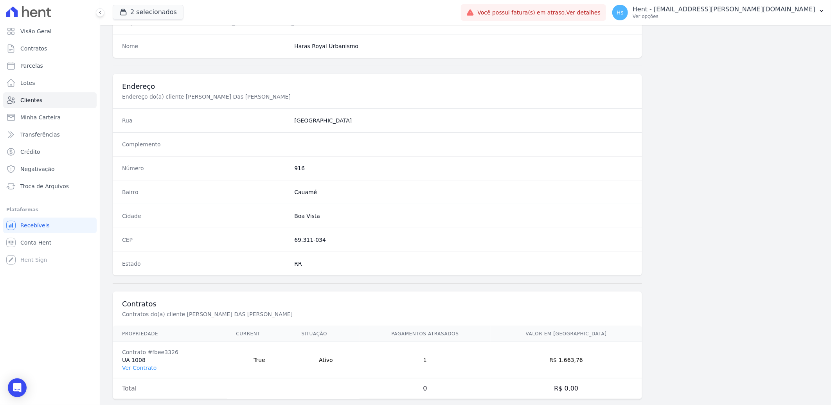
scroll to position [328, 0]
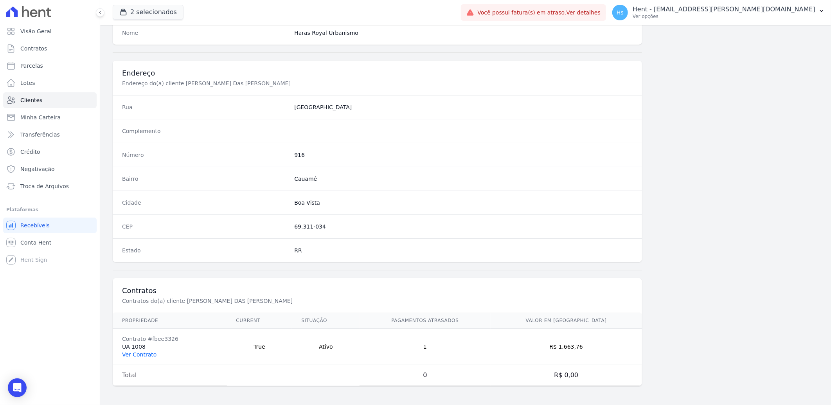
click at [147, 354] on link "Ver Contrato" at bounding box center [139, 354] width 34 height 6
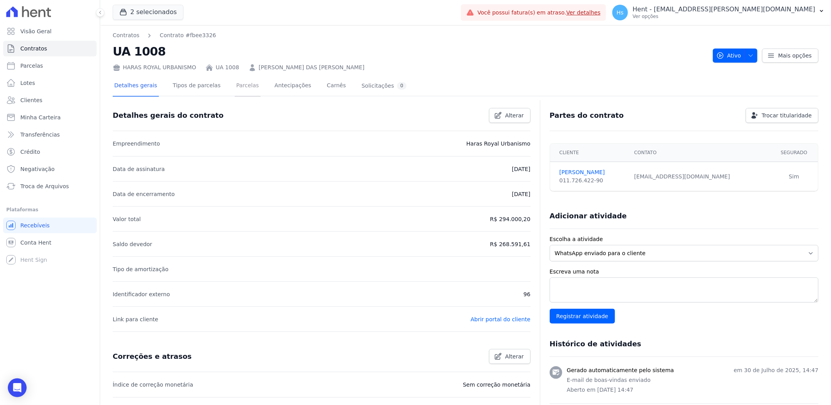
click at [235, 87] on link "Parcelas" at bounding box center [248, 86] width 26 height 21
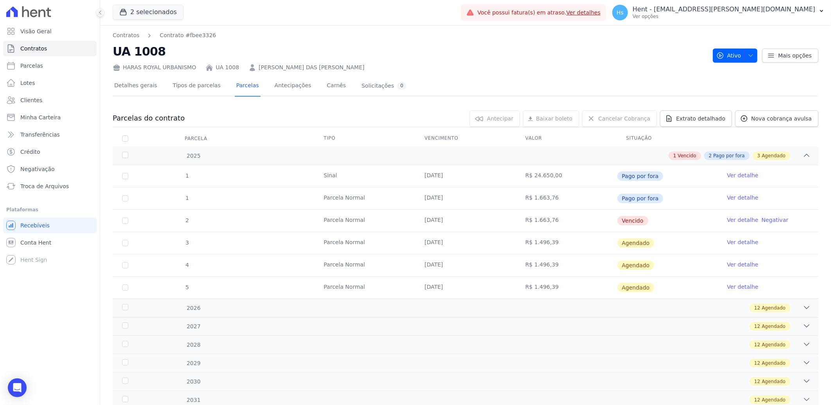
click at [741, 218] on link "Ver detalhe" at bounding box center [742, 220] width 31 height 8
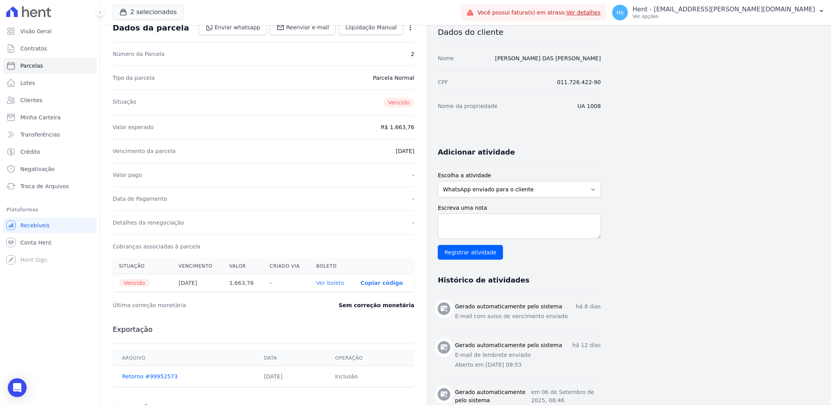
scroll to position [43, 0]
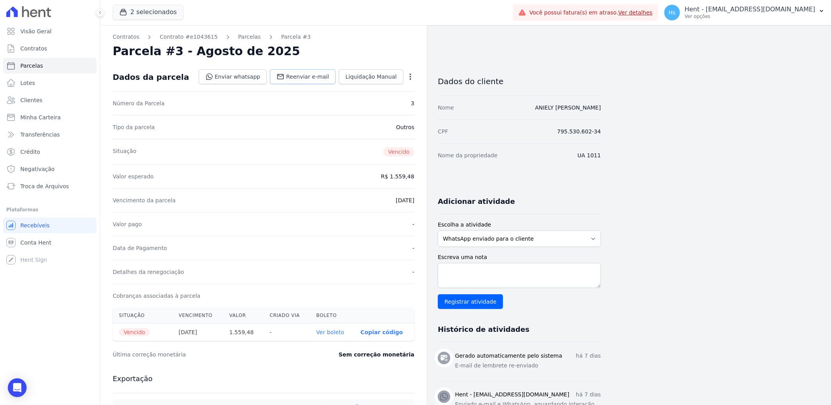
click at [302, 79] on span "Reenviar e-mail" at bounding box center [307, 77] width 43 height 8
click at [487, 272] on textarea "Escreva uma nota" at bounding box center [519, 275] width 163 height 25
paste textarea "Enviado e-mail e WhatsApp, aguardando interação do cliente."
type textarea "Enviado e-mail e WhatsApp, aguardando interação do cliente."
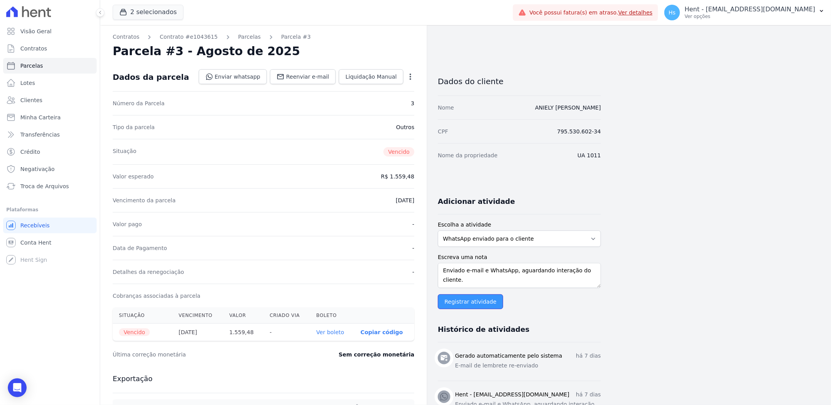
click at [458, 300] on input "Registrar atividade" at bounding box center [470, 301] width 65 height 15
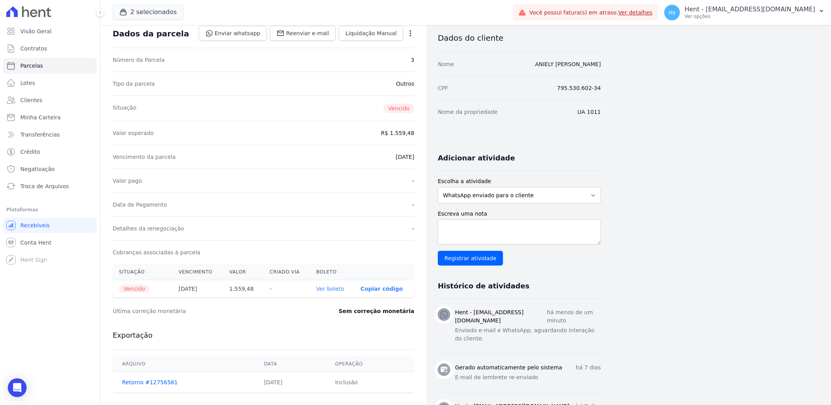
scroll to position [0, 0]
